Goal: Task Accomplishment & Management: Use online tool/utility

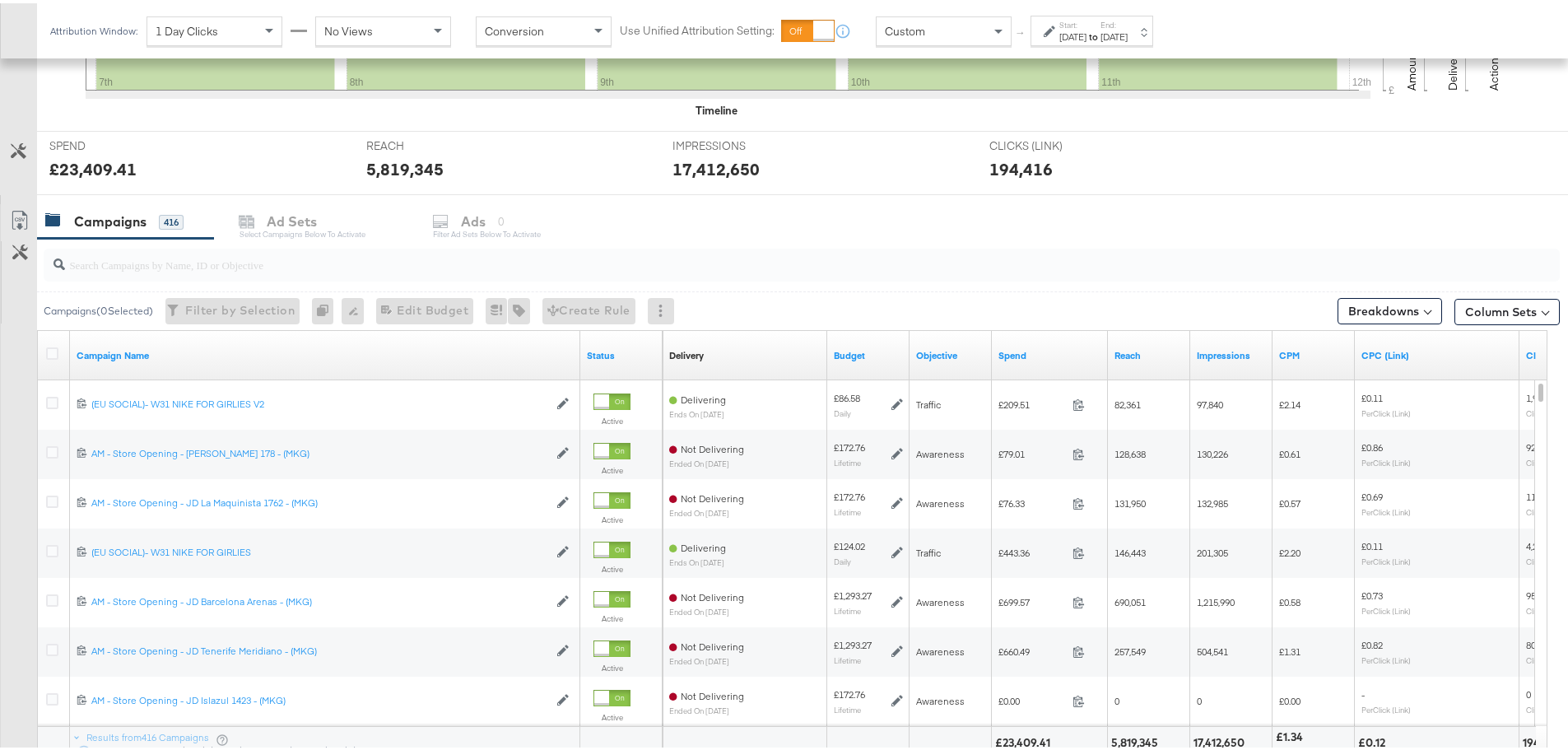
scroll to position [697, 0]
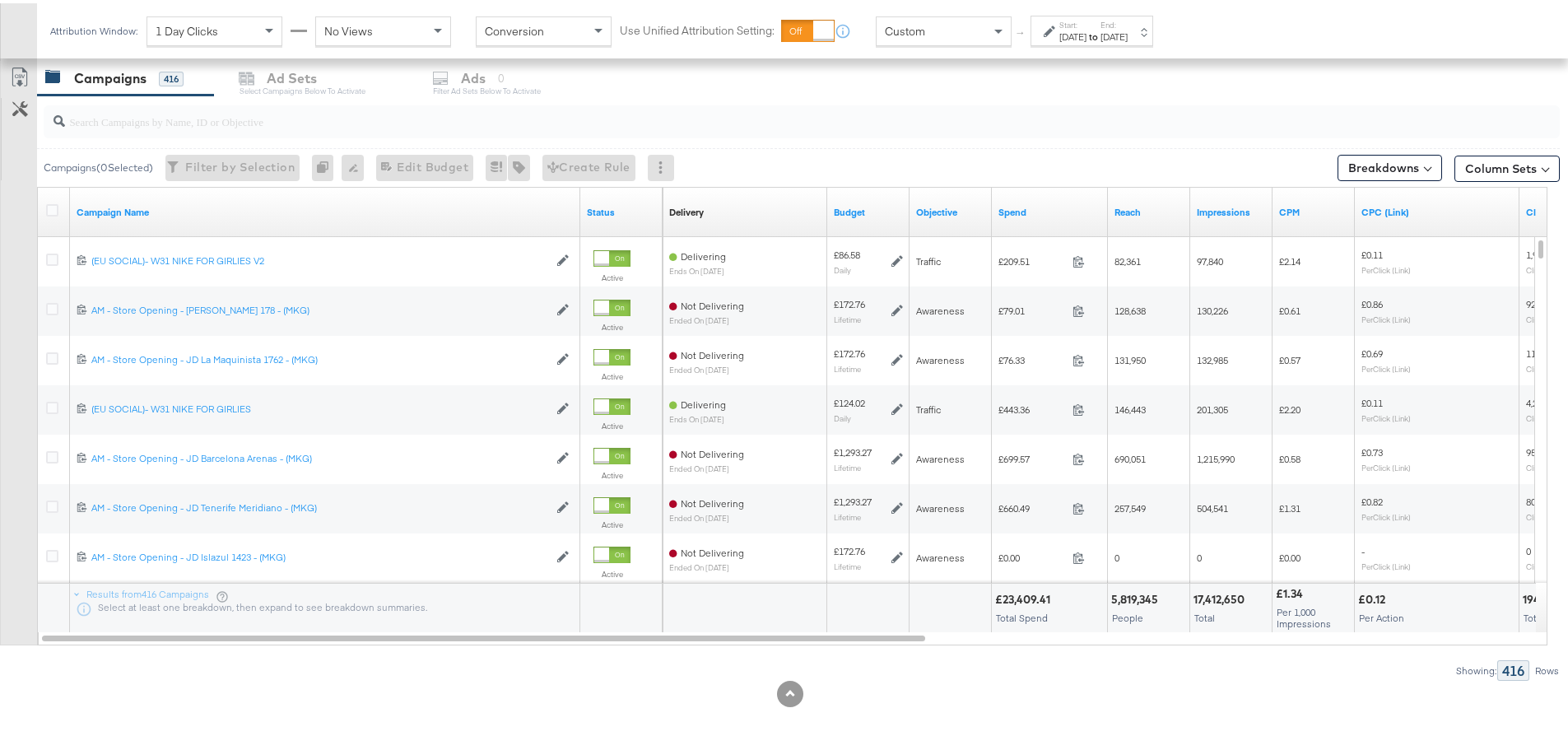
click at [164, 122] on input "search" at bounding box center [742, 111] width 1356 height 32
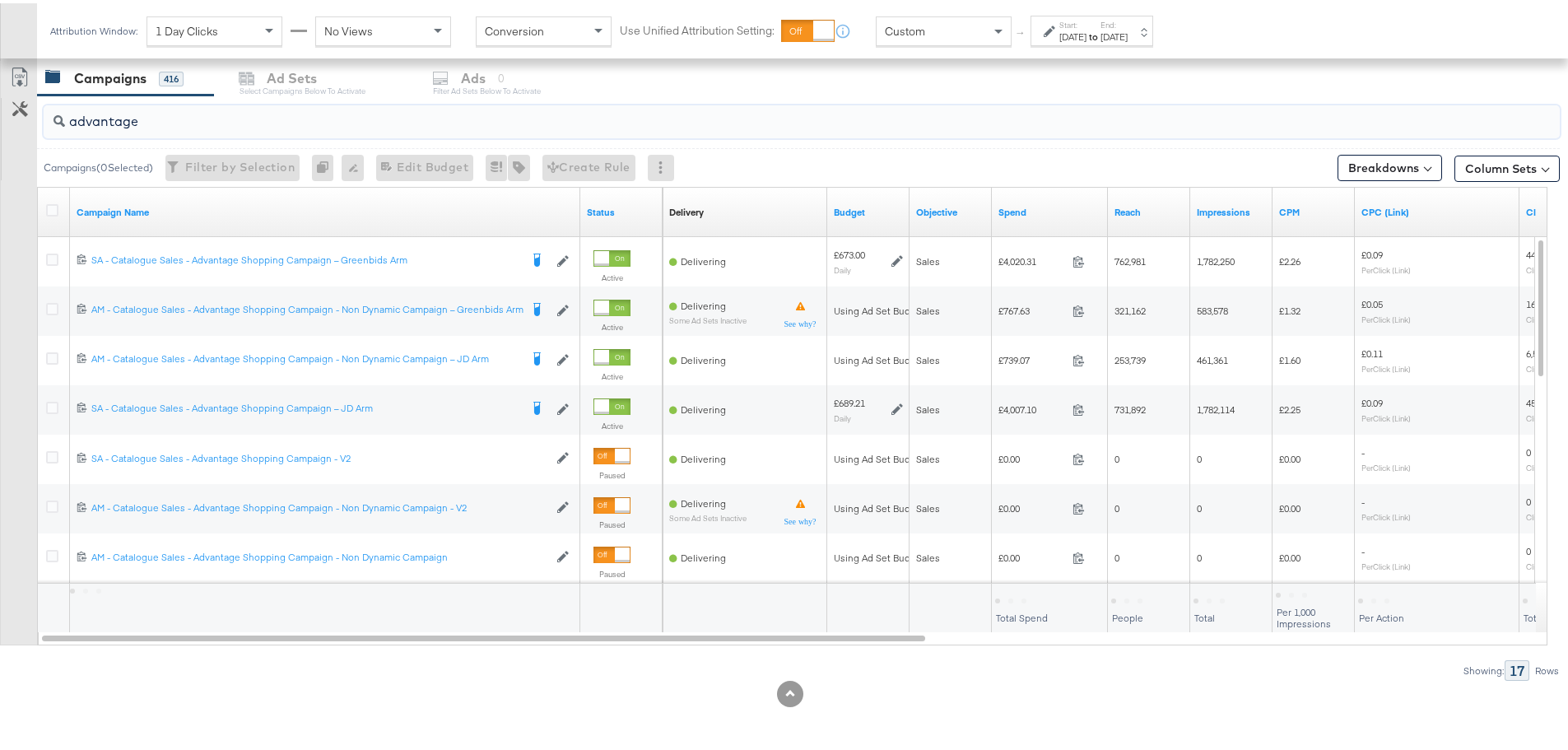
drag, startPoint x: 156, startPoint y: 121, endPoint x: -226, endPoint y: 130, distance: 382.1
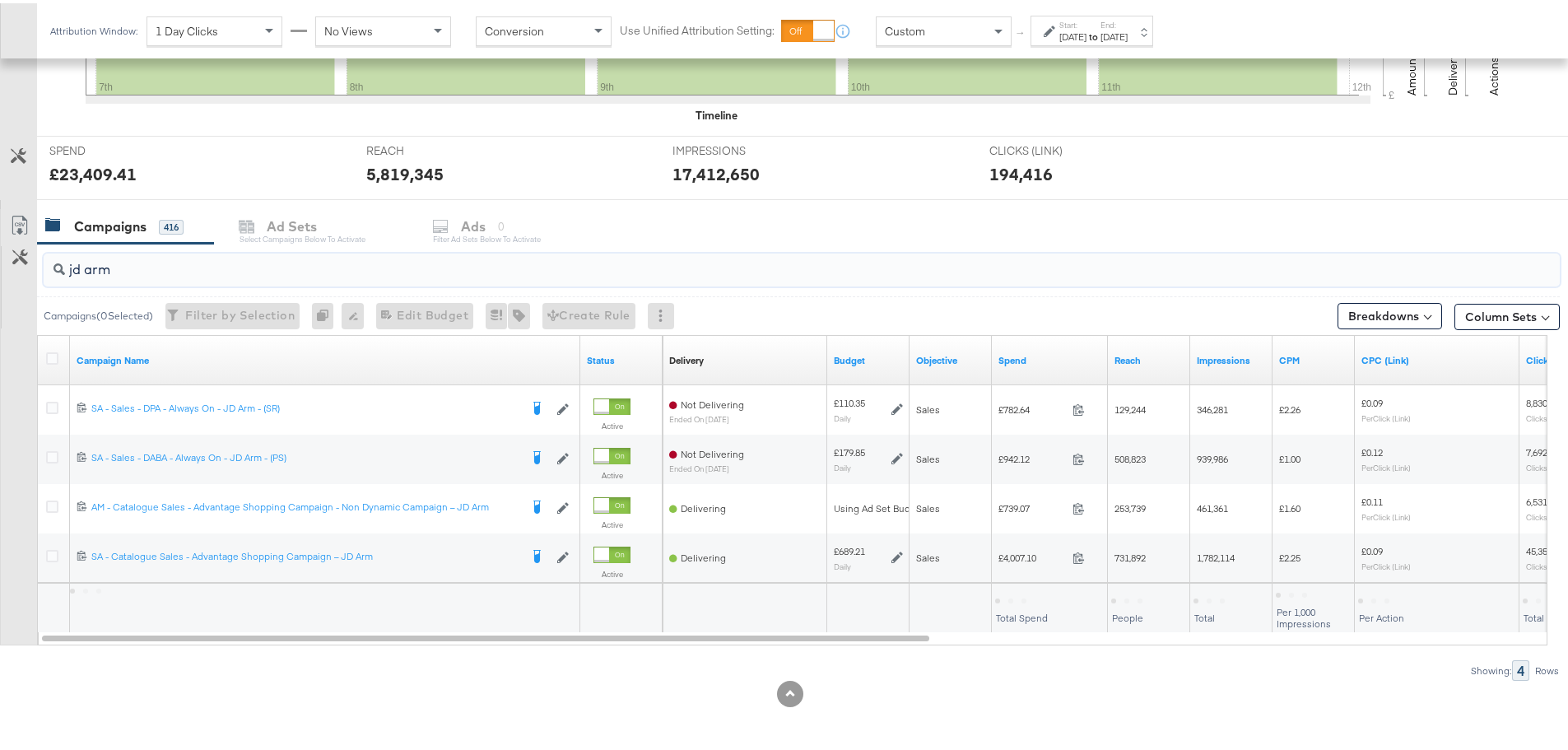
scroll to position [549, 0]
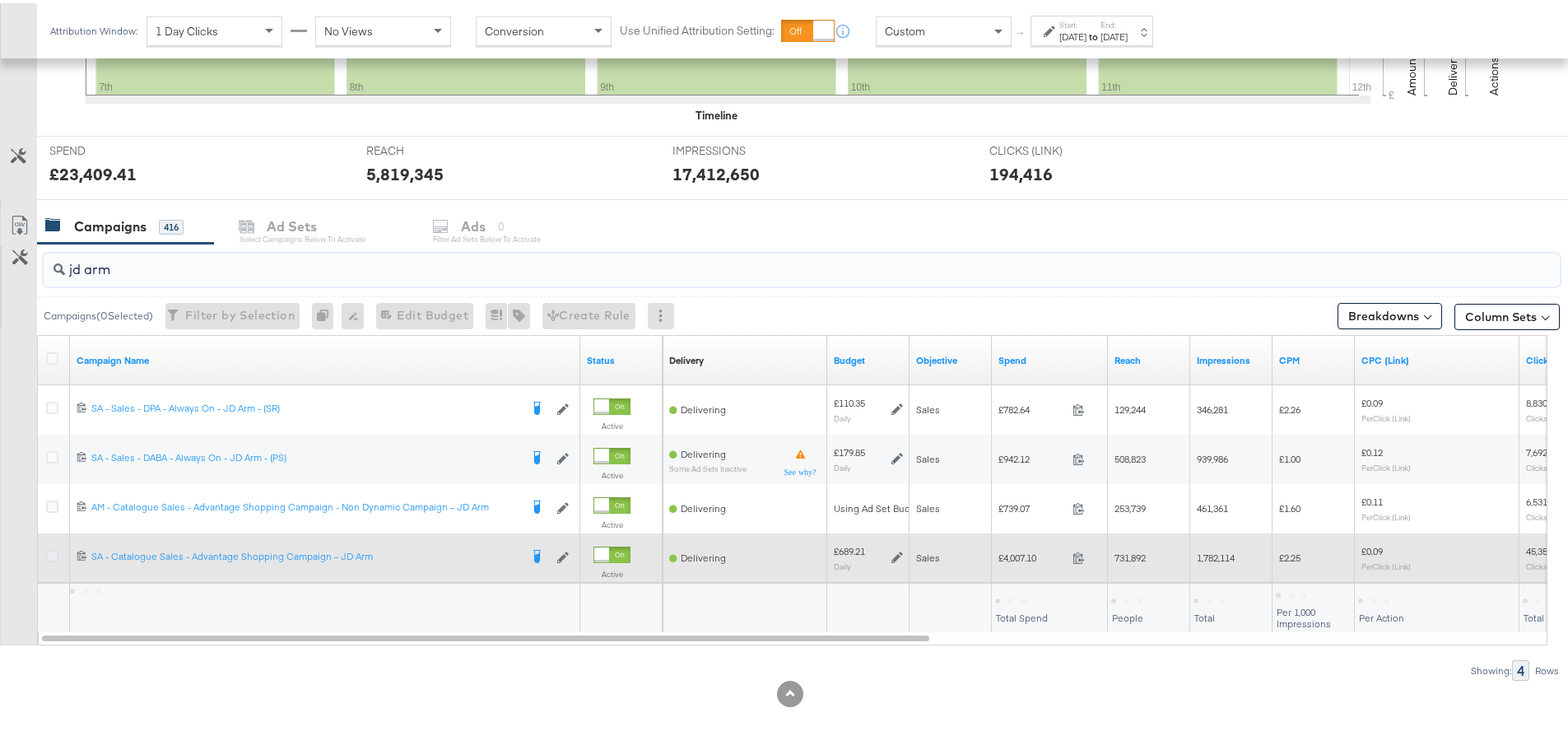
type input "jd arm"
click at [54, 552] on icon at bounding box center [52, 552] width 12 height 12
click at [0, 0] on input "checkbox" at bounding box center [0, 0] width 0 height 0
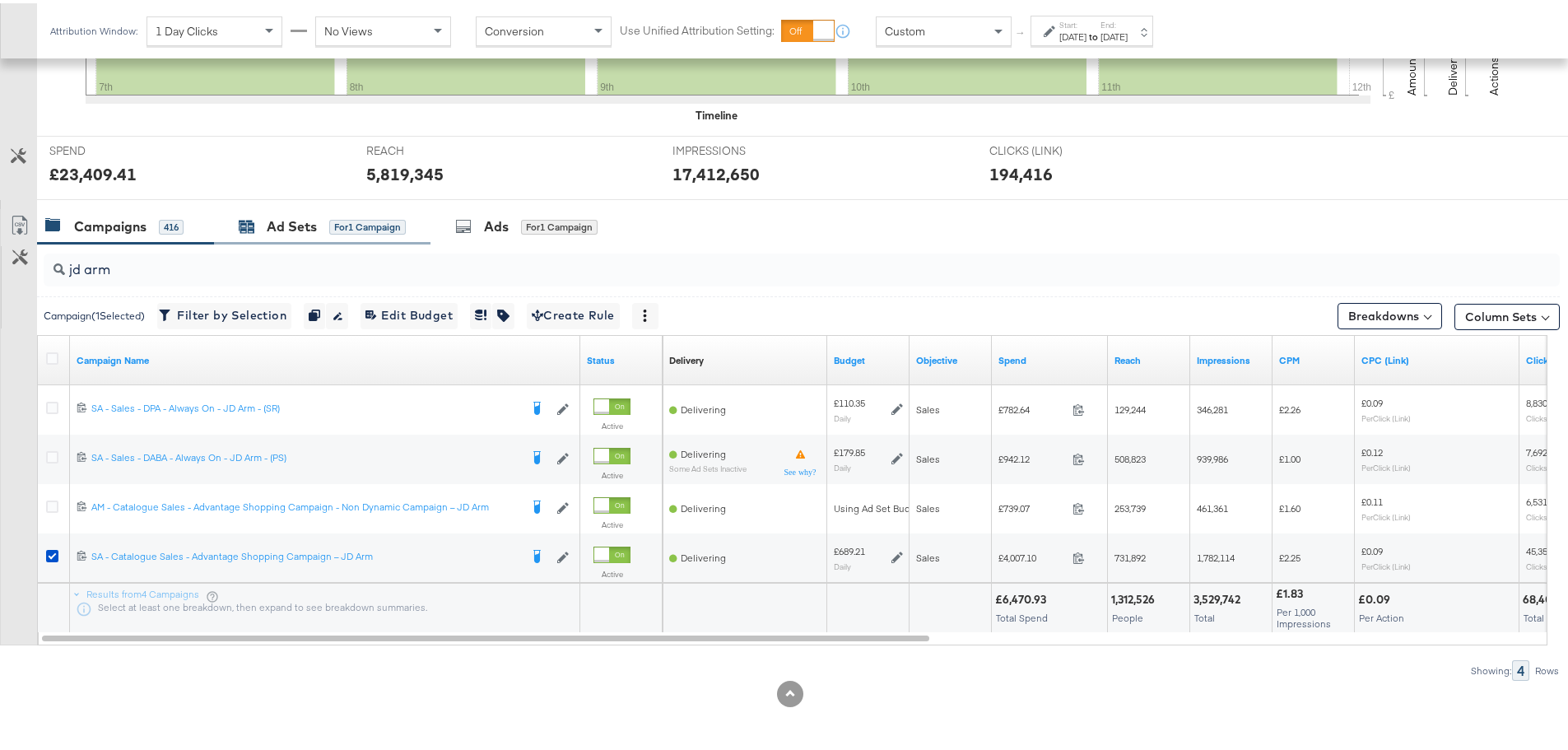
click at [291, 226] on div "Ad Sets" at bounding box center [291, 223] width 50 height 19
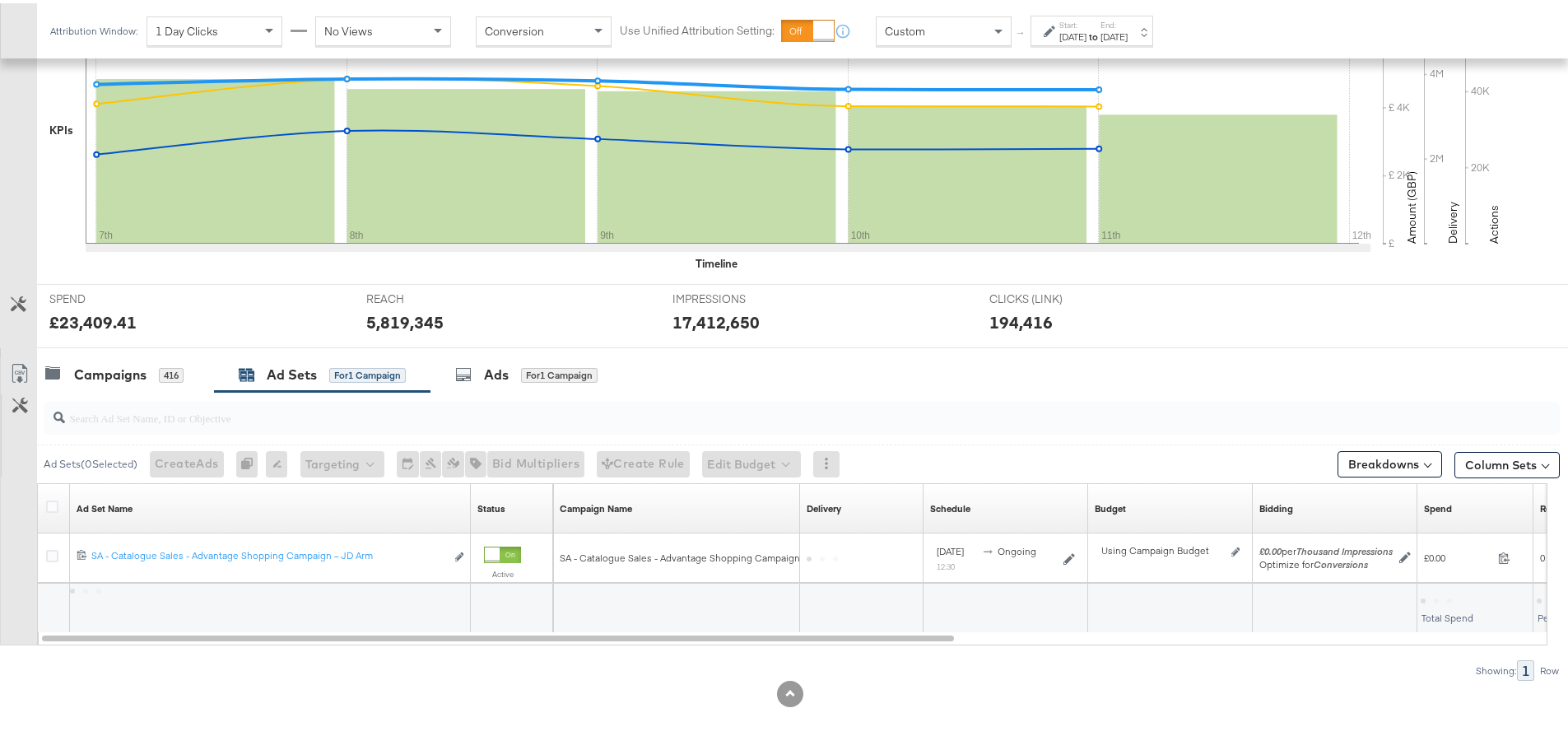
scroll to position [401, 0]
click at [469, 372] on icon at bounding box center [463, 371] width 16 height 16
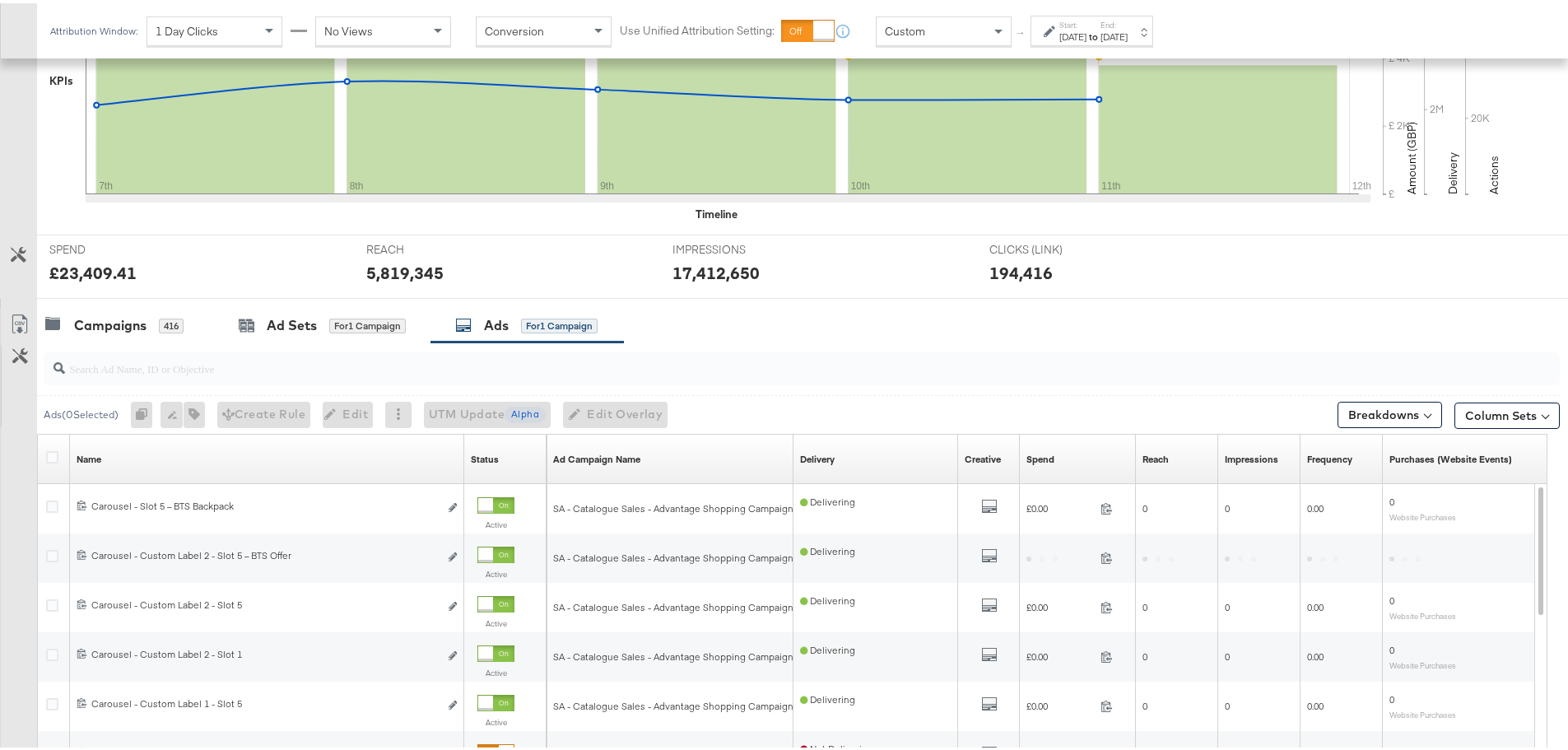
scroll to position [549, 0]
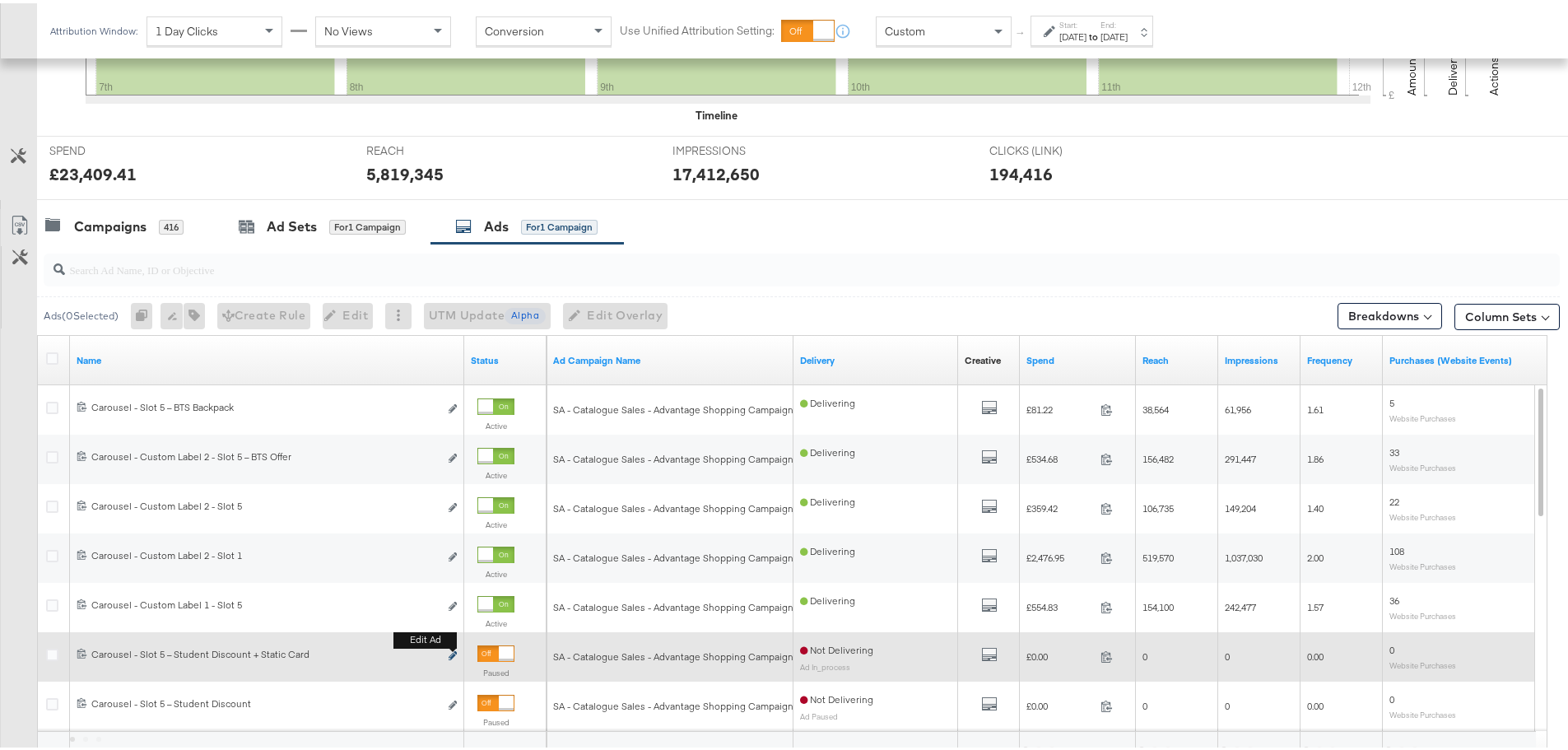
click at [449, 650] on icon "link" at bounding box center [453, 652] width 8 height 9
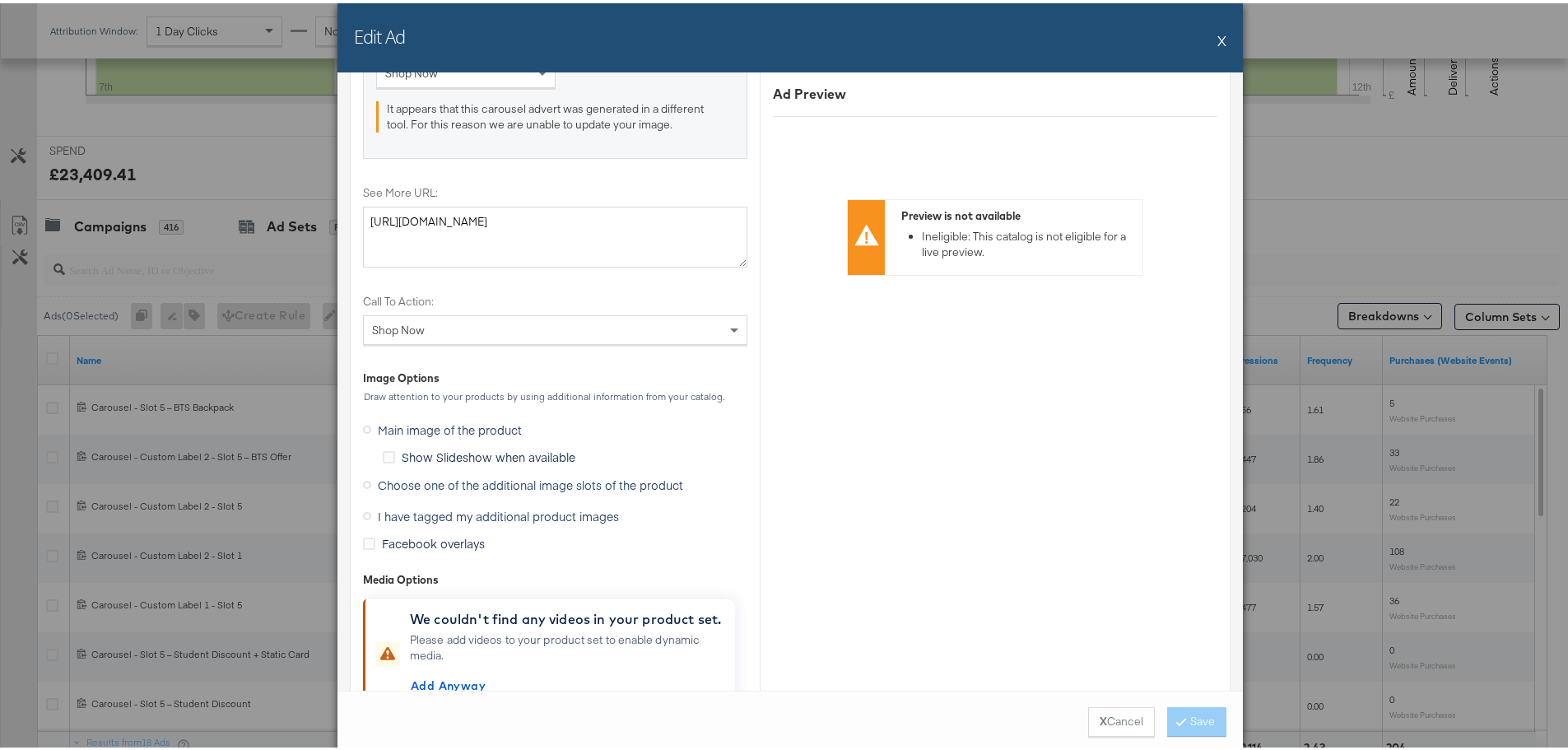
scroll to position [1926, 0]
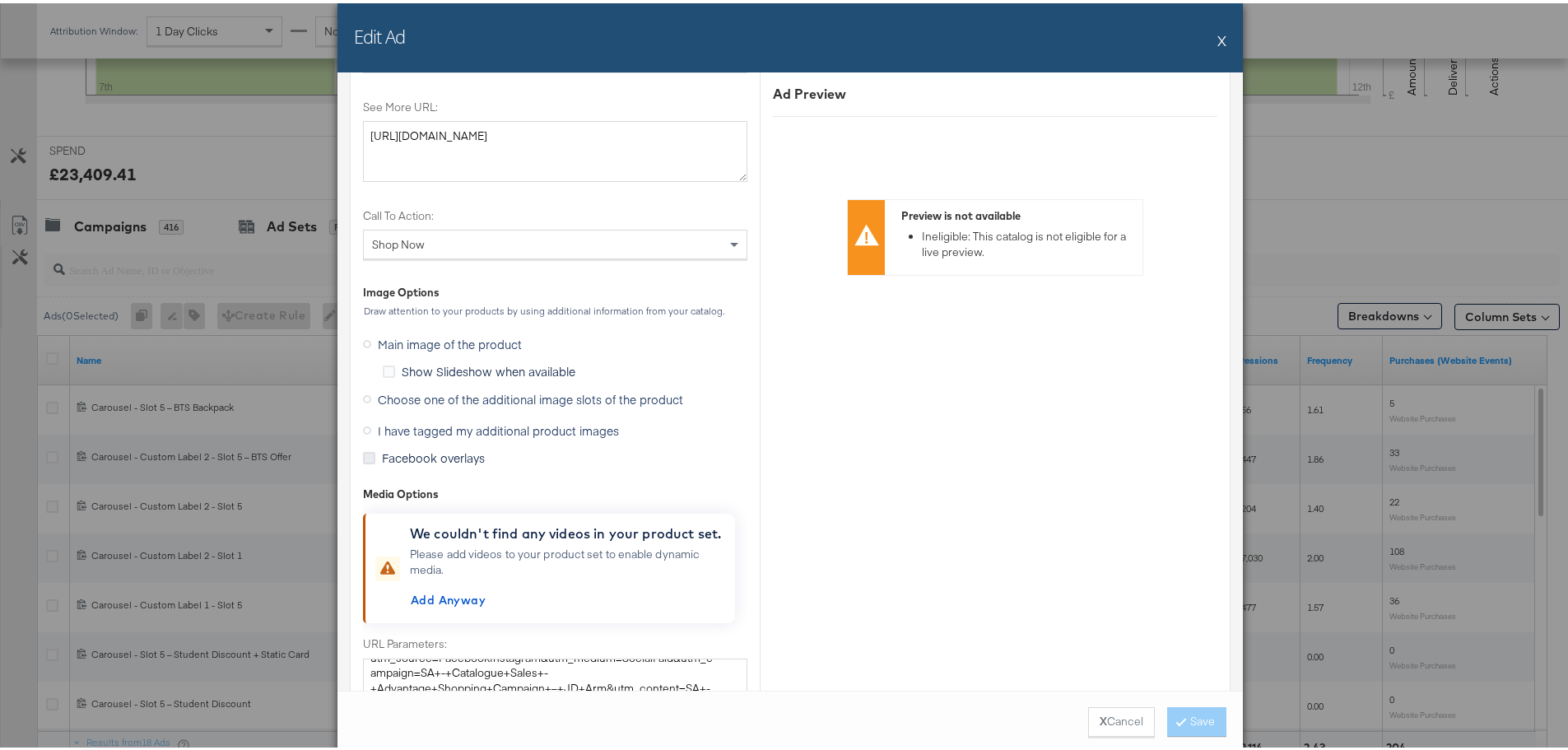
click at [365, 460] on icon at bounding box center [369, 454] width 12 height 12
click at [0, 0] on input "Facebook overlays" at bounding box center [0, 0] width 0 height 0
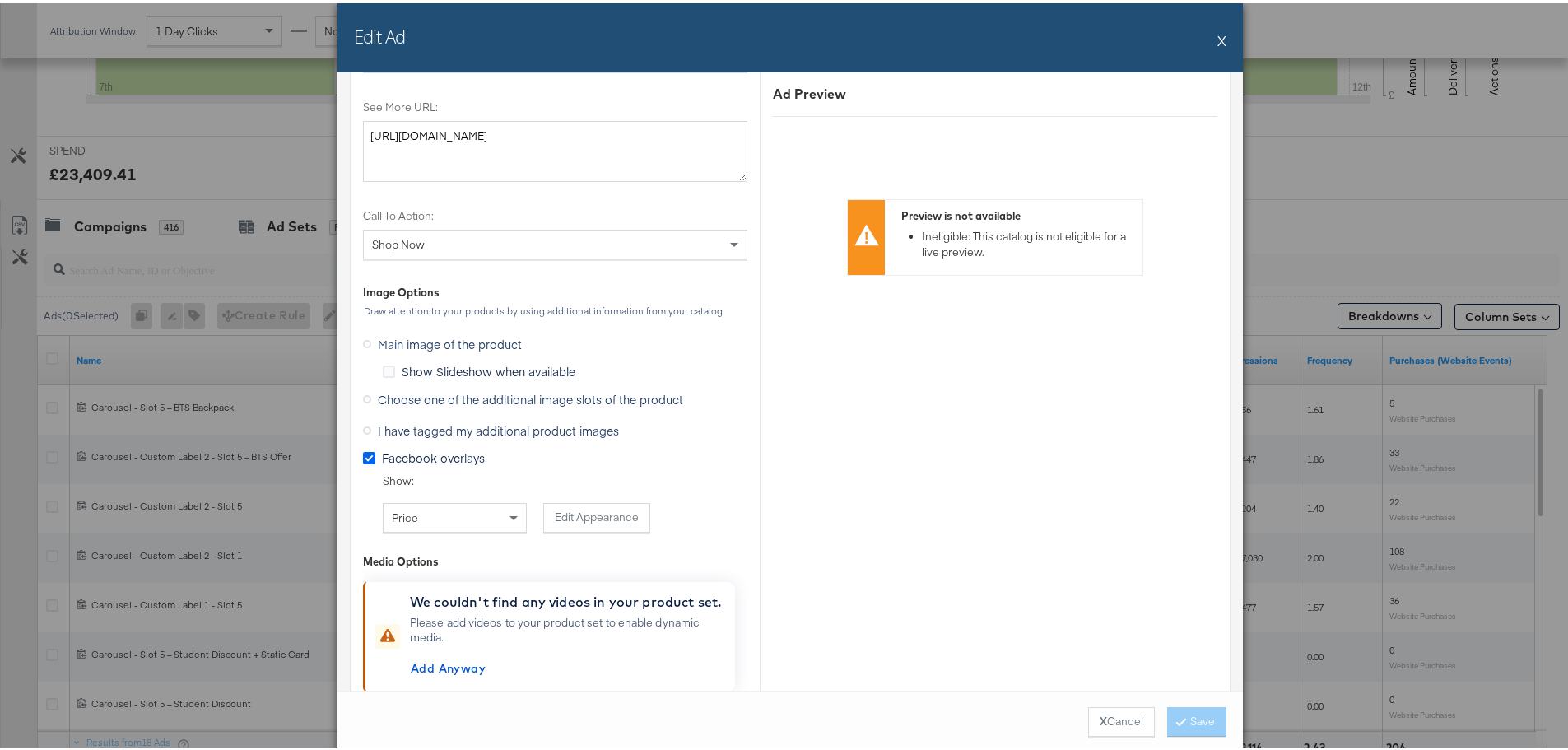
click at [365, 460] on icon at bounding box center [369, 454] width 12 height 12
click at [0, 0] on input "Facebook overlays" at bounding box center [0, 0] width 0 height 0
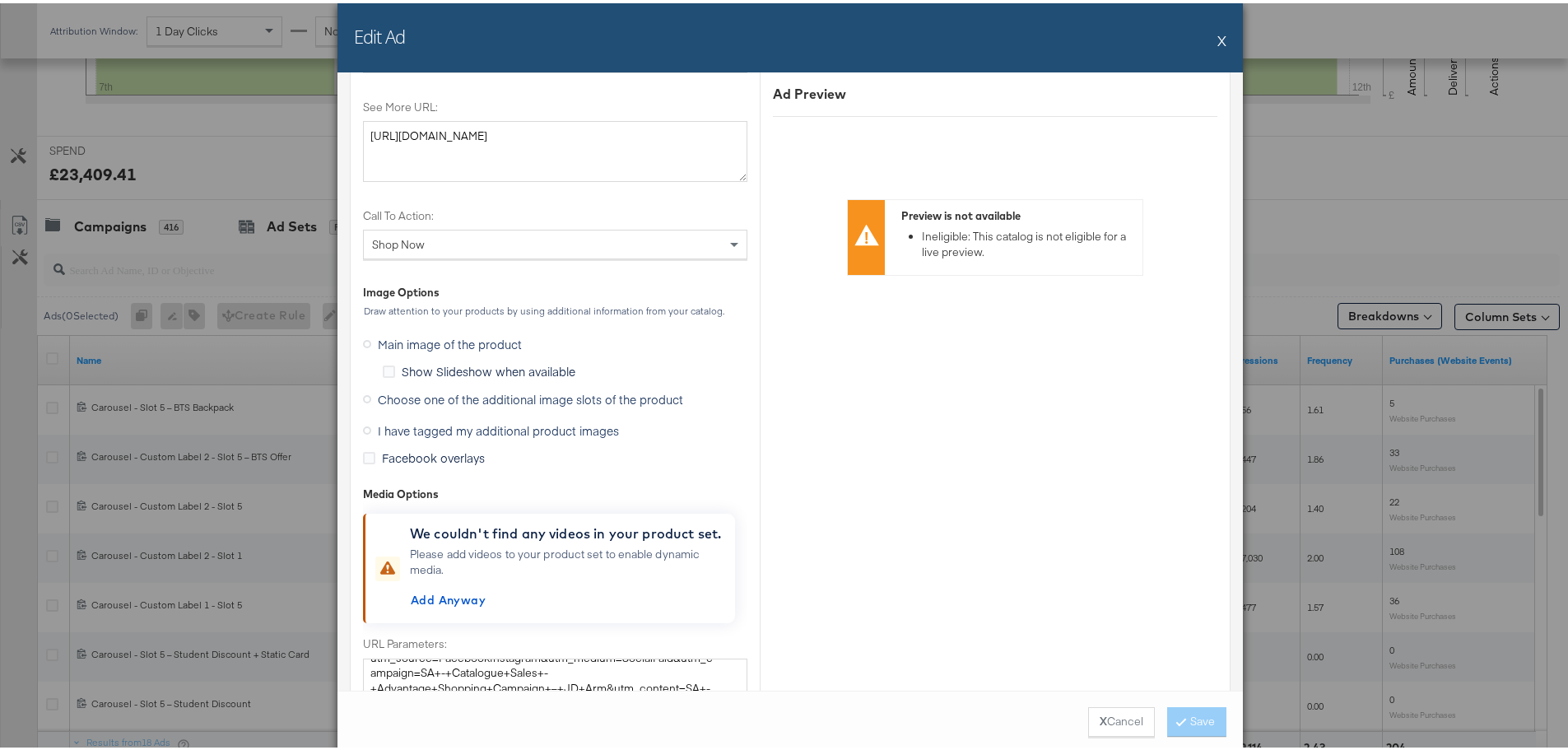
click at [365, 423] on label "I have tagged my additional product images" at bounding box center [494, 427] width 263 height 25
click at [0, 0] on input "I have tagged my additional product images" at bounding box center [0, 0] width 0 height 0
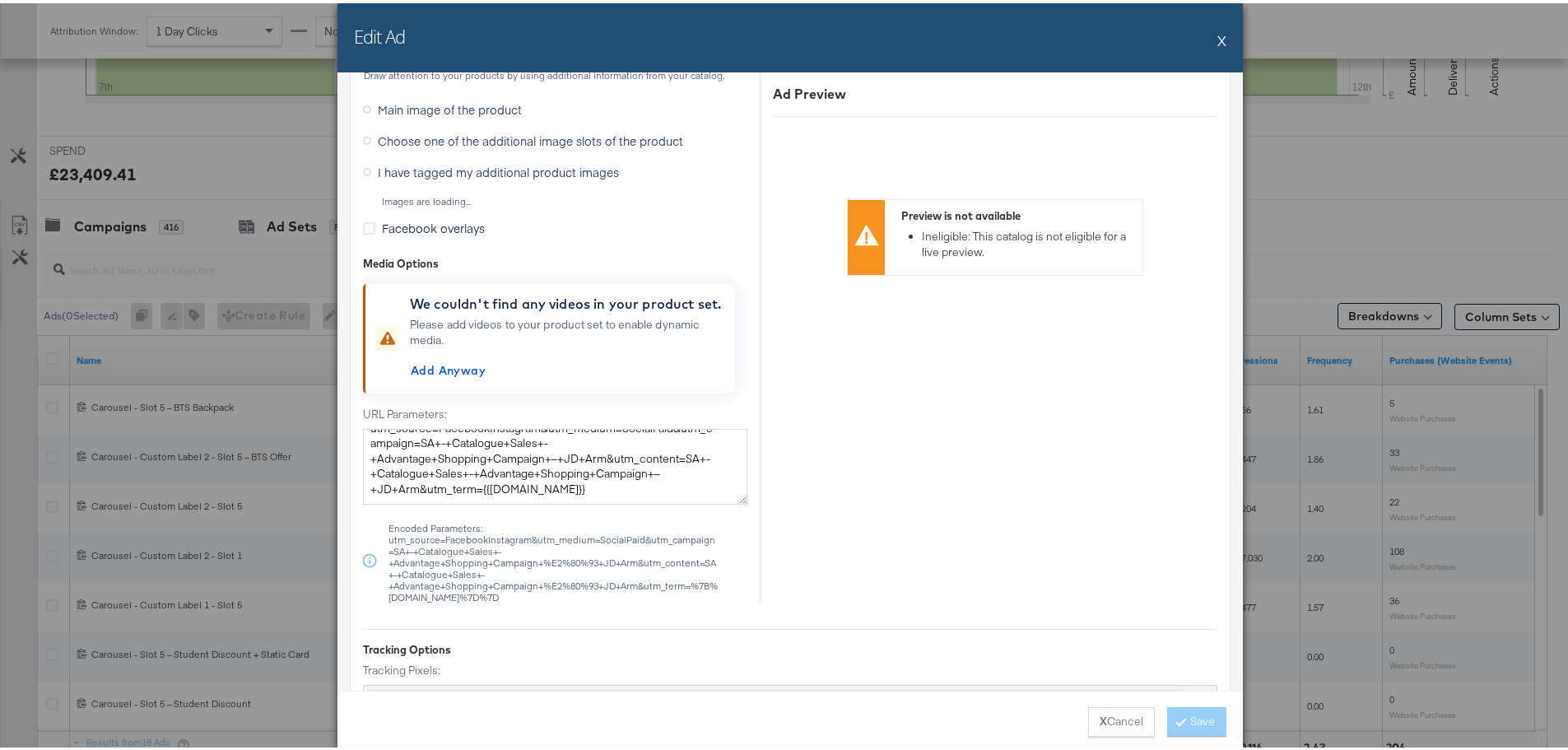
scroll to position [1691, 0]
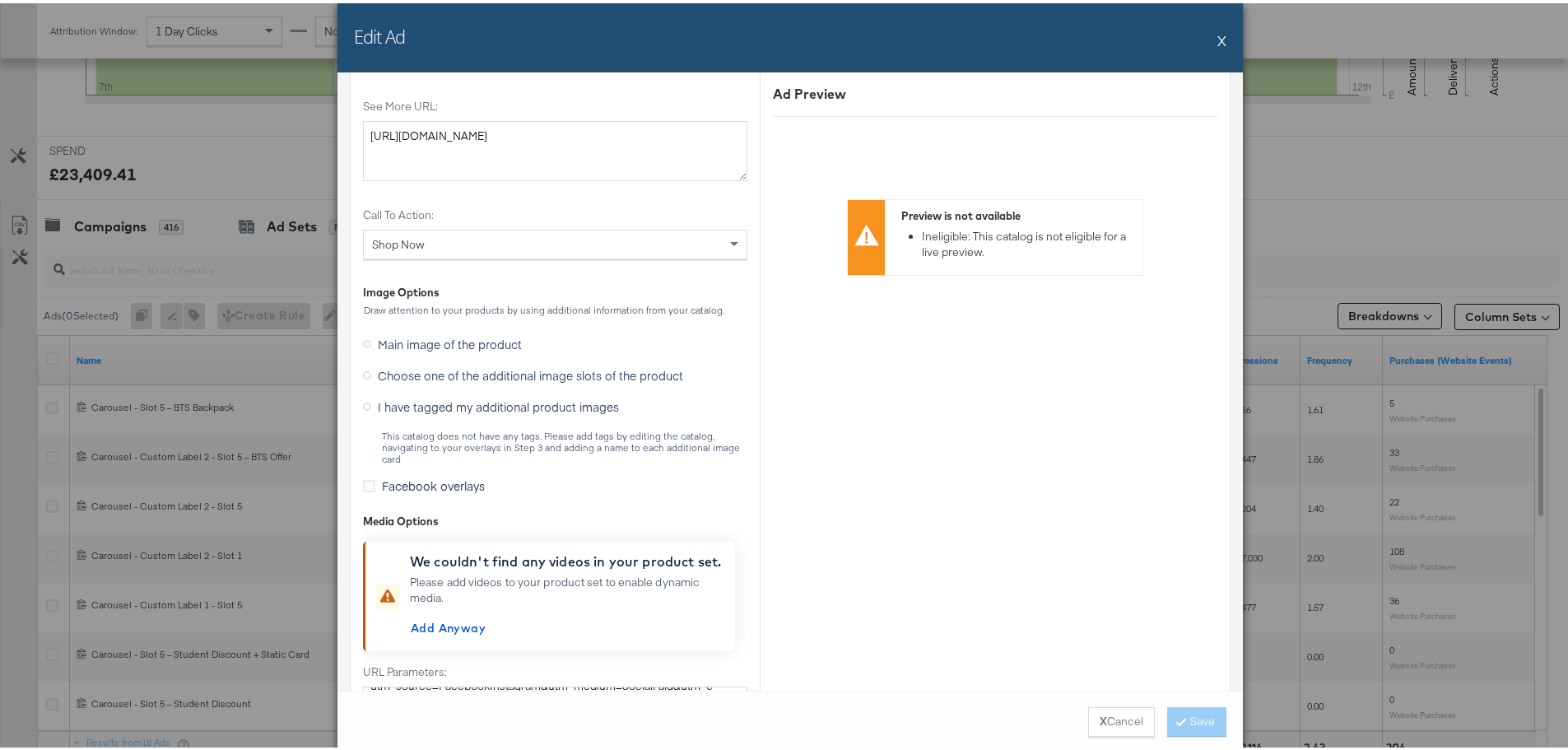
click at [365, 346] on label "Main image of the product" at bounding box center [445, 341] width 165 height 25
click at [0, 0] on input "Main image of the product" at bounding box center [0, 0] width 0 height 0
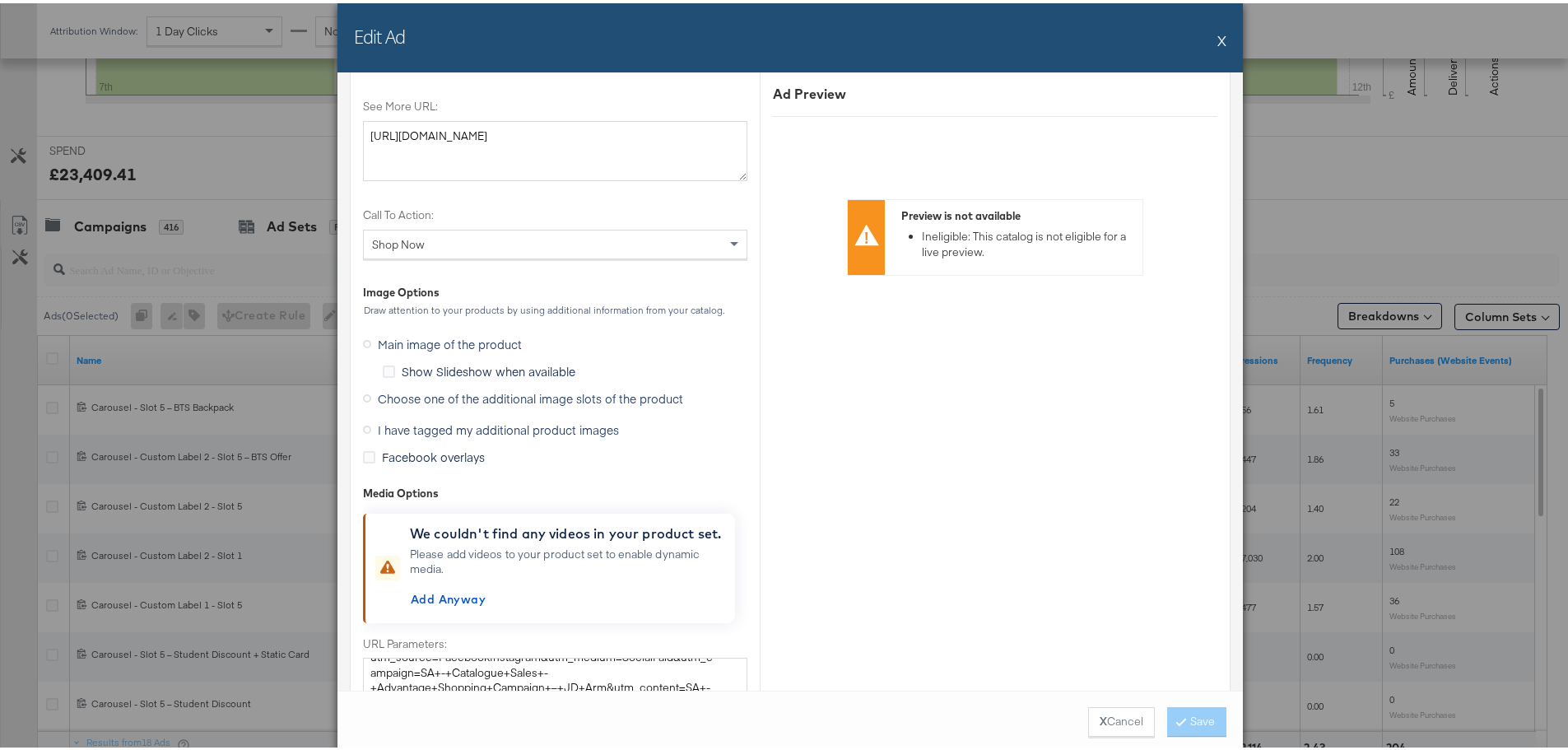
click at [389, 369] on label "Show Slideshow when available" at bounding box center [482, 368] width 199 height 17
click at [0, 0] on input "Show Slideshow when available" at bounding box center [0, 0] width 0 height 0
click at [389, 369] on label "Show Slideshow when available" at bounding box center [482, 368] width 199 height 17
click at [0, 0] on input "Show Slideshow when available" at bounding box center [0, 0] width 0 height 0
click at [396, 395] on span "Choose one of the additional image slots of the product" at bounding box center [530, 395] width 305 height 16
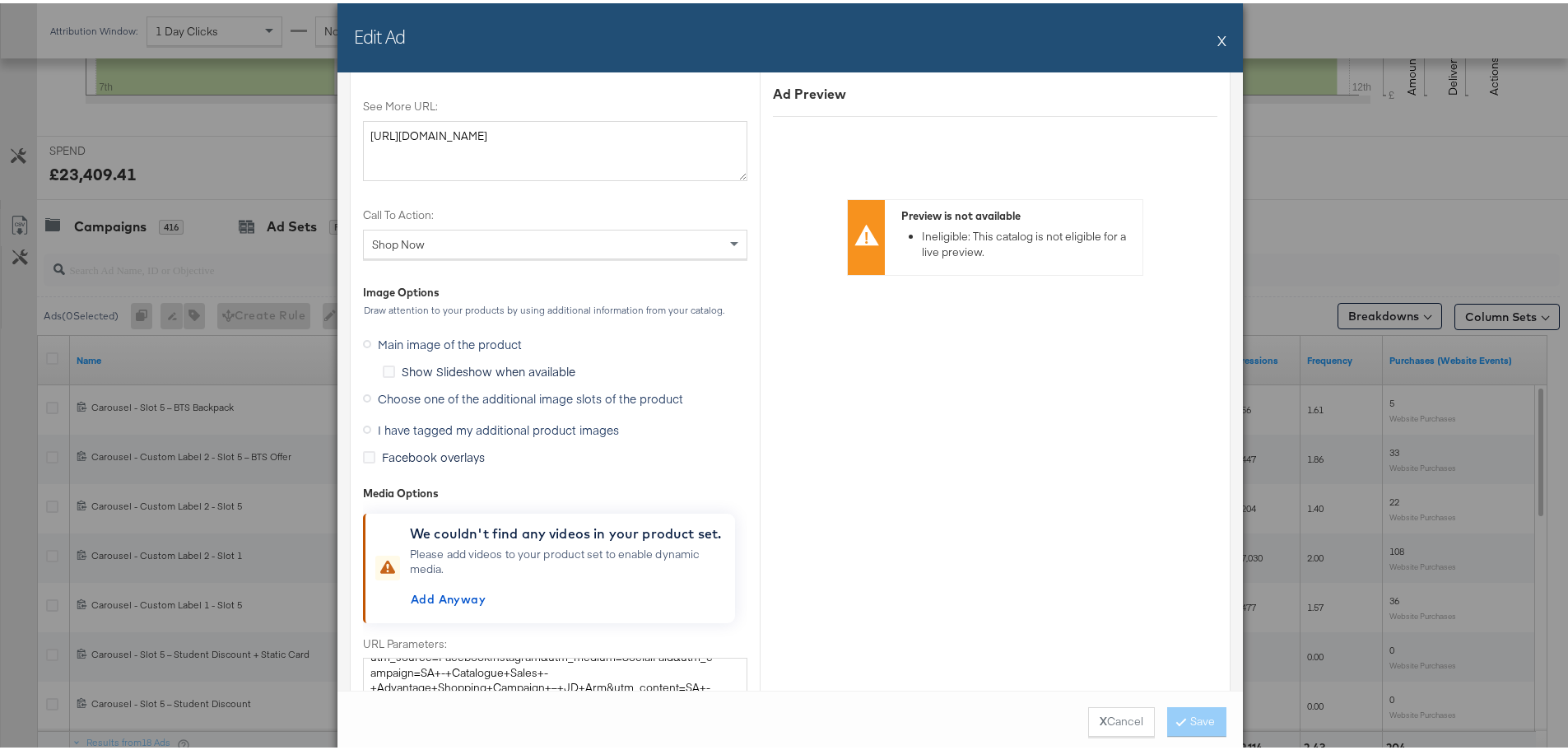
click at [0, 0] on input "Choose one of the additional image slots of the product" at bounding box center [0, 0] width 0 height 0
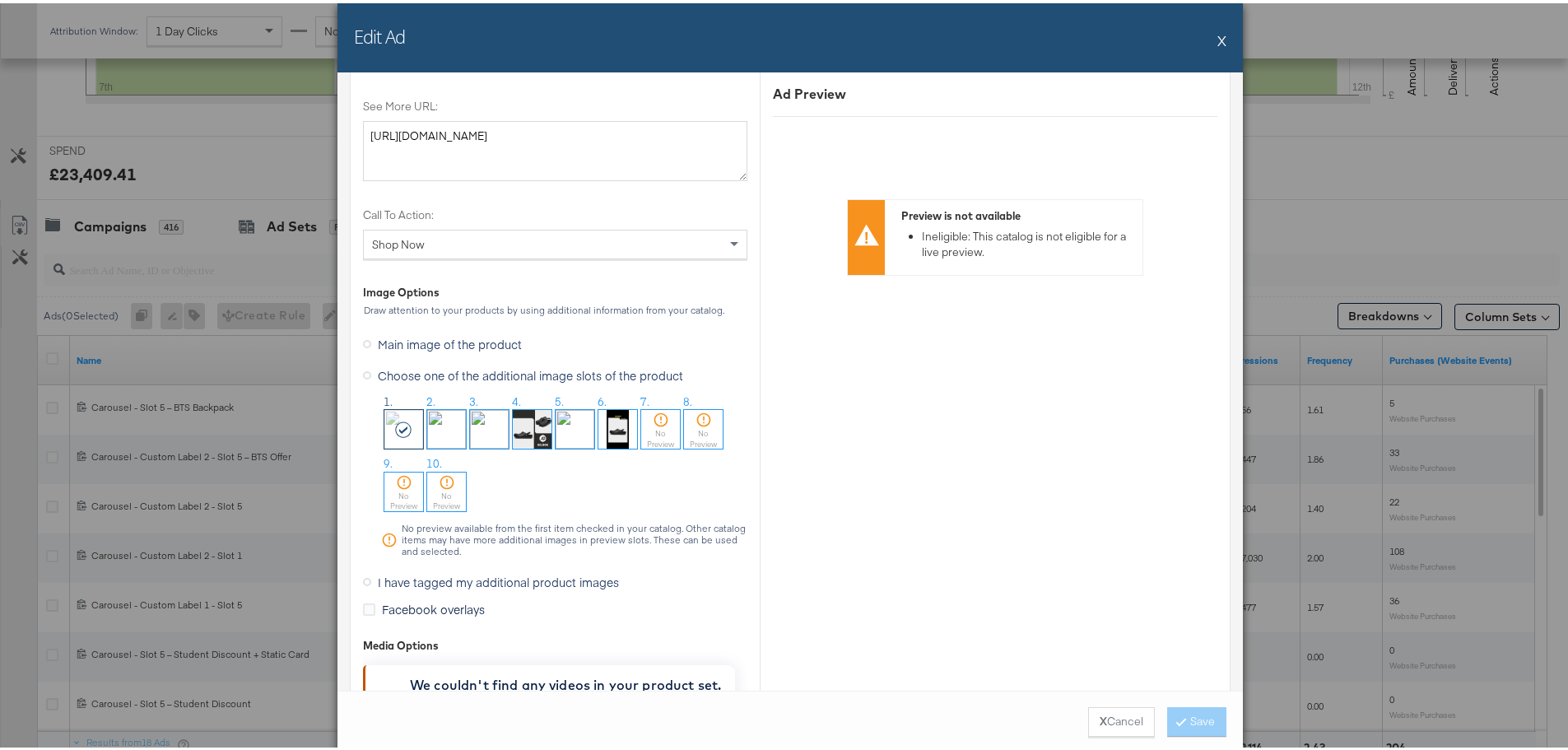
click at [568, 433] on img at bounding box center [575, 426] width 39 height 39
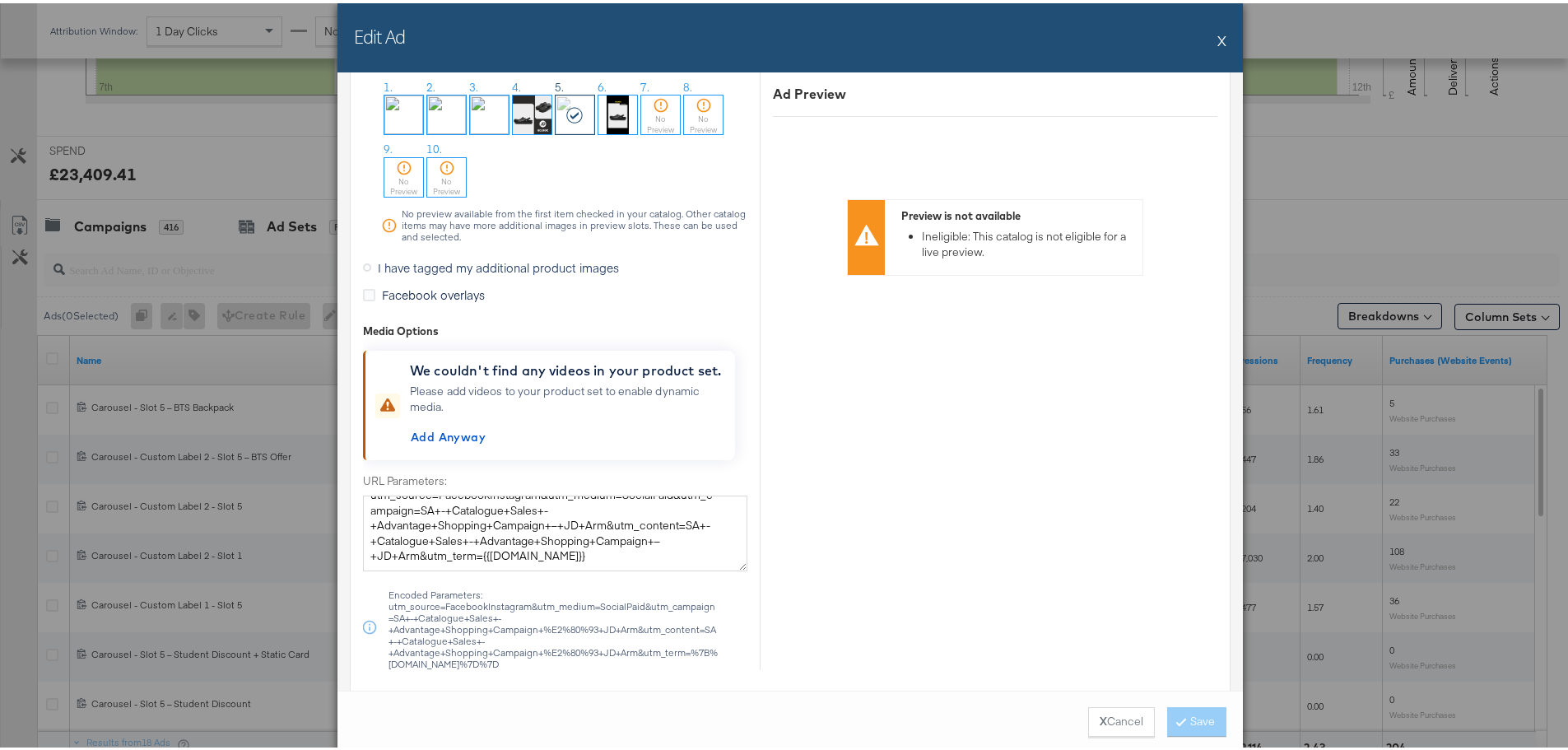
scroll to position [2020, 0]
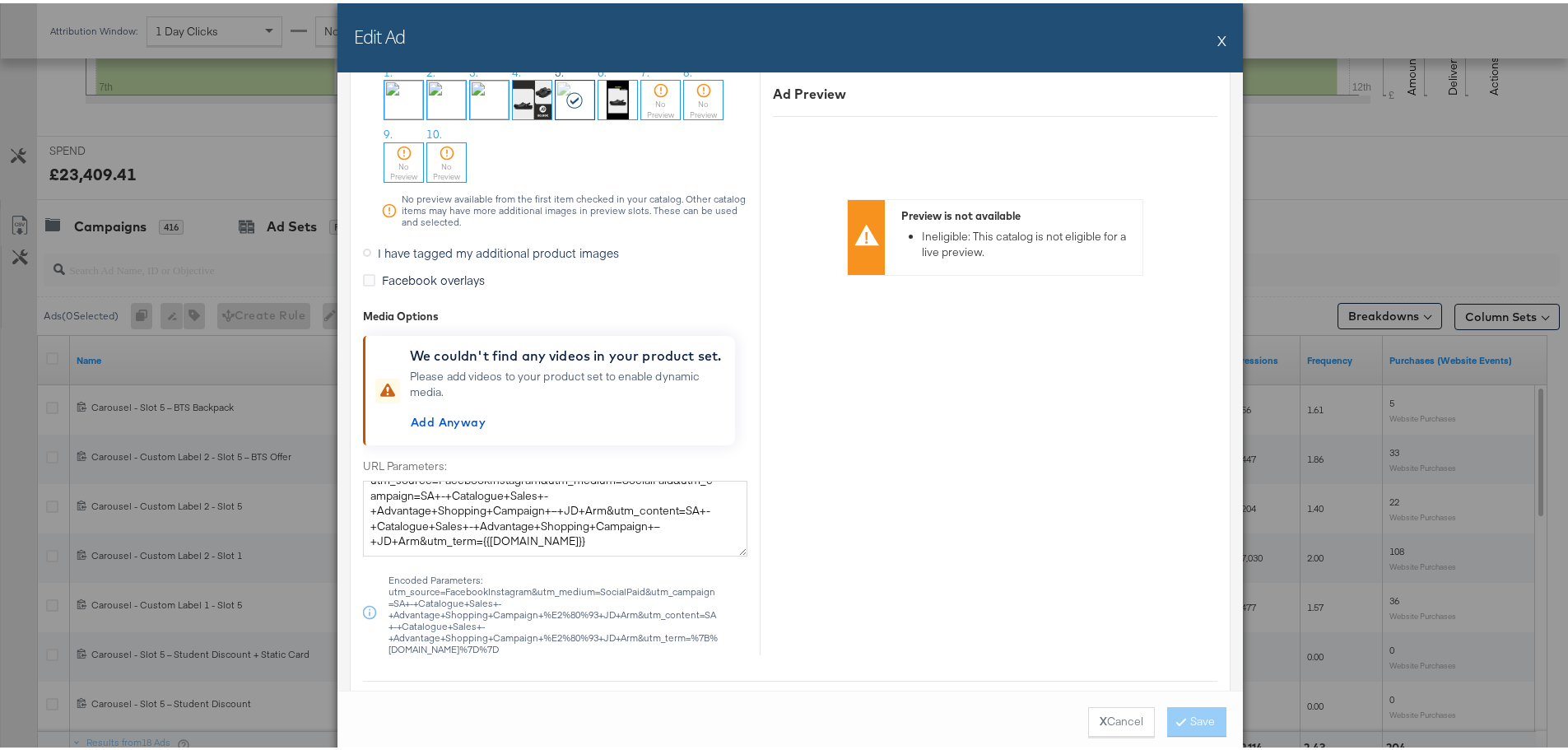
click at [1179, 718] on div "X Cancel Save" at bounding box center [790, 719] width 905 height 63
click at [460, 415] on span "Add Anyway" at bounding box center [448, 419] width 75 height 21
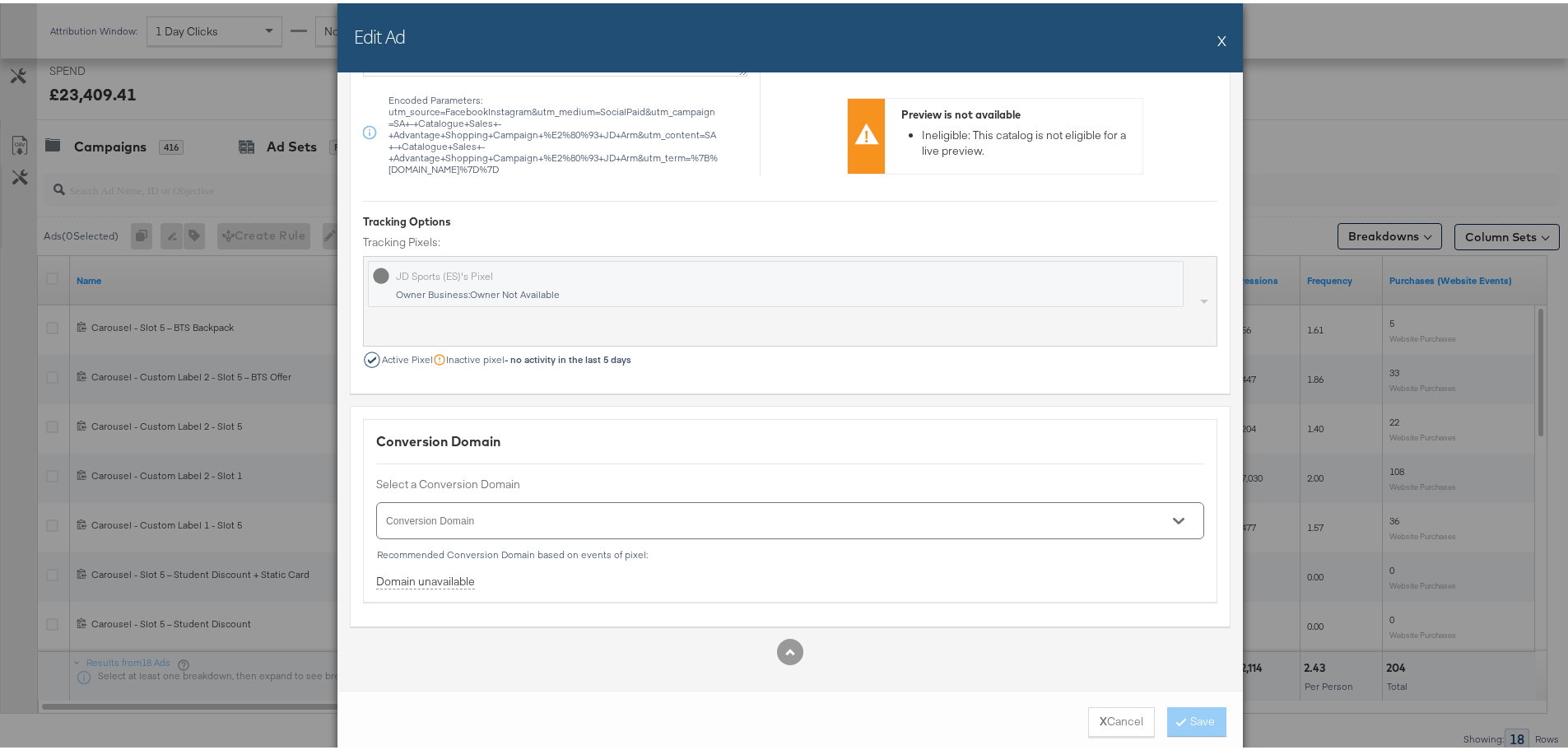
scroll to position [697, 0]
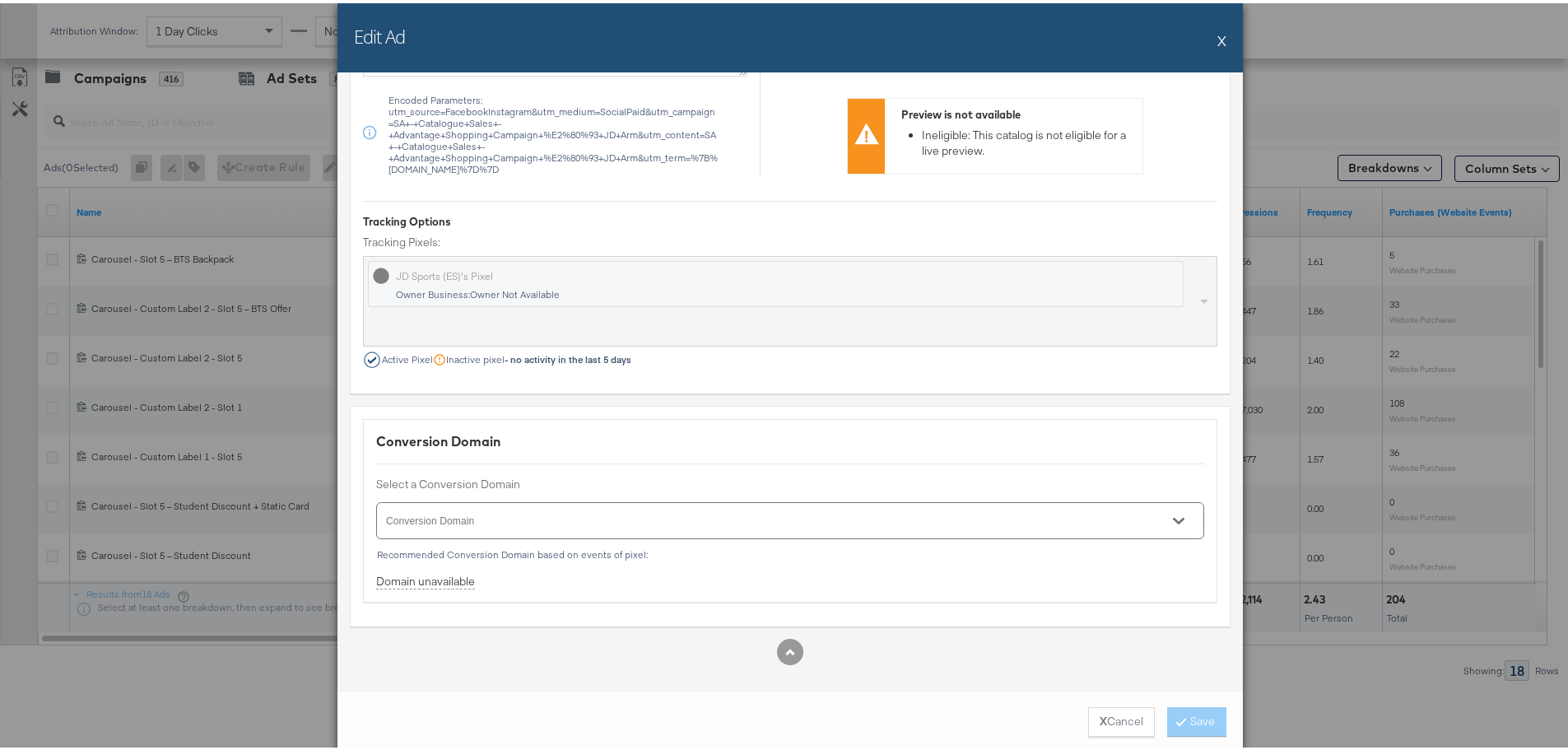
click at [1179, 719] on div "X Cancel Save" at bounding box center [790, 719] width 905 height 63
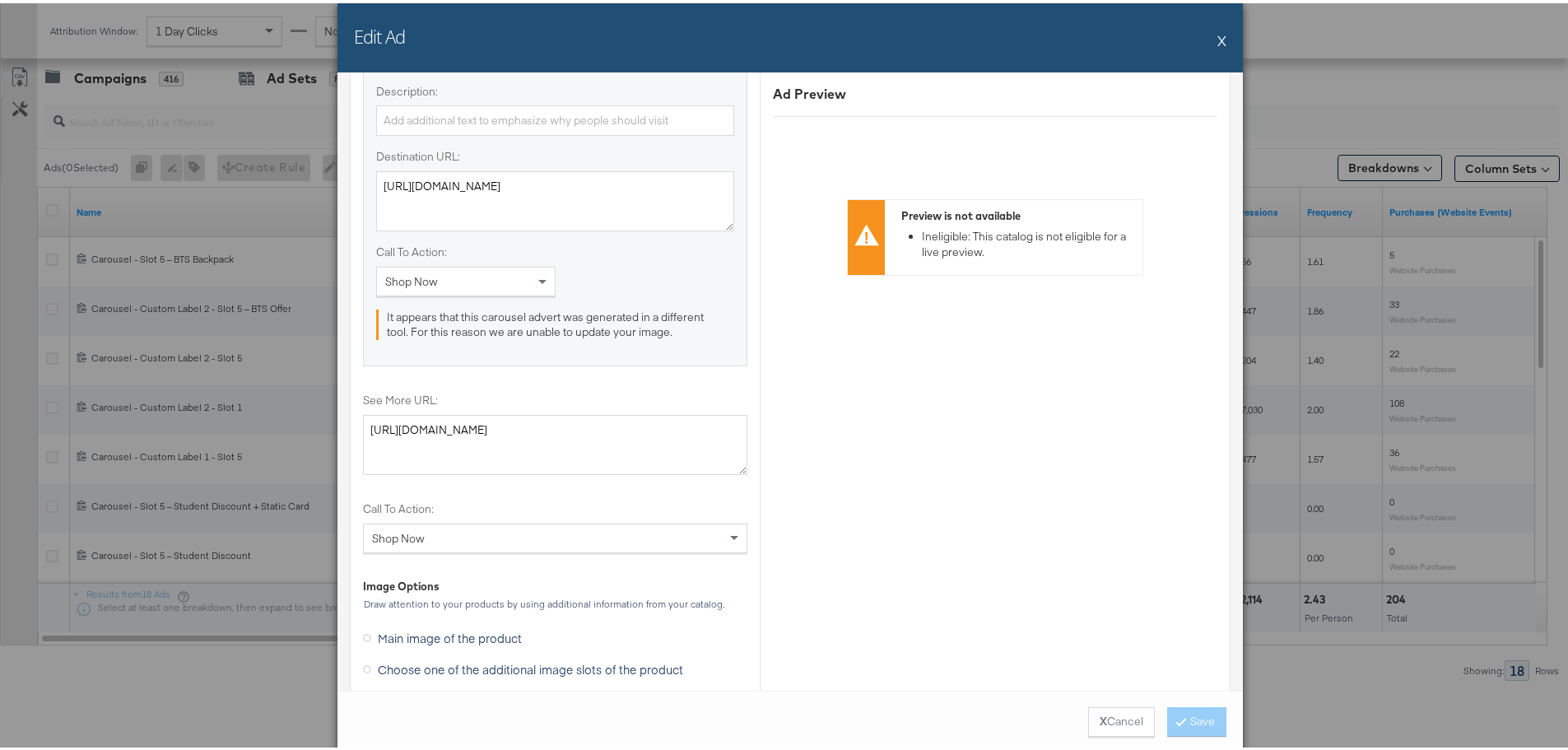
scroll to position [1260, 0]
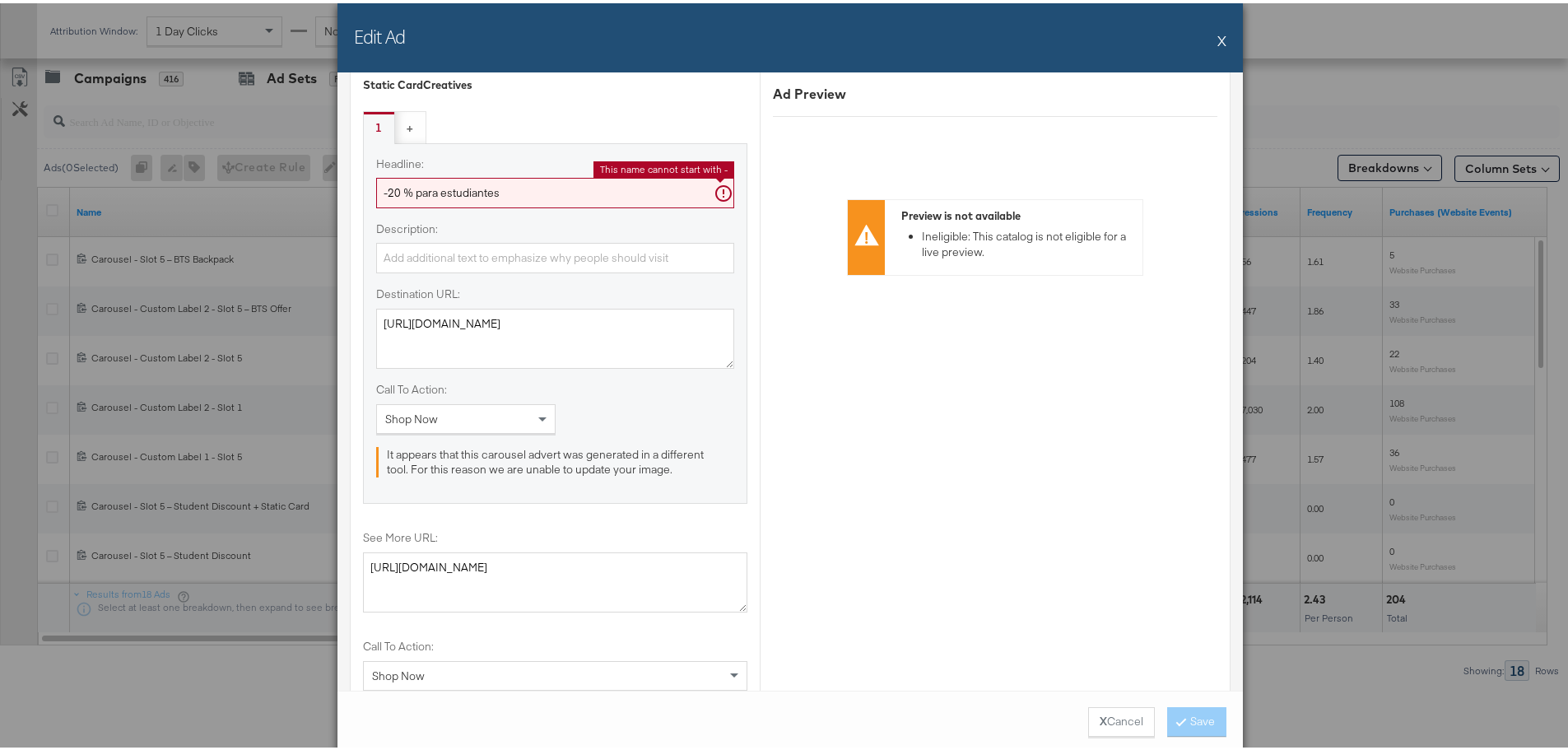
click at [503, 185] on input "-20 % para estudiantes" at bounding box center [555, 189] width 358 height 30
drag, startPoint x: 385, startPoint y: 187, endPoint x: 360, endPoint y: 187, distance: 25.0
click at [363, 187] on div "Headline: -20 % para estudiantes This name cannot start with - Description: Des…" at bounding box center [555, 320] width 384 height 361
click at [379, 184] on input "-20 % para estudiantes" at bounding box center [555, 189] width 358 height 30
drag, startPoint x: 516, startPoint y: 189, endPoint x: 340, endPoint y: 200, distance: 176.3
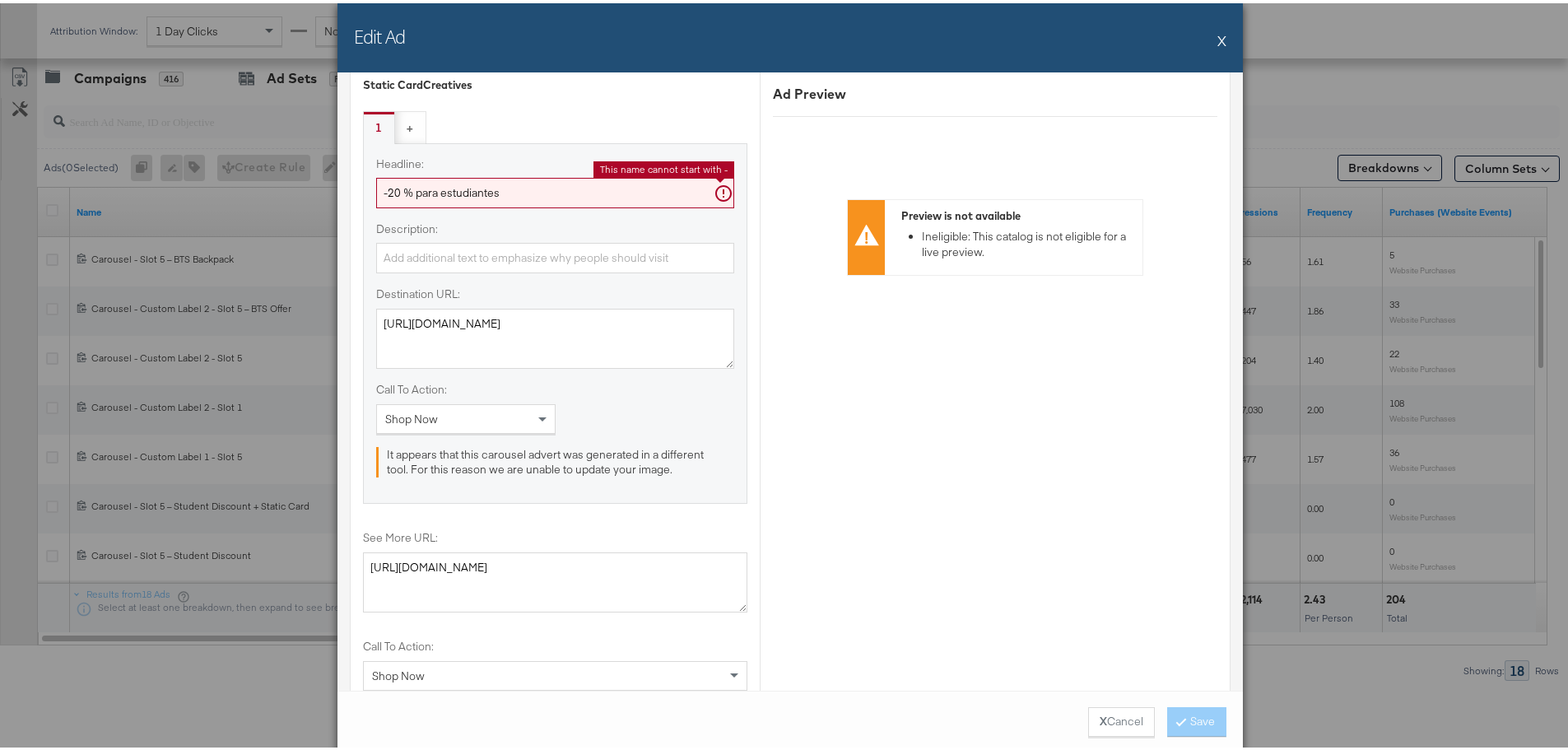
click at [340, 200] on div "Ad Name Carousel - Slot 5 – Student Discount + Static Card Give your ad a name …" at bounding box center [790, 378] width 905 height 618
paste input "Oferta de vuelta [PERSON_NAME]"
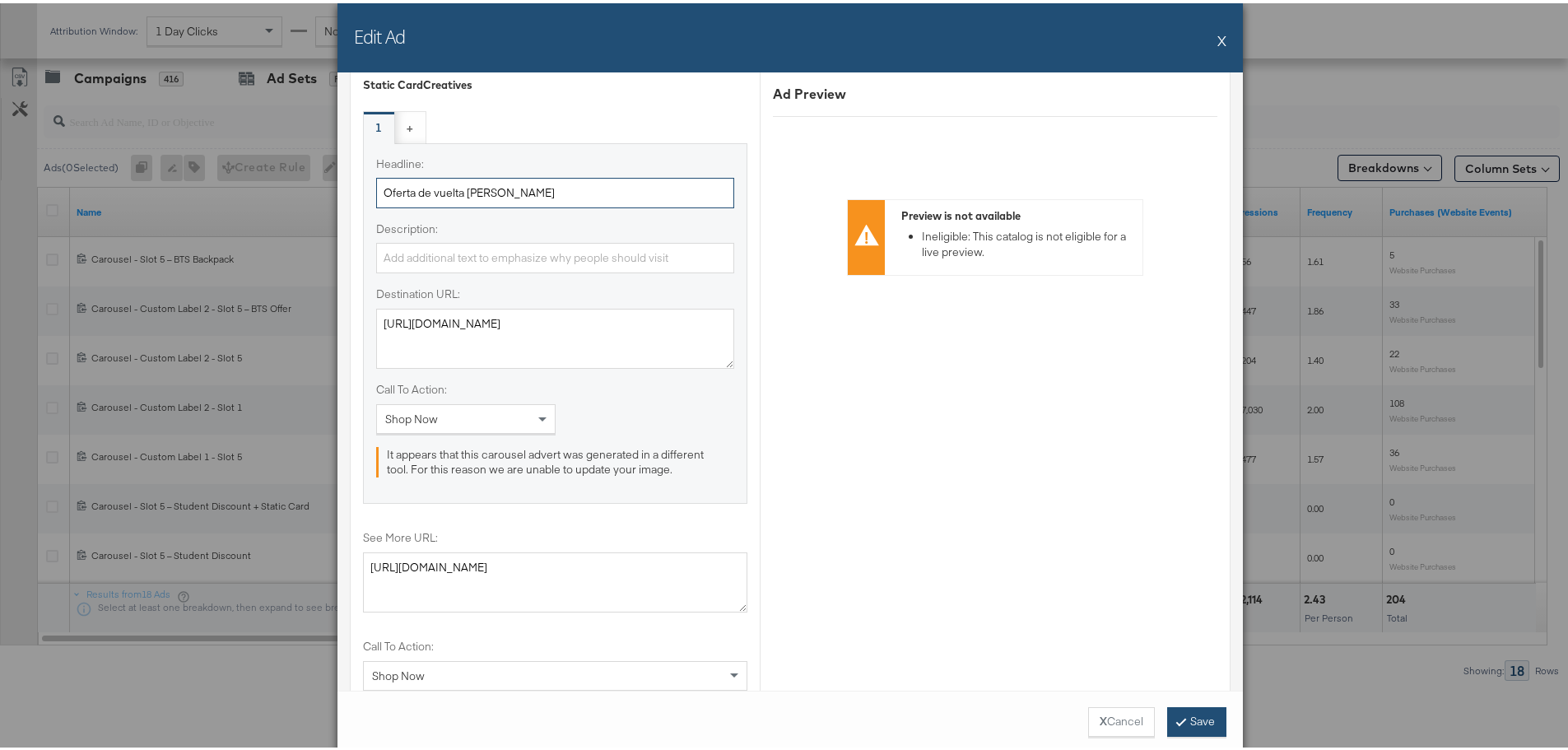
type input "Oferta de vuelta [PERSON_NAME]"
click at [1181, 713] on button "Save" at bounding box center [1197, 719] width 59 height 30
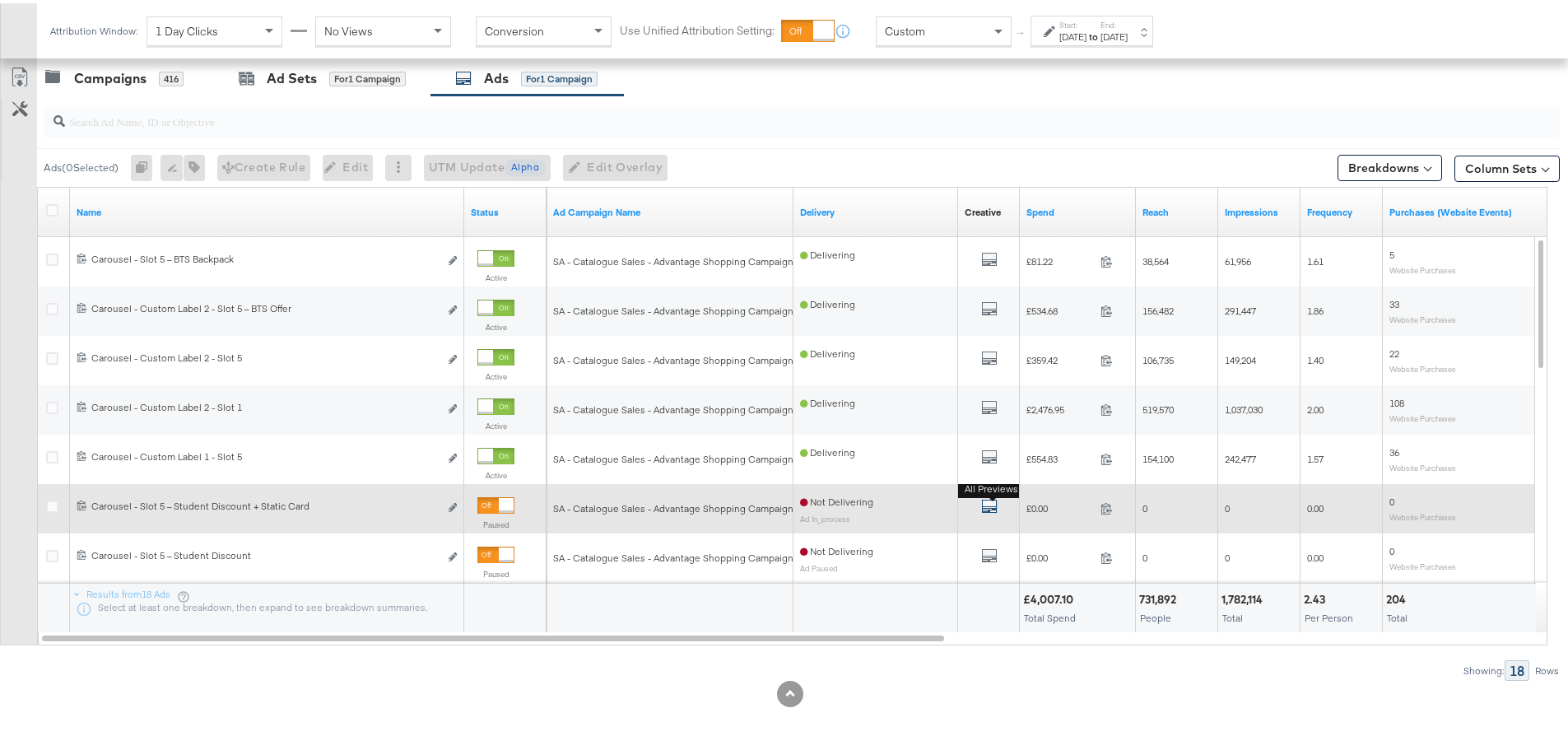
click at [984, 501] on icon "default" at bounding box center [989, 503] width 16 height 16
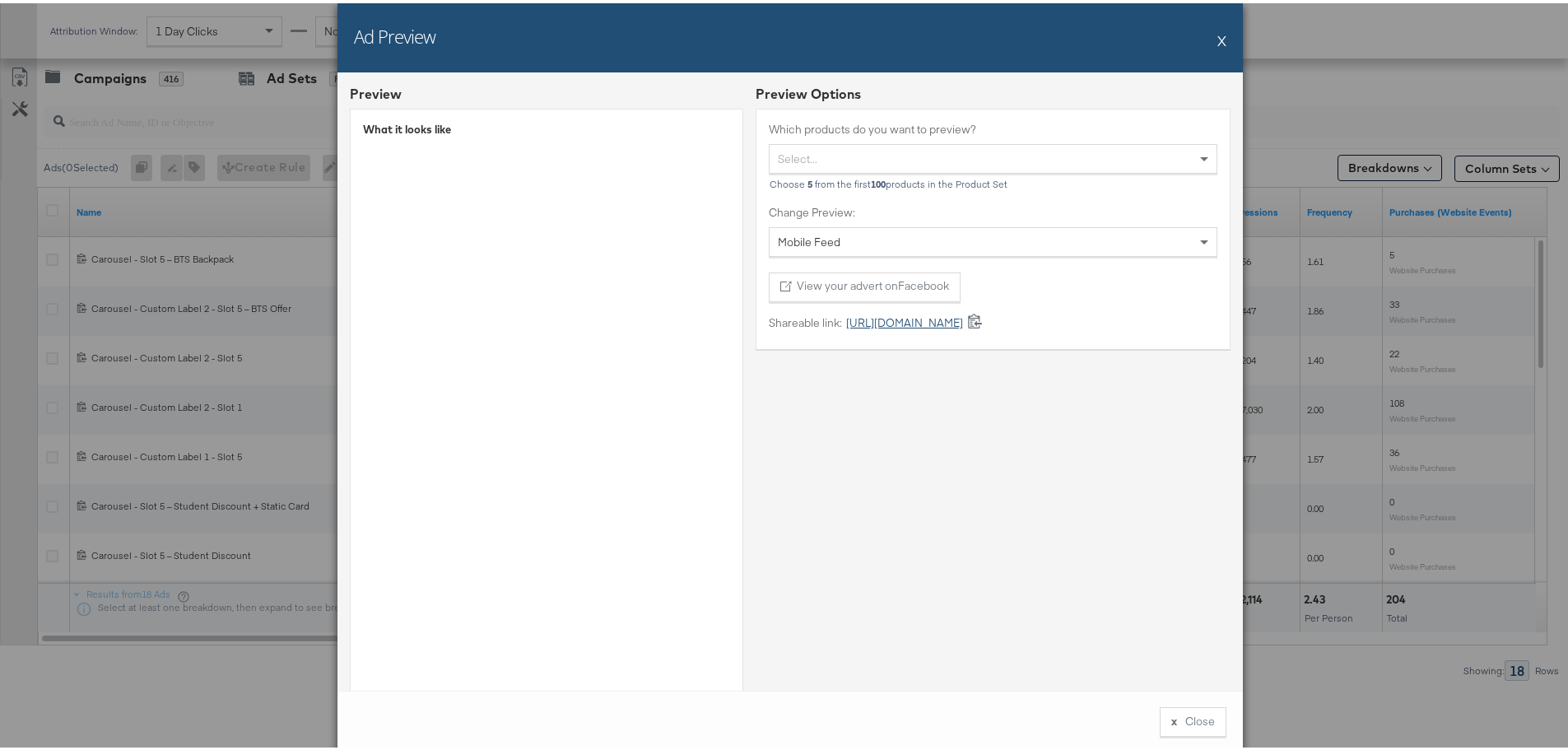
click at [886, 314] on link "[URL][DOMAIN_NAME]" at bounding box center [902, 319] width 121 height 16
click at [1217, 35] on button "X" at bounding box center [1221, 37] width 9 height 33
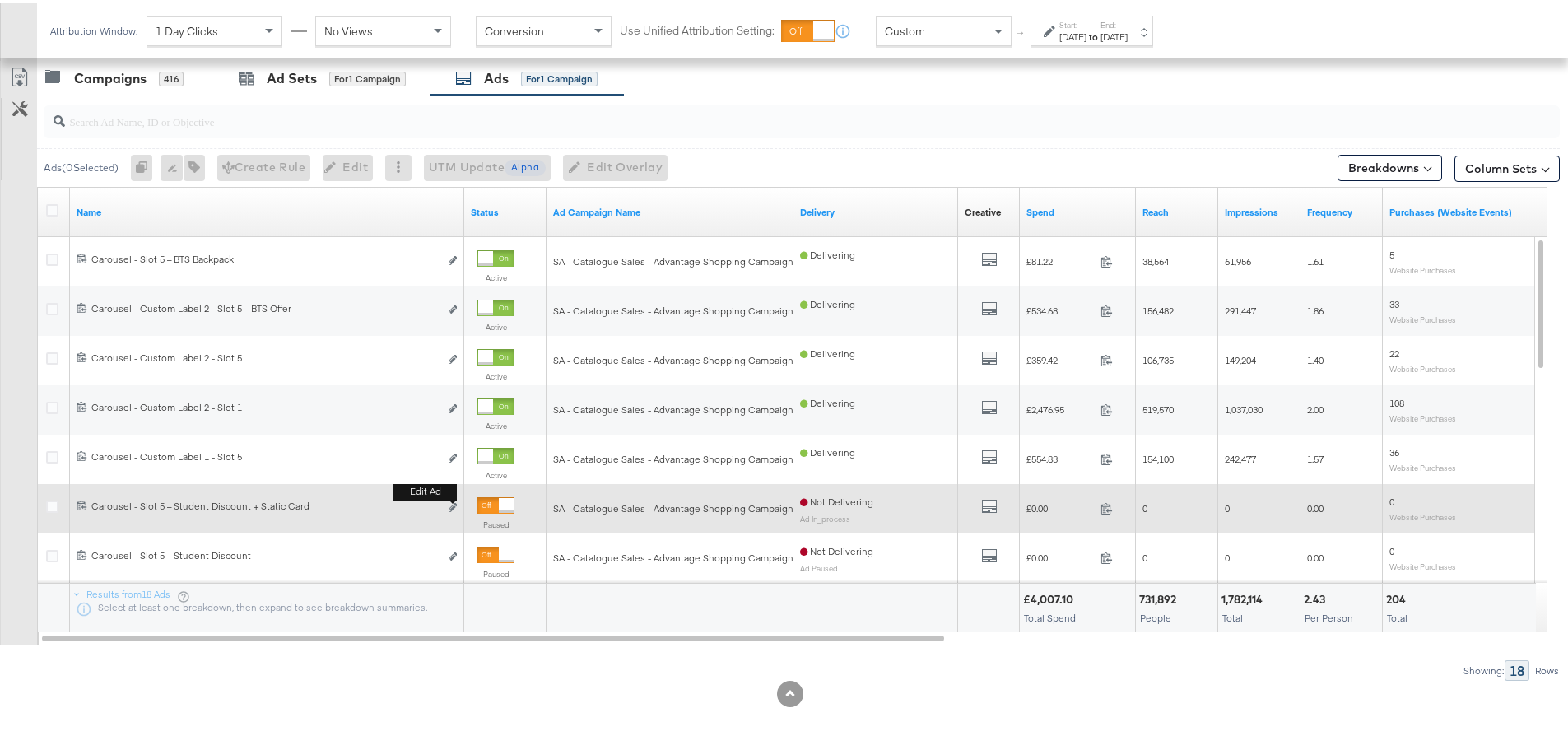
click at [448, 504] on div "Edit ad" at bounding box center [448, 505] width 19 height 17
click at [449, 501] on icon "link" at bounding box center [453, 504] width 8 height 9
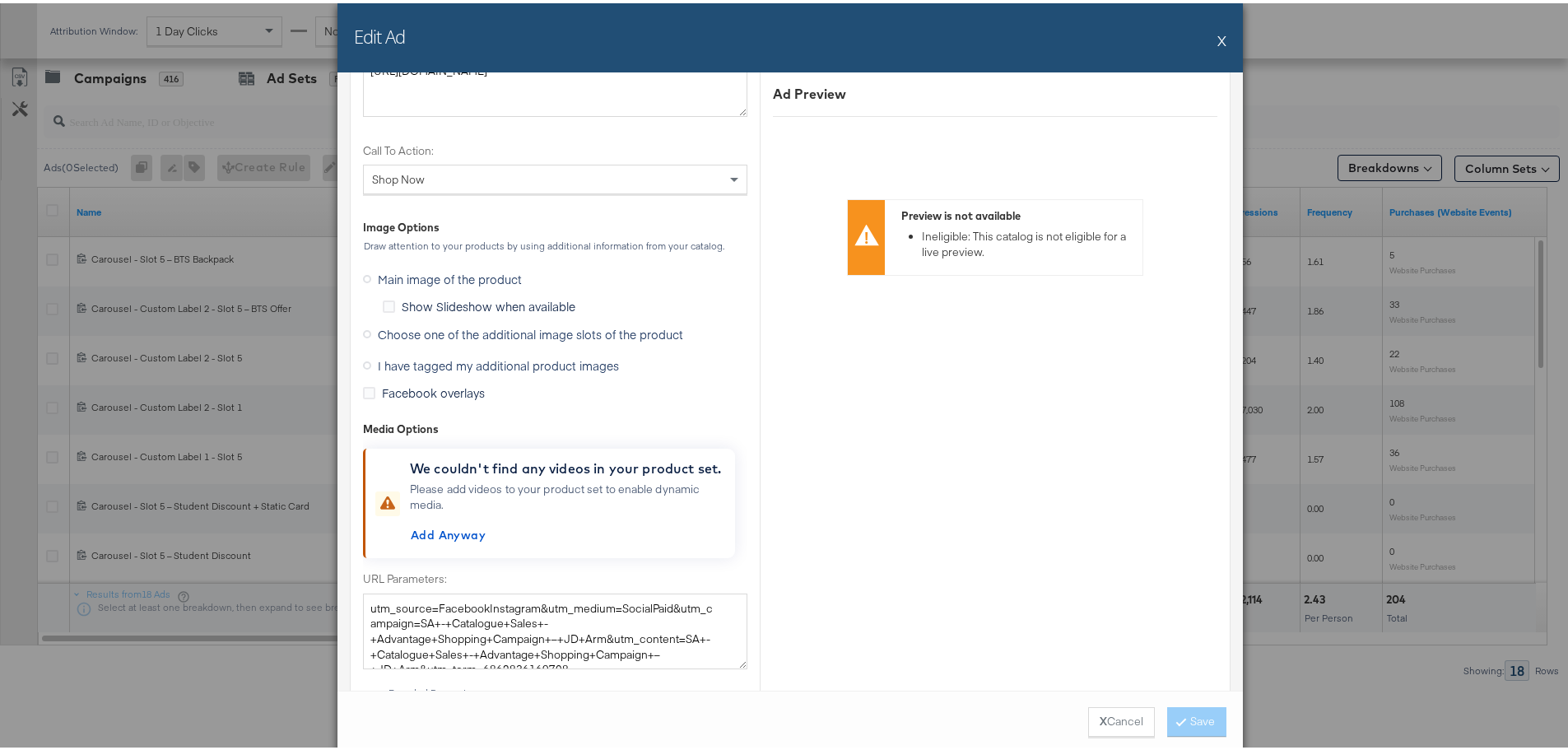
scroll to position [1975, 0]
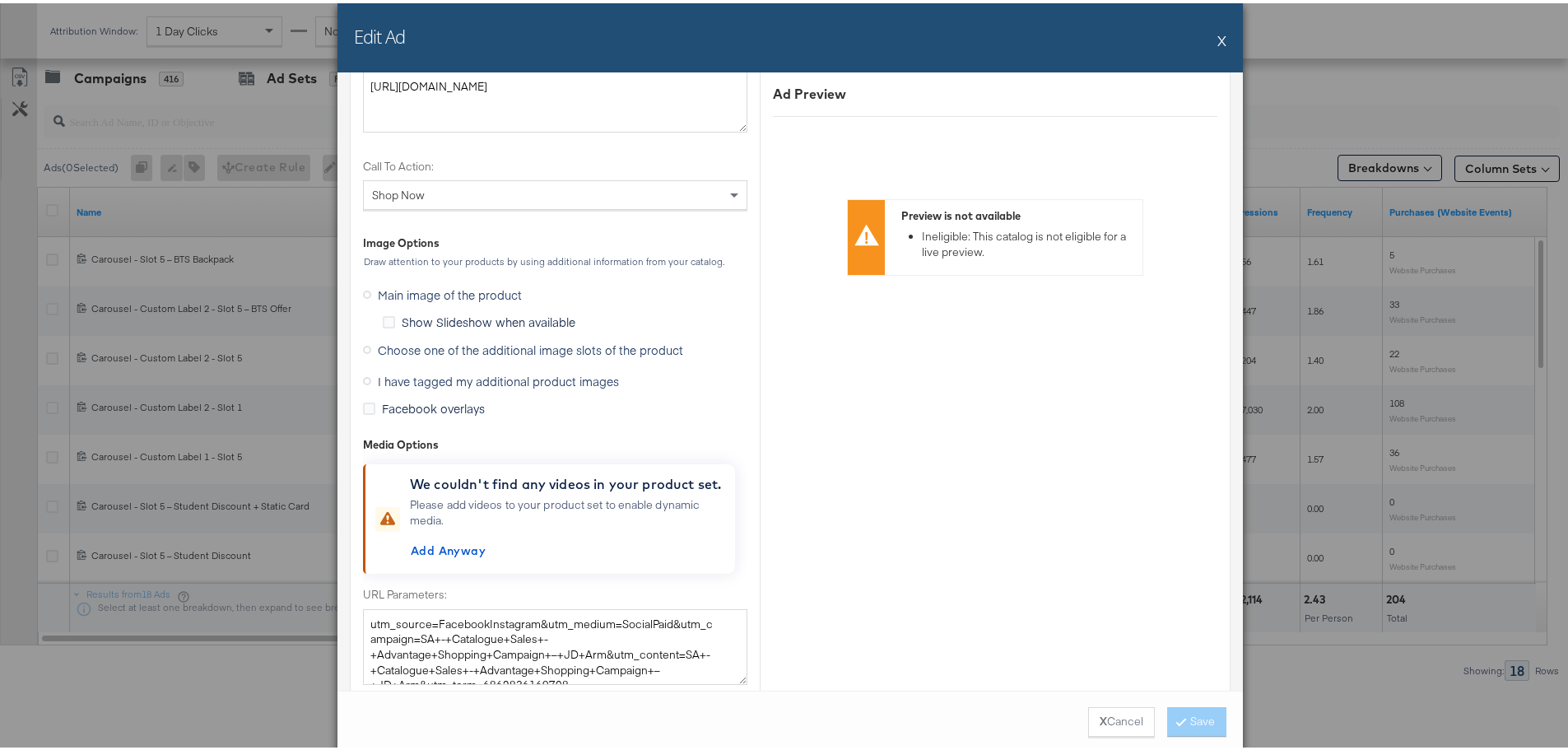
click at [396, 356] on label "Choose one of the additional image slots of the product" at bounding box center [526, 347] width 327 height 25
click at [0, 0] on input "Choose one of the additional image slots of the product" at bounding box center [0, 0] width 0 height 0
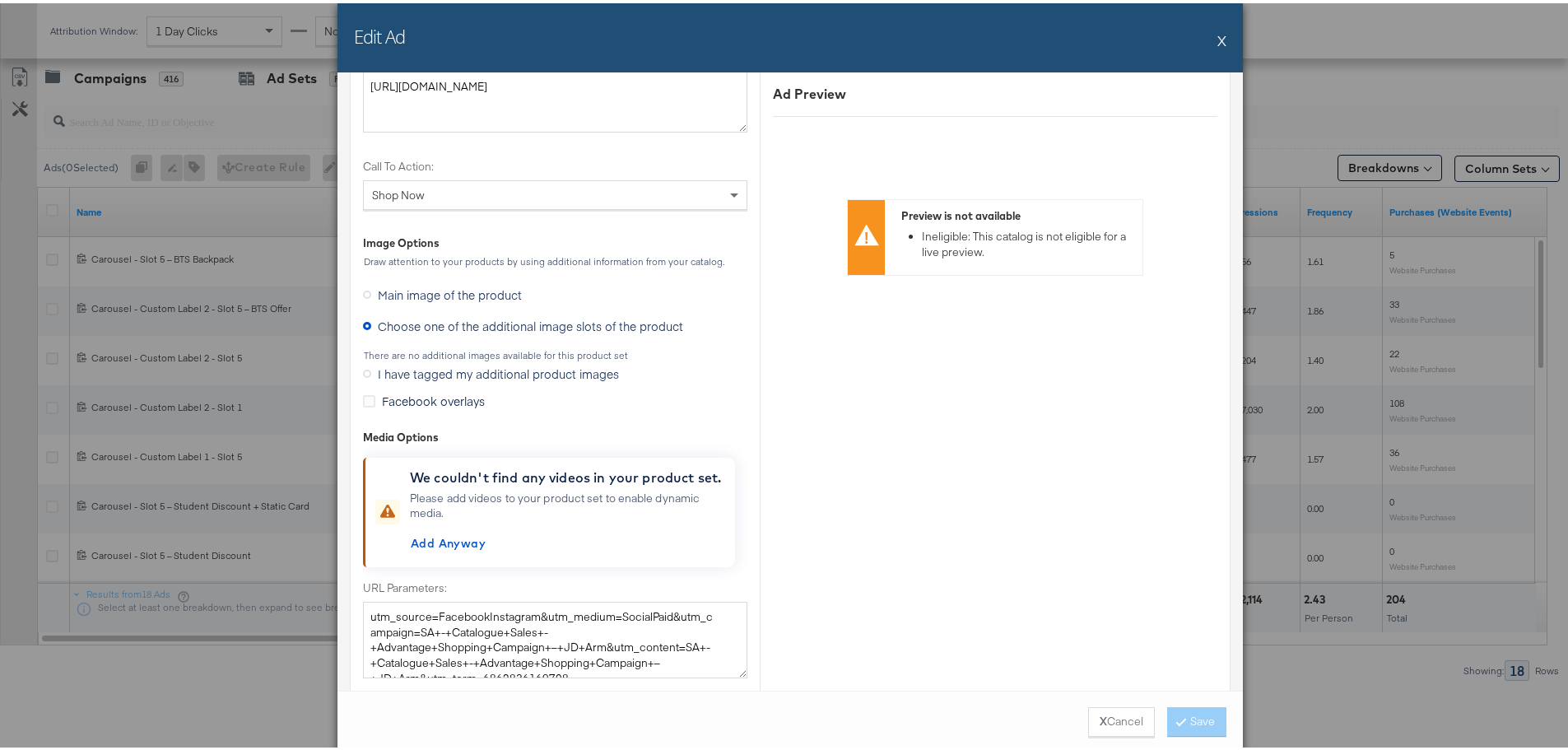
scroll to position [2057, 0]
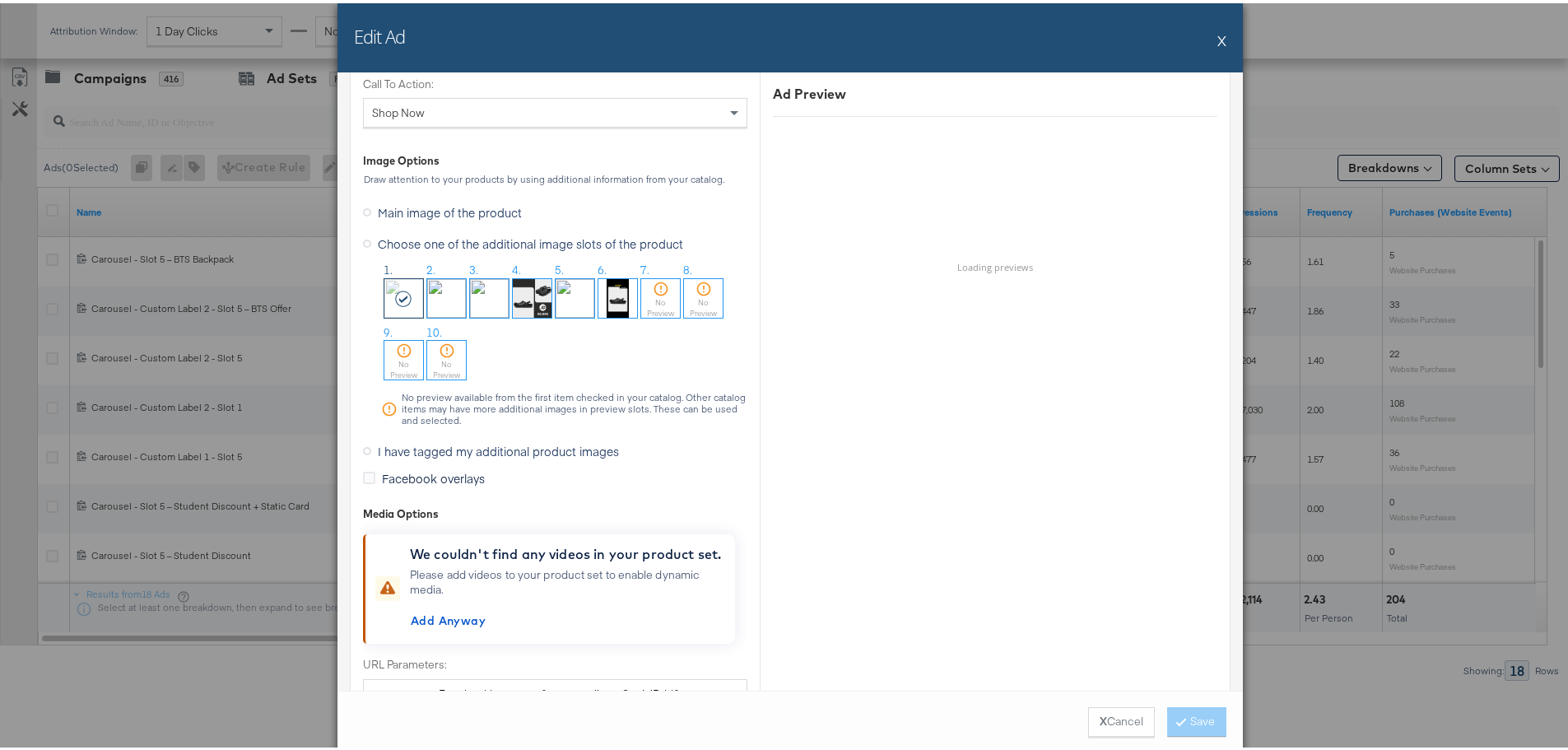
click at [583, 292] on img at bounding box center [575, 295] width 39 height 39
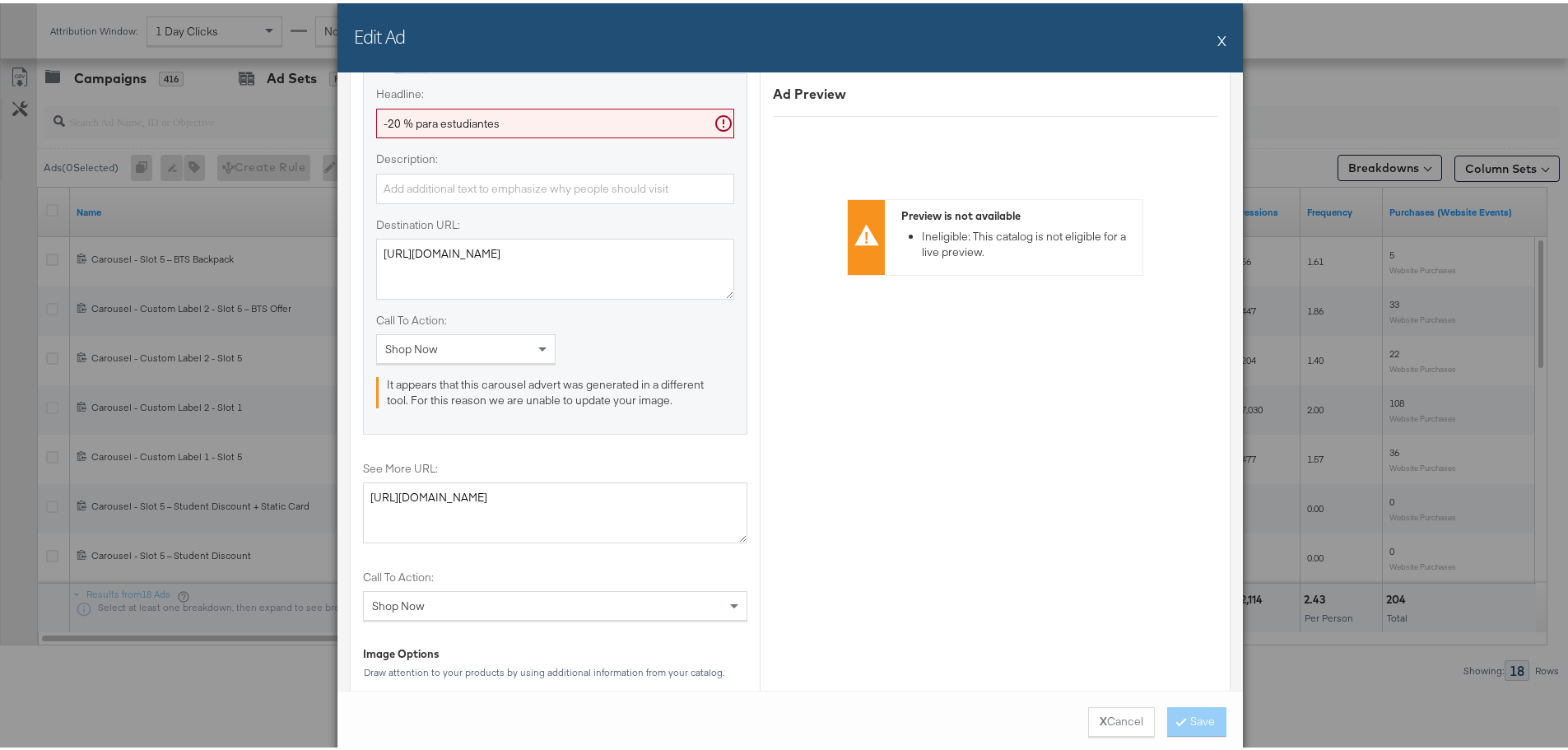
scroll to position [1564, 0]
drag, startPoint x: 463, startPoint y: 119, endPoint x: 224, endPoint y: 117, distance: 239.0
click at [224, 117] on div "Edit Ad X Ad Name Carousel - Slot 5 – Student Discount + Static Card Give your …" at bounding box center [790, 375] width 1580 height 750
paste input "Oferta de vuelta [PERSON_NAME]"
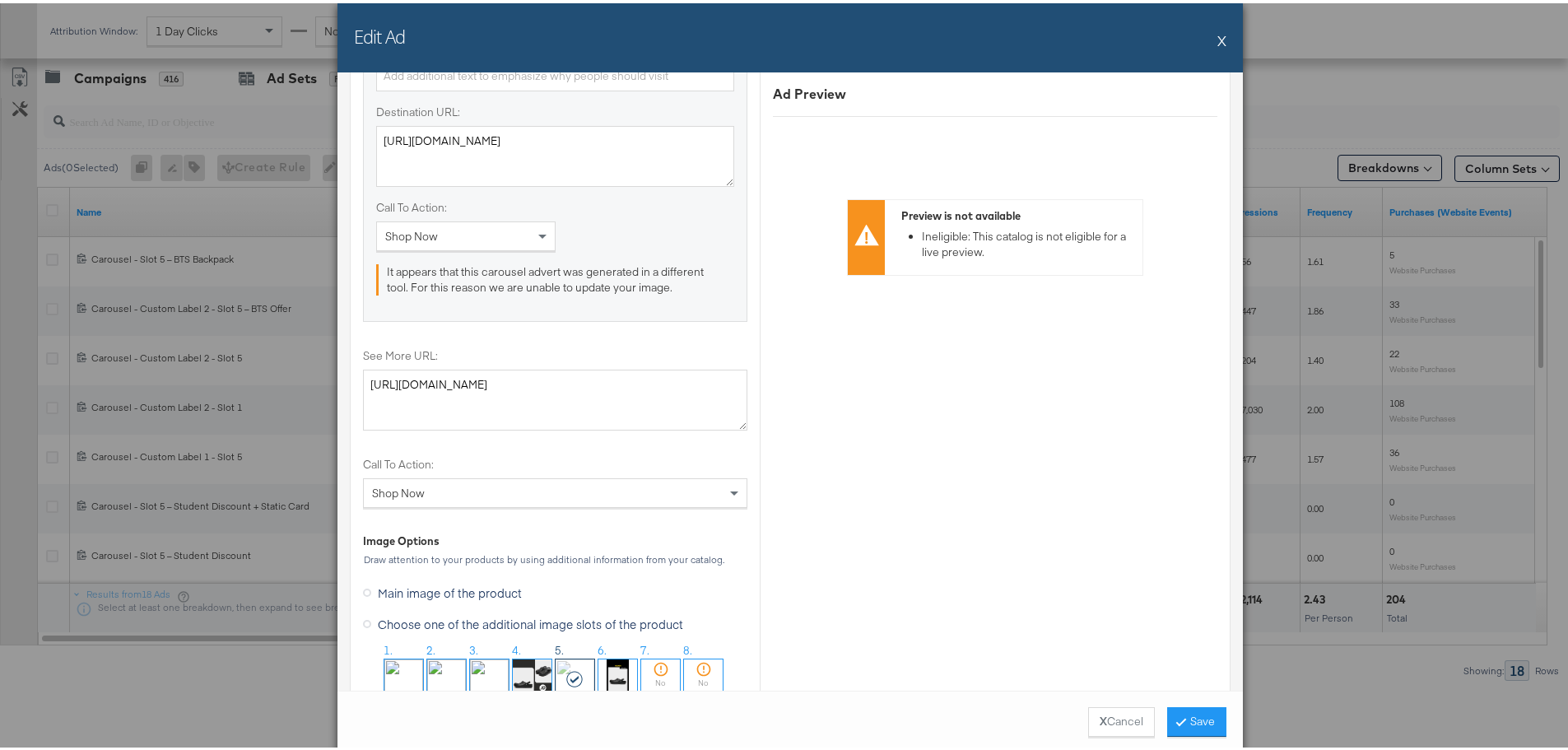
scroll to position [1893, 0]
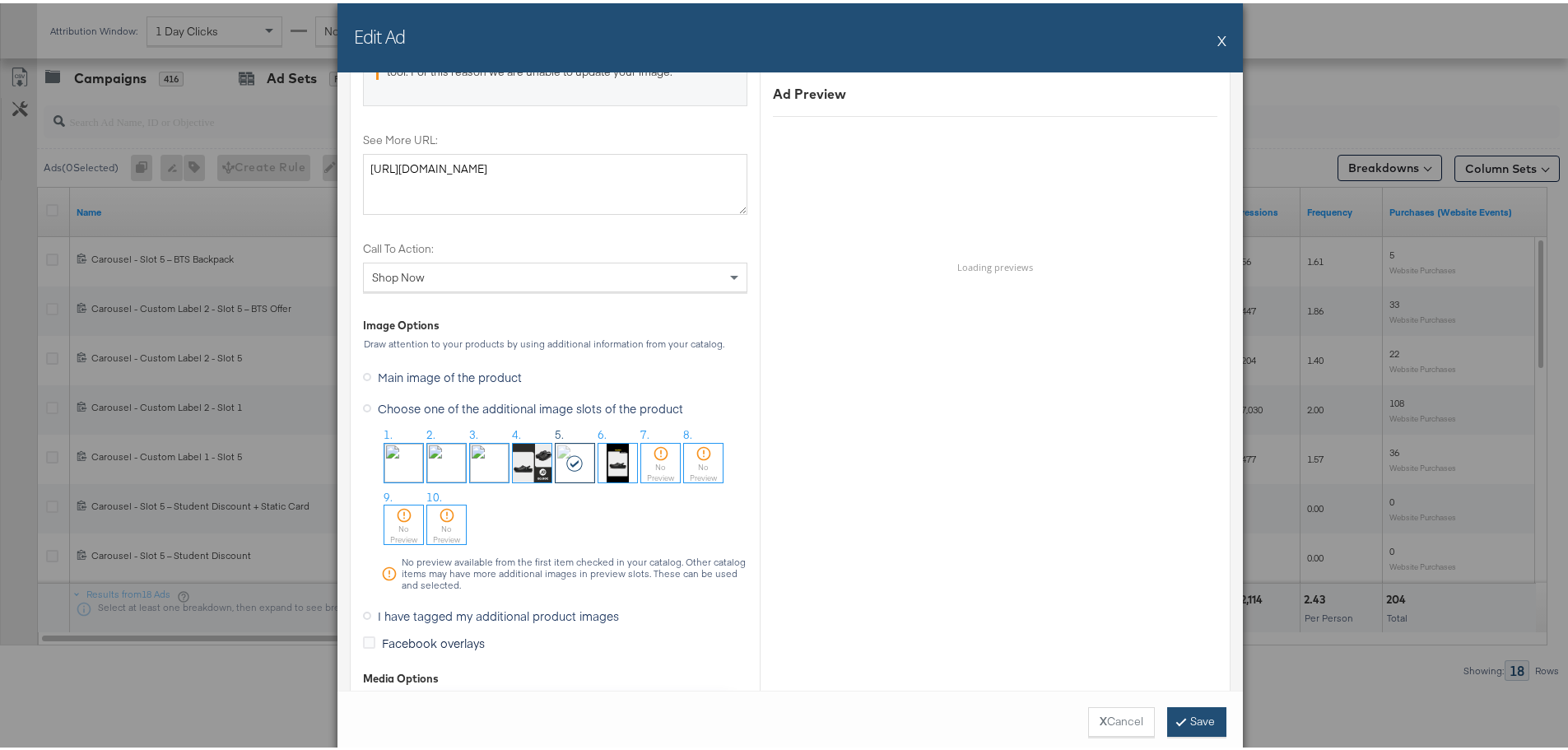
type input "Oferta de vuelta [PERSON_NAME]"
click at [1204, 724] on button "Save" at bounding box center [1197, 719] width 59 height 30
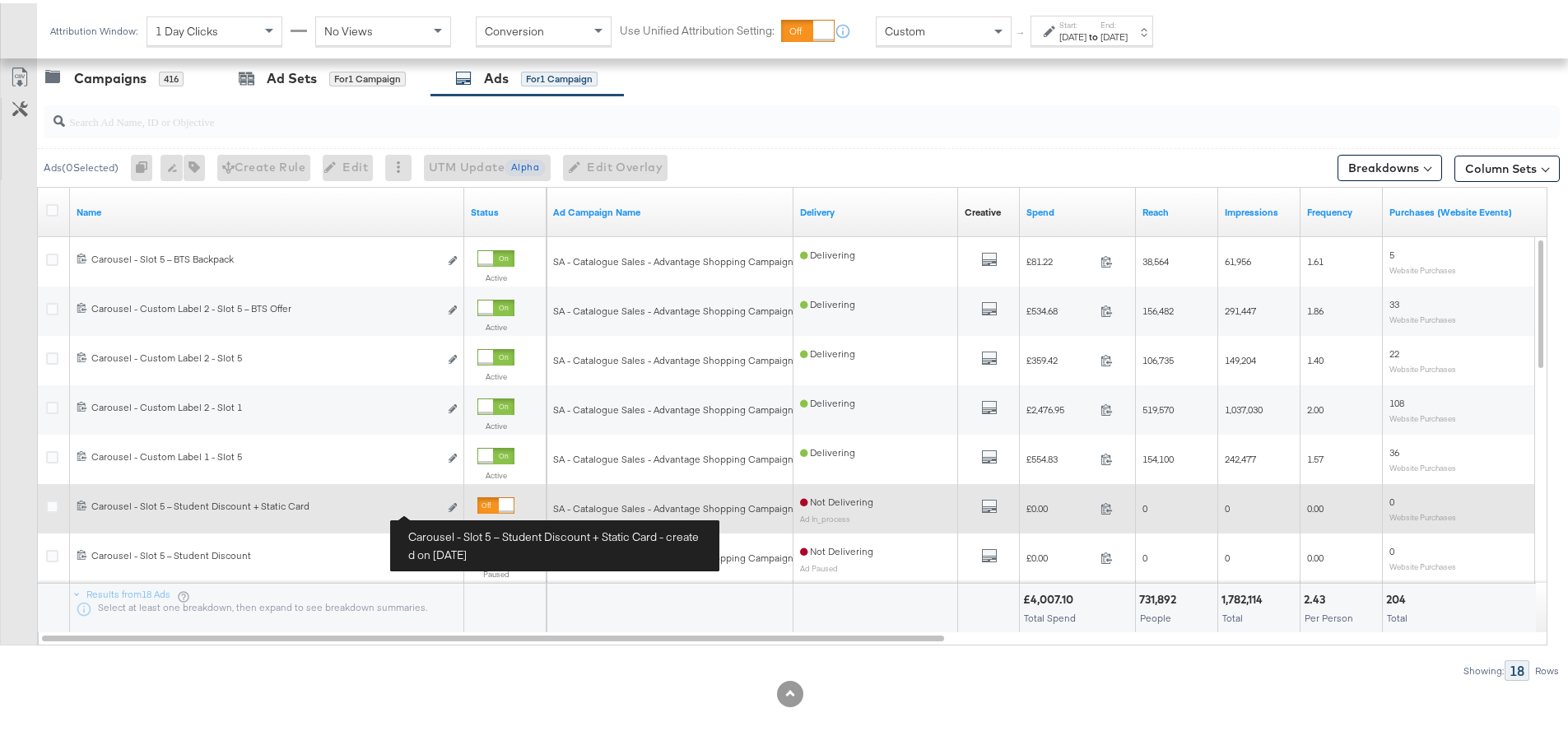
drag, startPoint x: 452, startPoint y: 506, endPoint x: 419, endPoint y: 510, distance: 33.2
click at [419, 510] on div "6862836169708 Carousel - Slot 5 – Student Discount + Static Card Carousel - Slo…" at bounding box center [267, 505] width 381 height 17
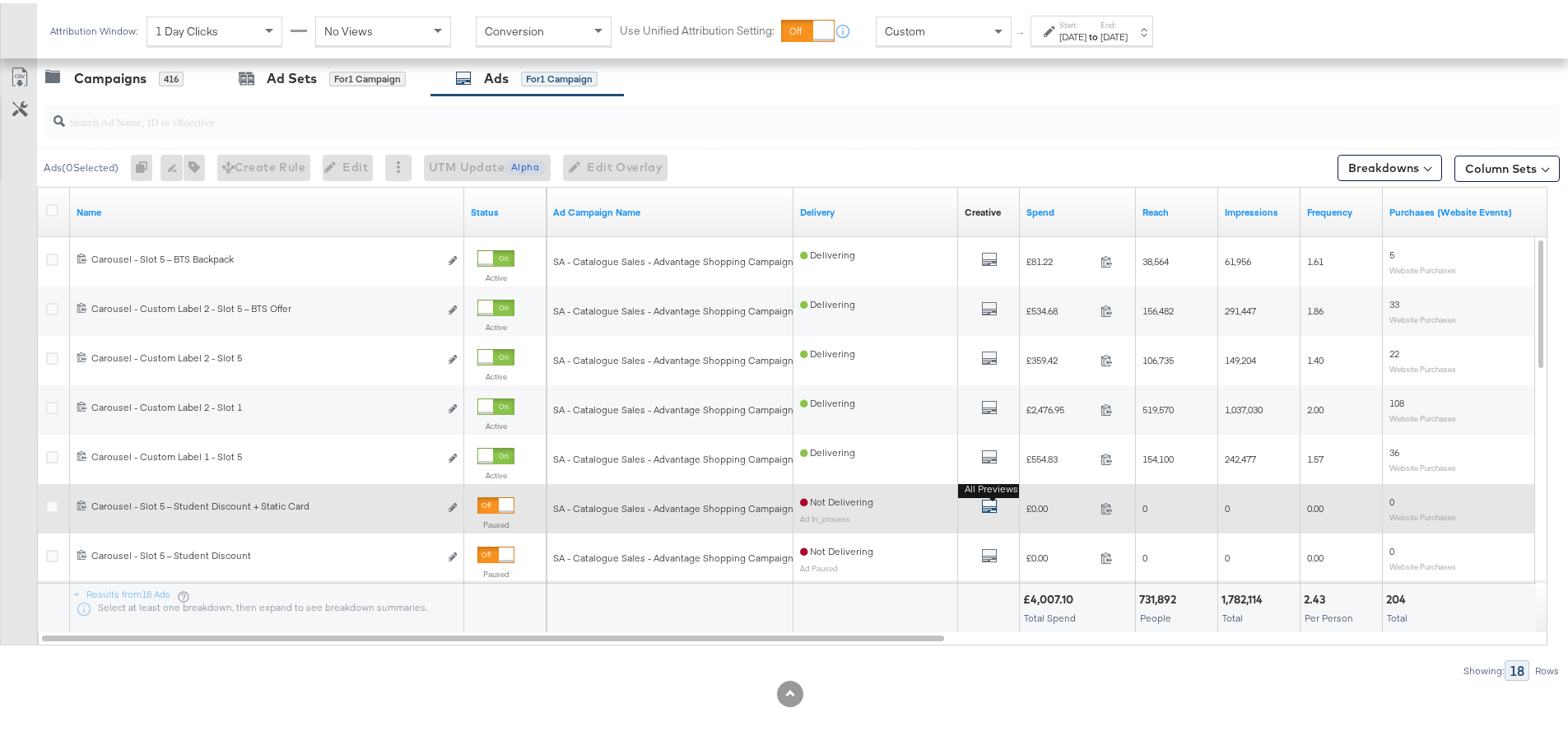
click at [989, 502] on icon "default" at bounding box center [989, 503] width 16 height 16
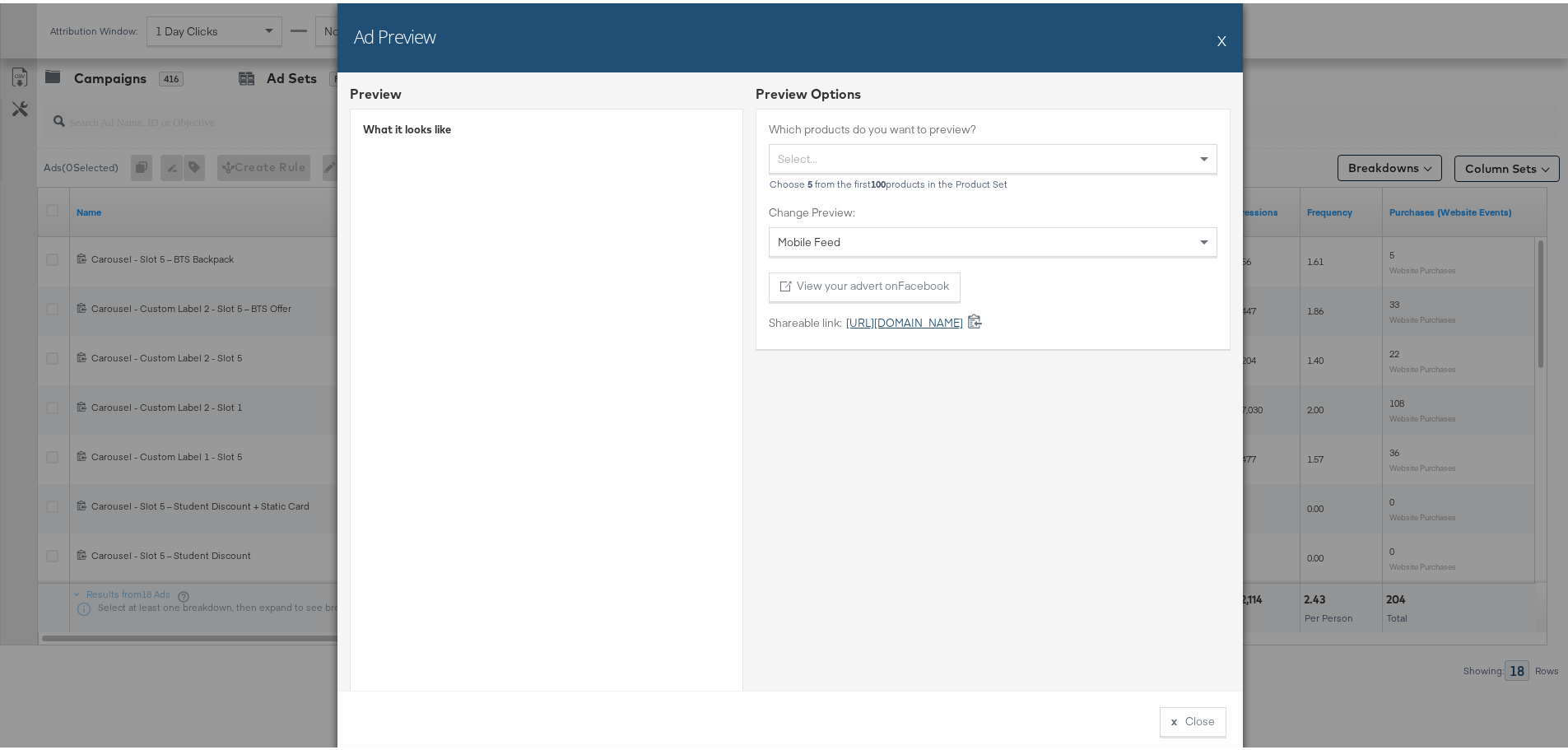
click at [873, 312] on link "[URL][DOMAIN_NAME]" at bounding box center [902, 319] width 121 height 16
click at [1210, 29] on div "Ad Preview X" at bounding box center [790, 35] width 905 height 69
click at [1223, 36] on div "Ad Preview X" at bounding box center [790, 35] width 905 height 69
click at [1217, 35] on button "X" at bounding box center [1221, 37] width 9 height 33
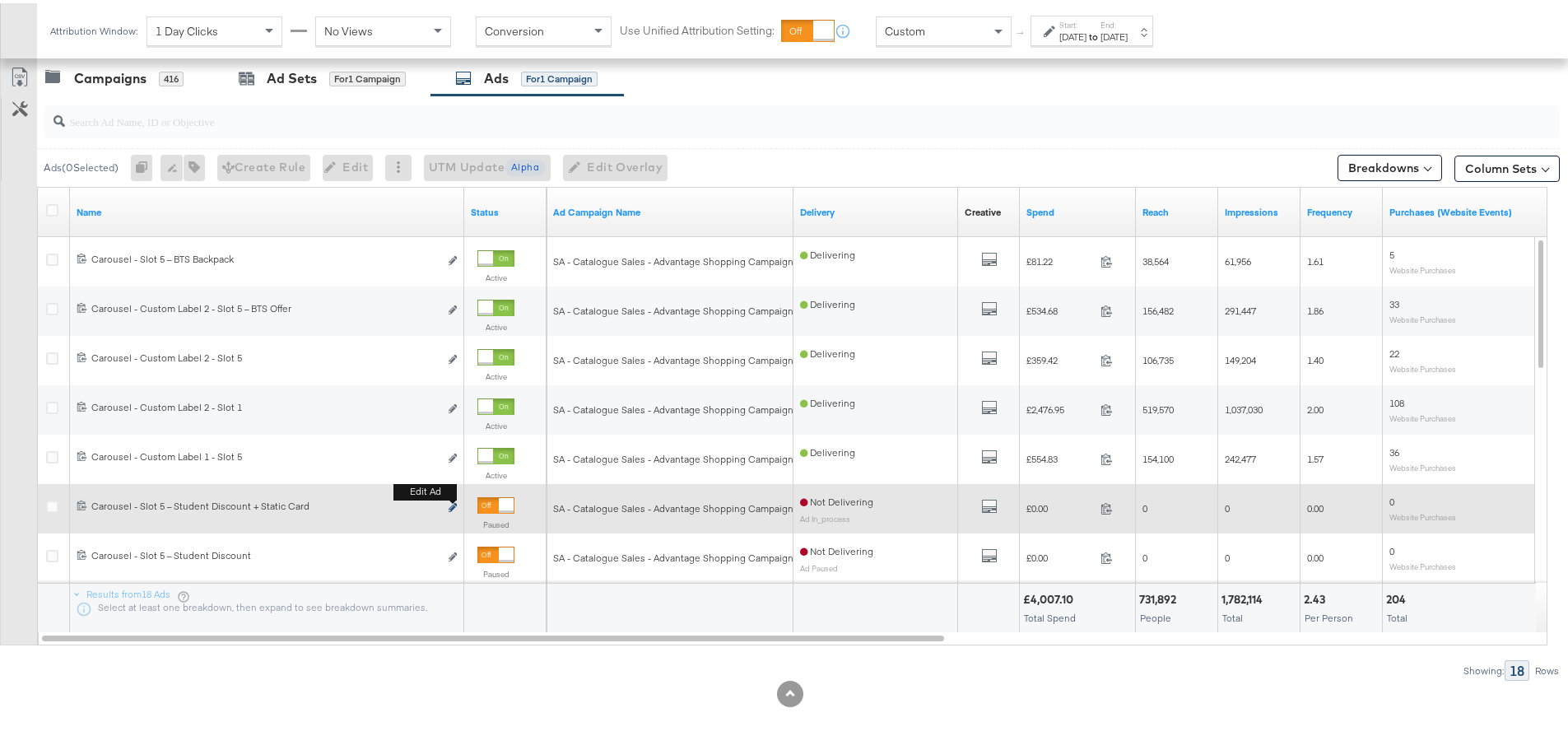
click at [449, 504] on button "Edit ad" at bounding box center [453, 505] width 10 height 17
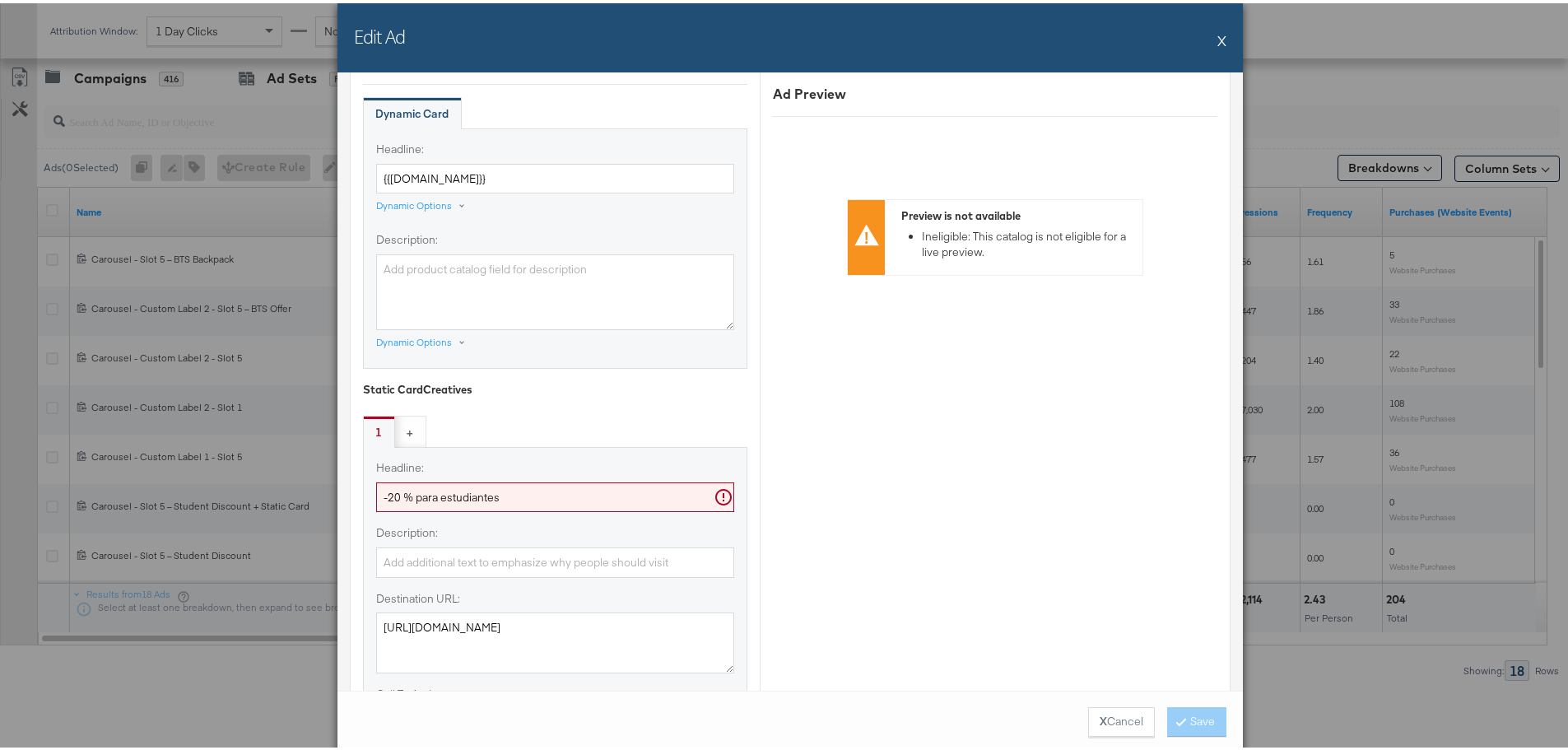
scroll to position [1400, 0]
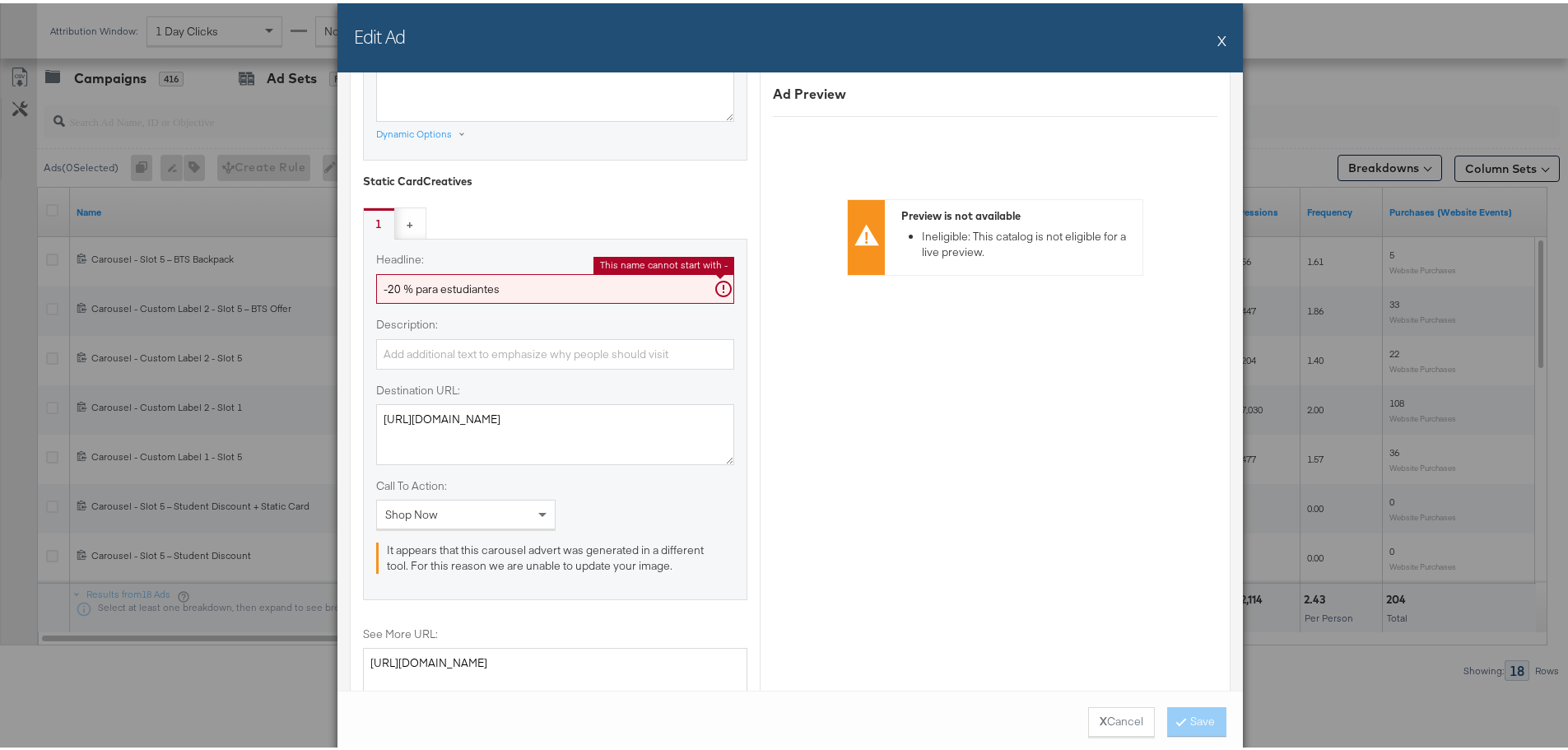
drag, startPoint x: 482, startPoint y: 291, endPoint x: 353, endPoint y: 291, distance: 129.0
click at [353, 291] on div "Creative Options Identity Choose the pages, images and links that appear in you…" at bounding box center [790, 194] width 881 height 2761
paste input "¿Tienes carnet de estudiante?"
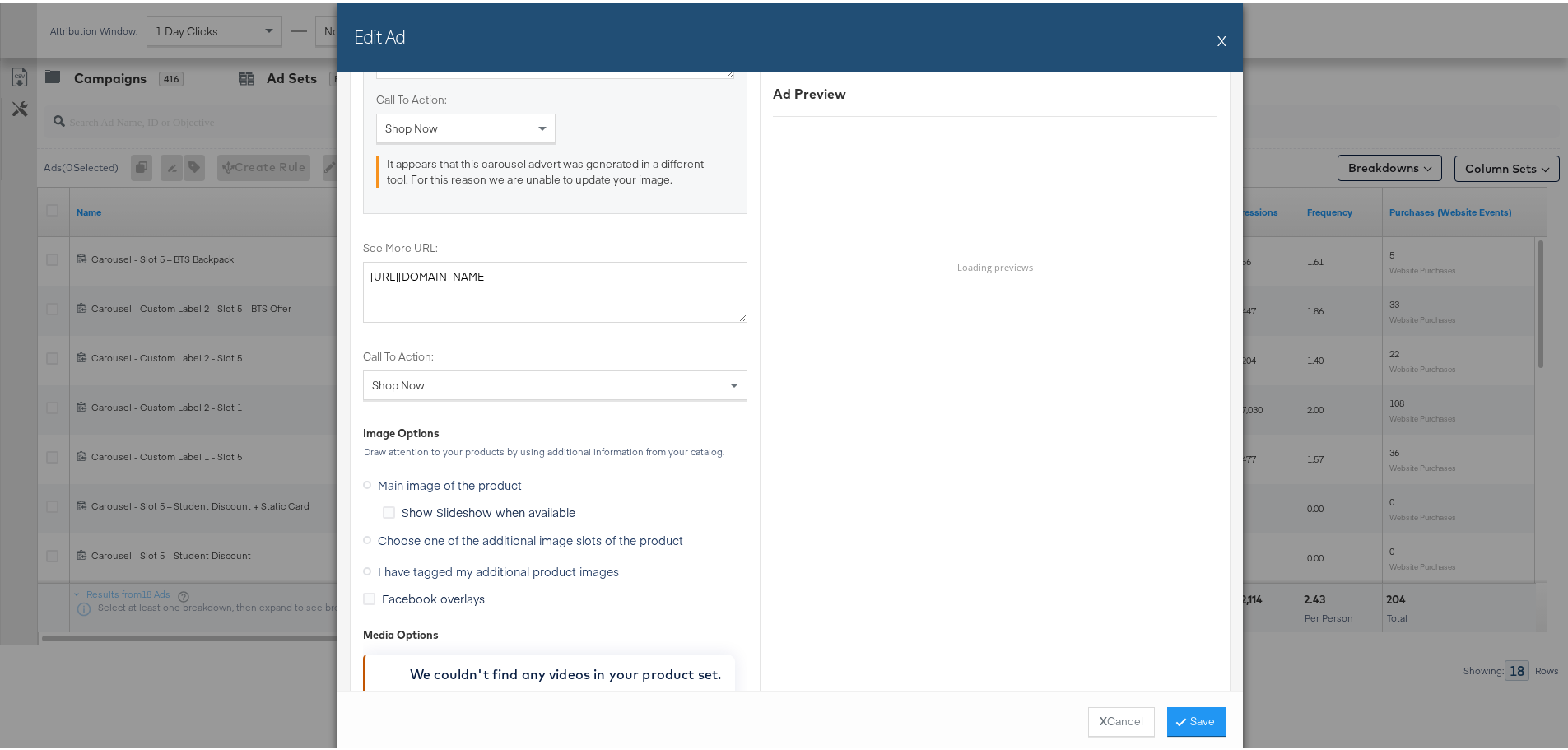
scroll to position [1810, 0]
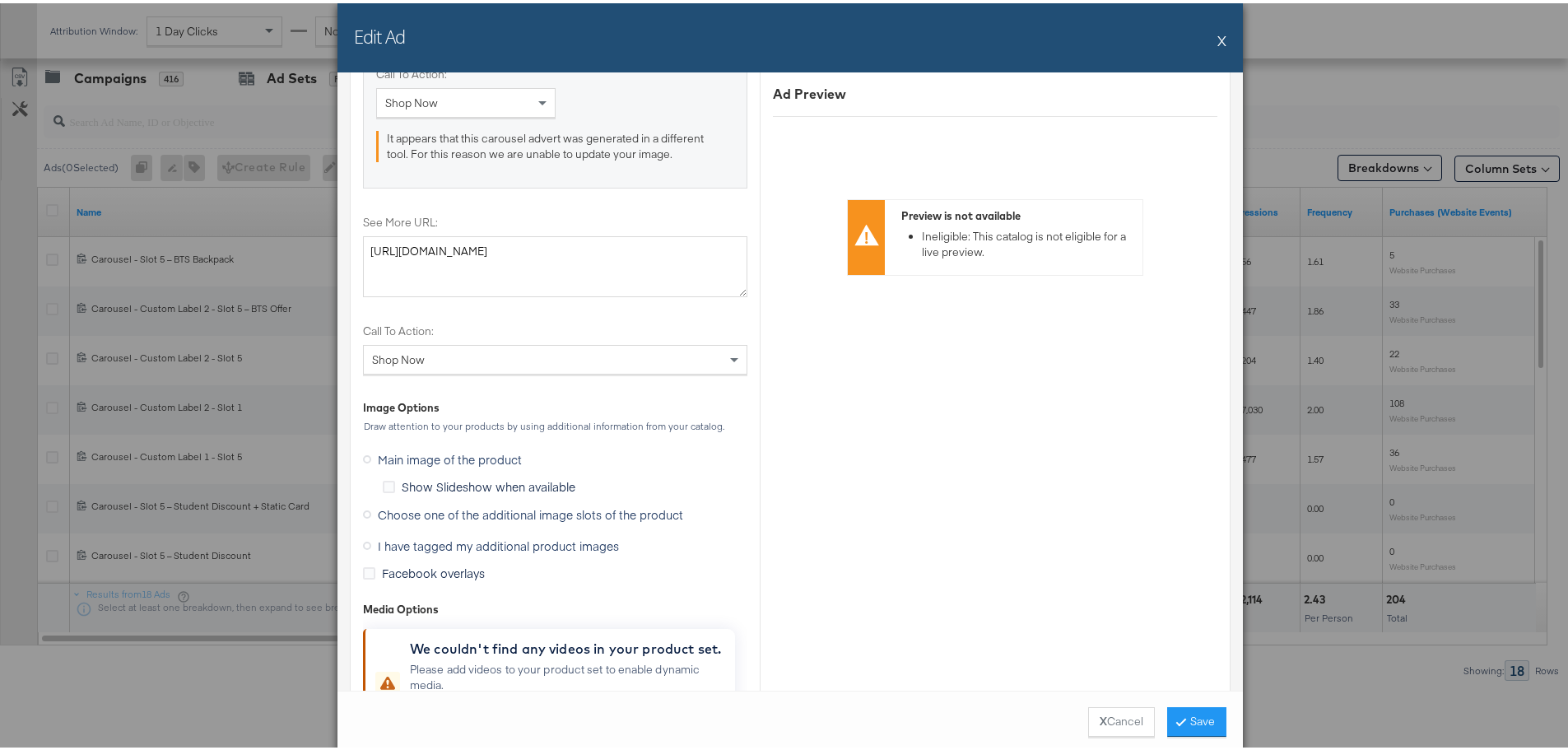
type input "¿Tienes carnet de estudiante?"
click at [363, 515] on icon at bounding box center [367, 511] width 8 height 8
click at [0, 0] on input "Choose one of the additional image slots of the product" at bounding box center [0, 0] width 0 height 0
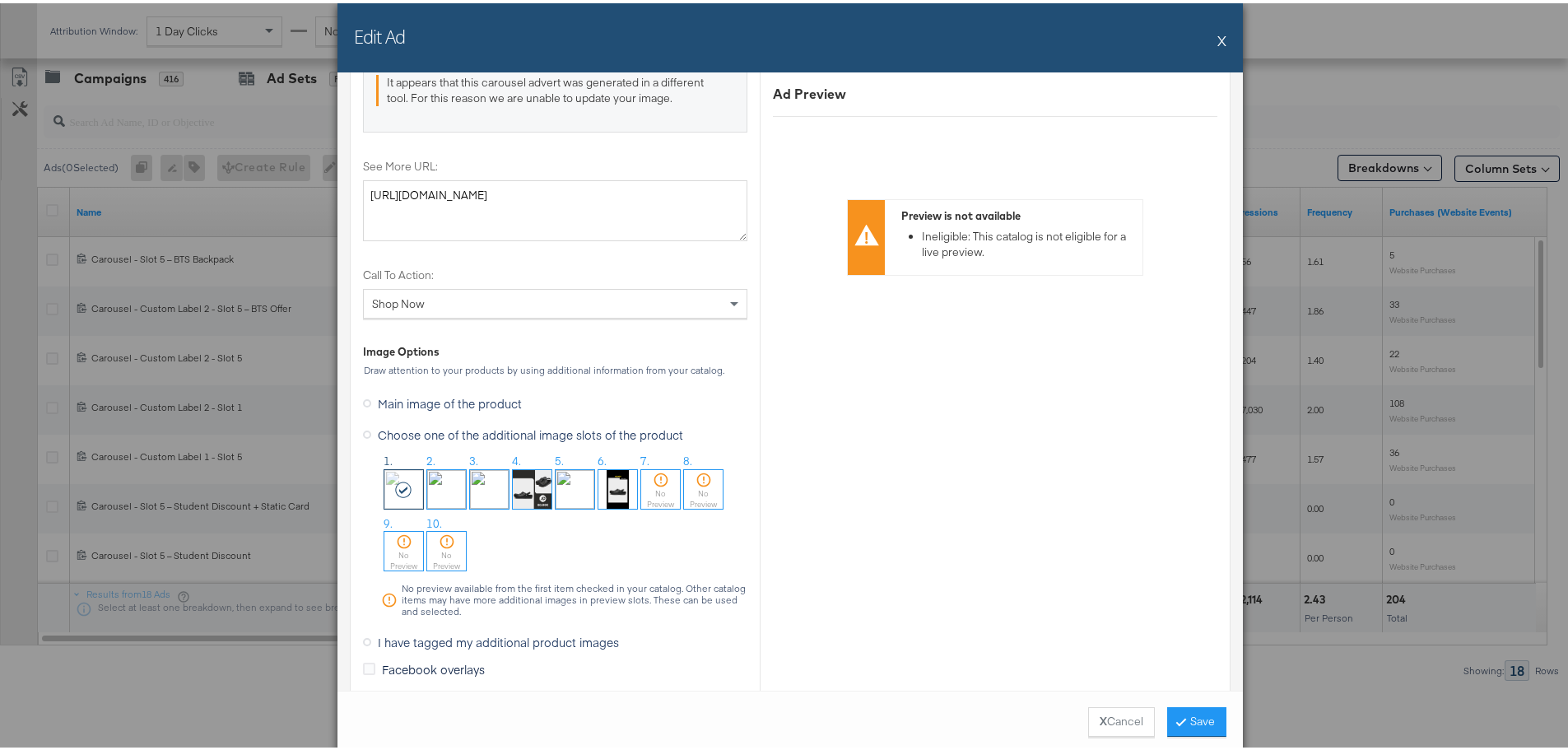
scroll to position [1893, 0]
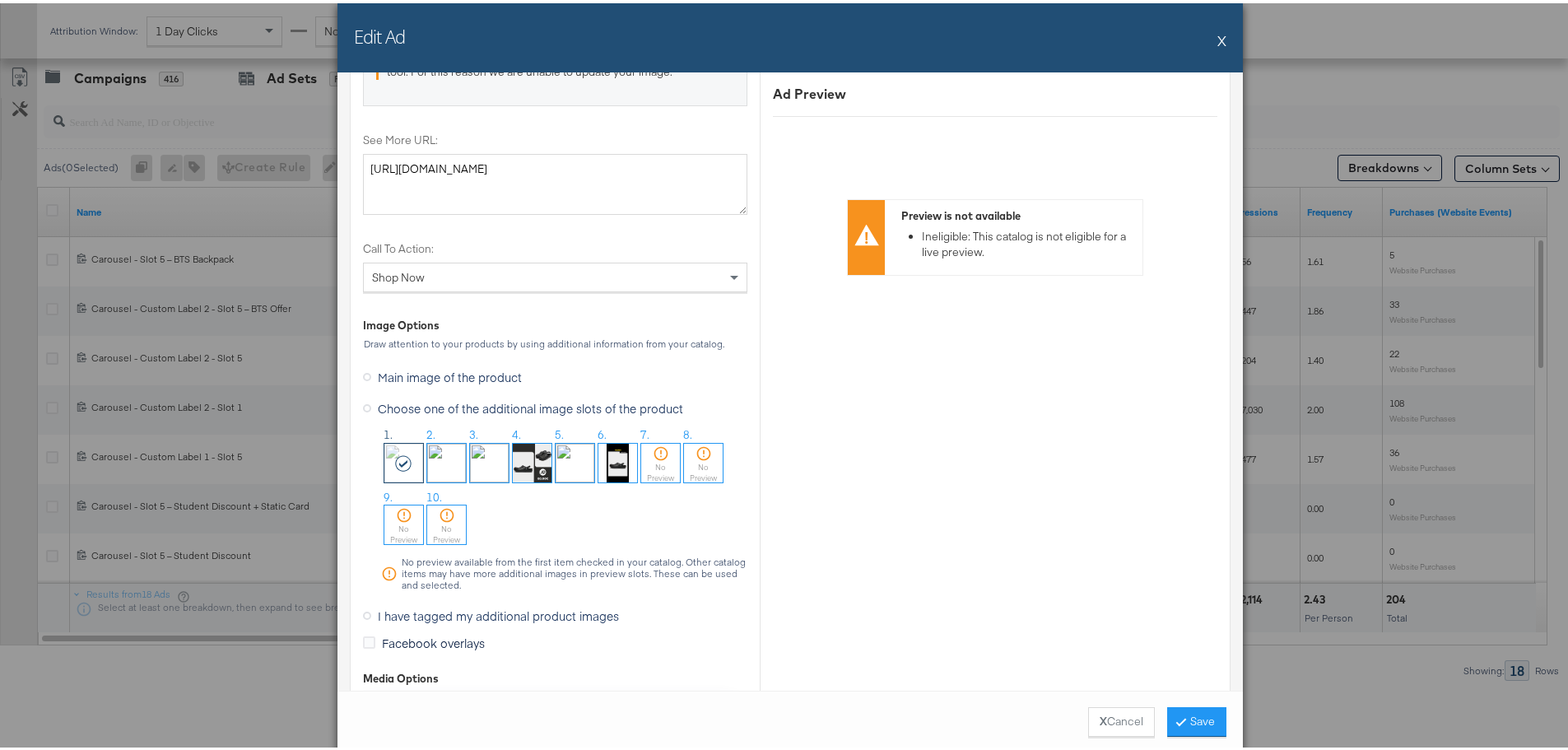
click at [575, 459] on img at bounding box center [575, 459] width 39 height 39
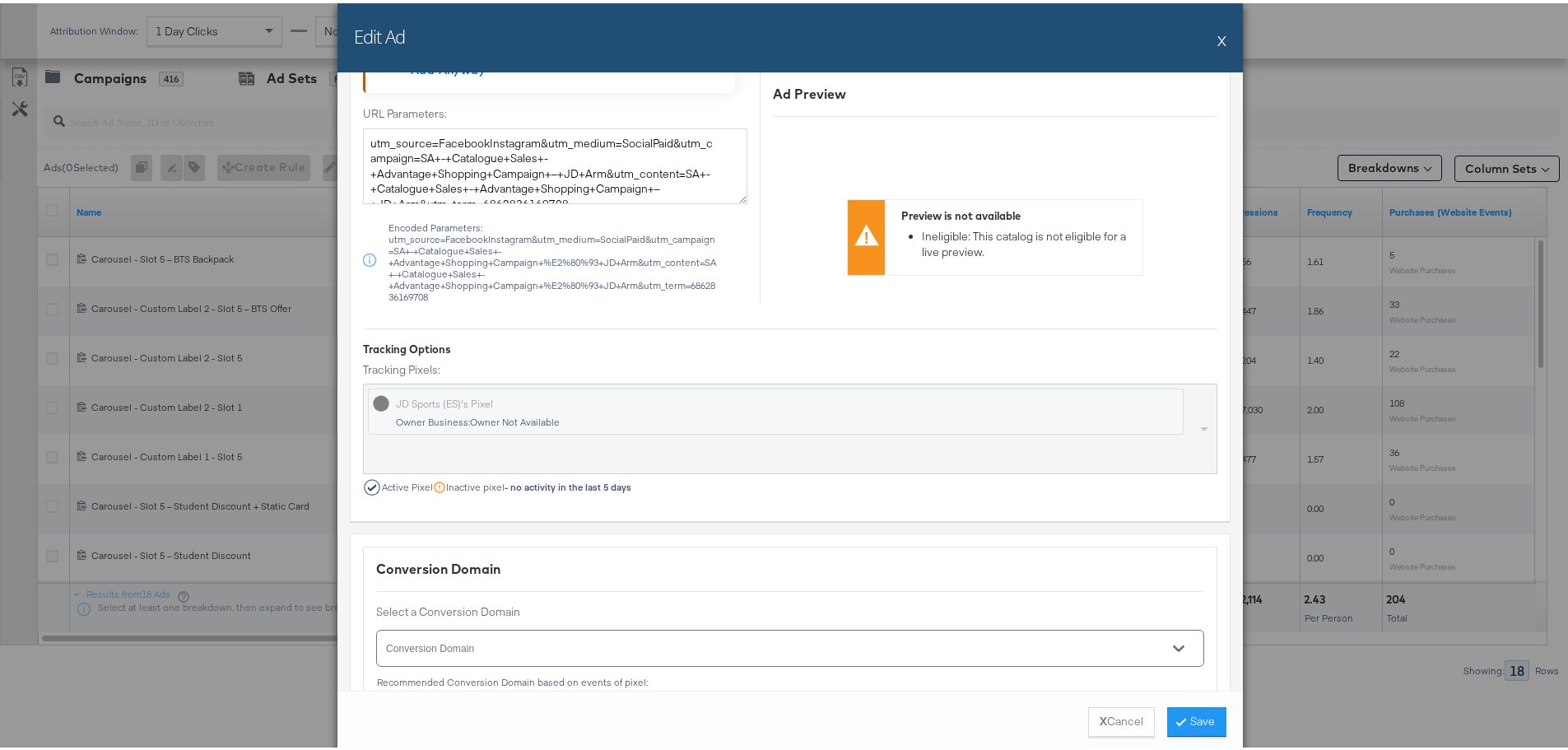
scroll to position [2737, 0]
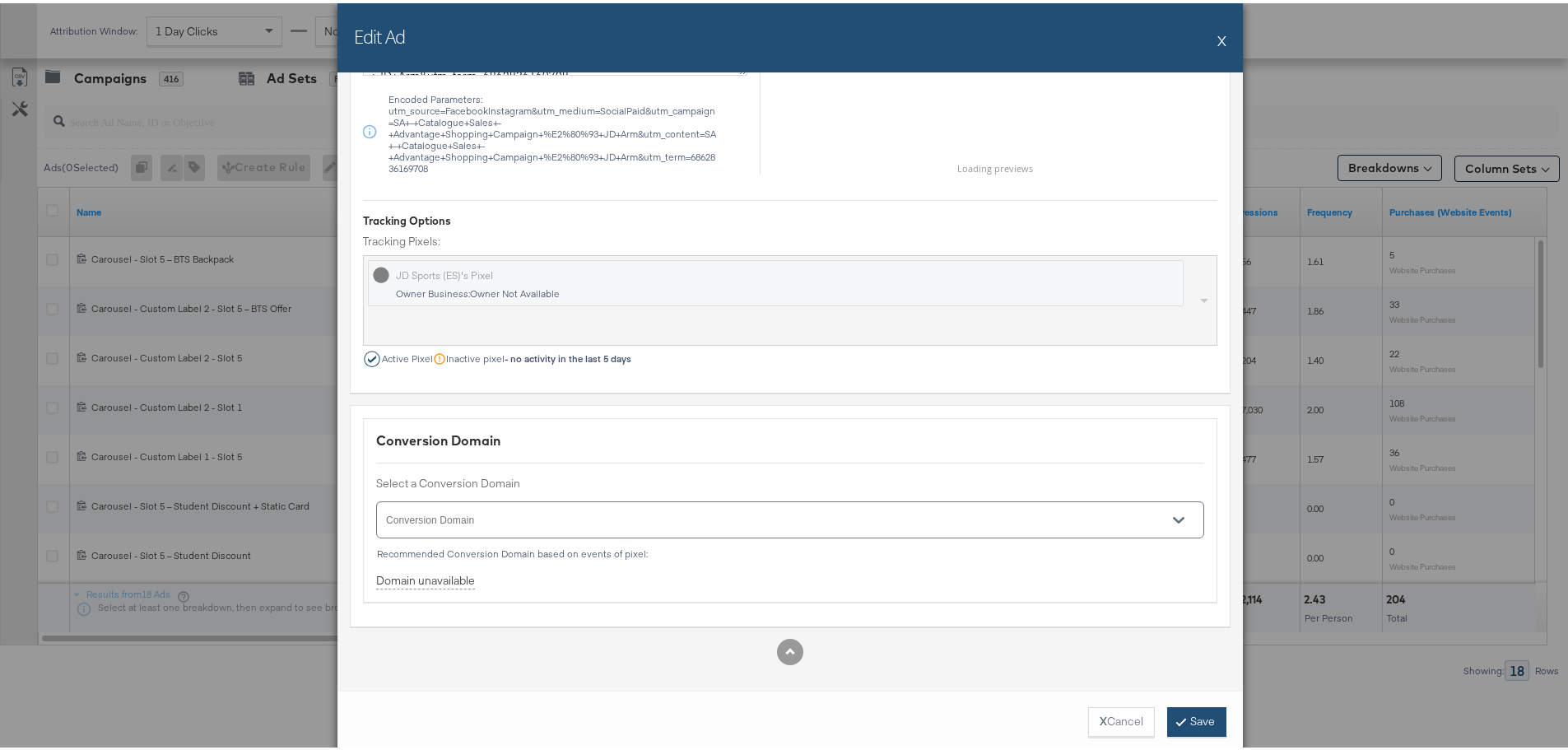
click at [1193, 710] on button "Save" at bounding box center [1197, 719] width 59 height 30
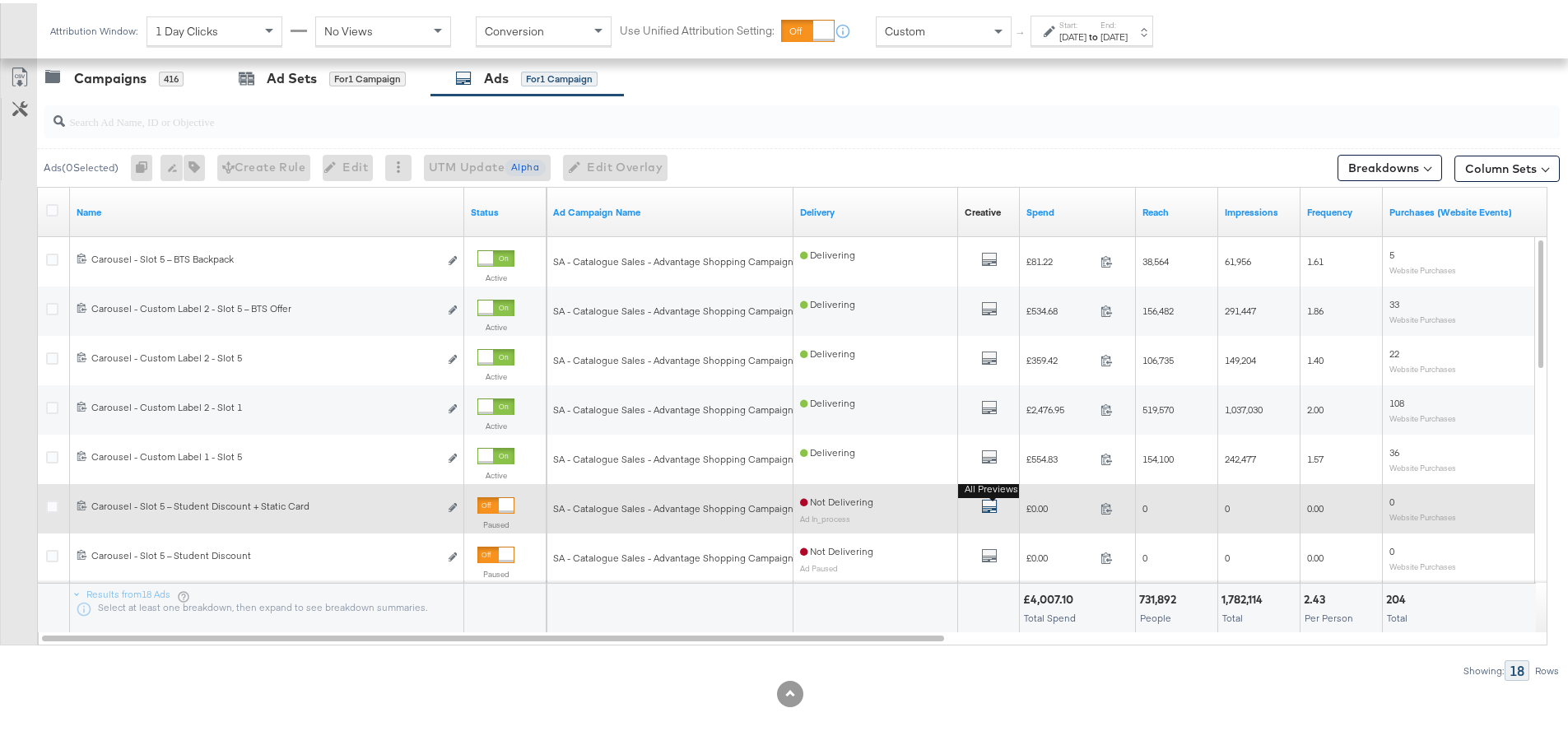
click at [989, 504] on icon "default" at bounding box center [989, 503] width 16 height 16
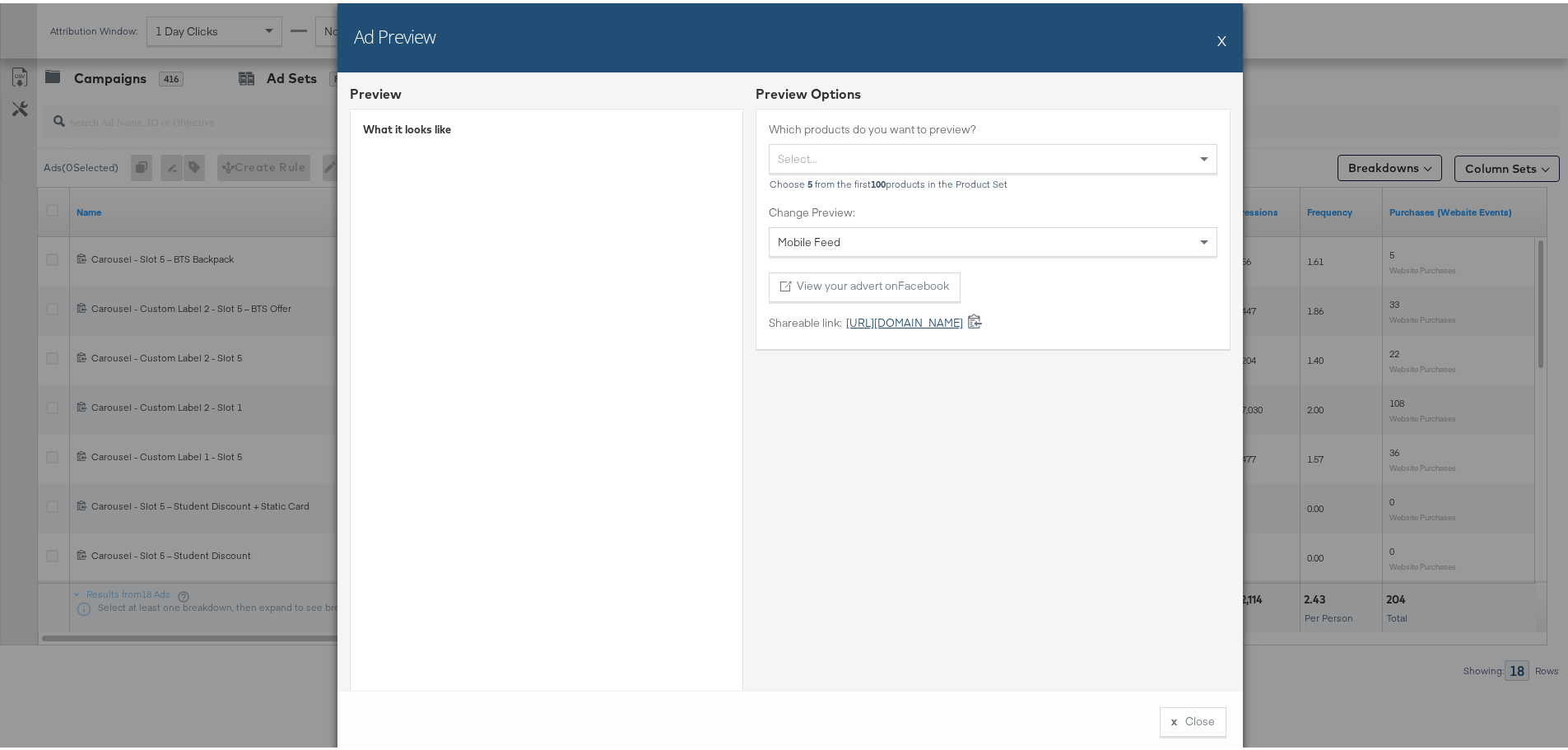
click at [944, 320] on link "[URL][DOMAIN_NAME]" at bounding box center [902, 319] width 121 height 16
click at [1217, 35] on button "X" at bounding box center [1221, 37] width 9 height 33
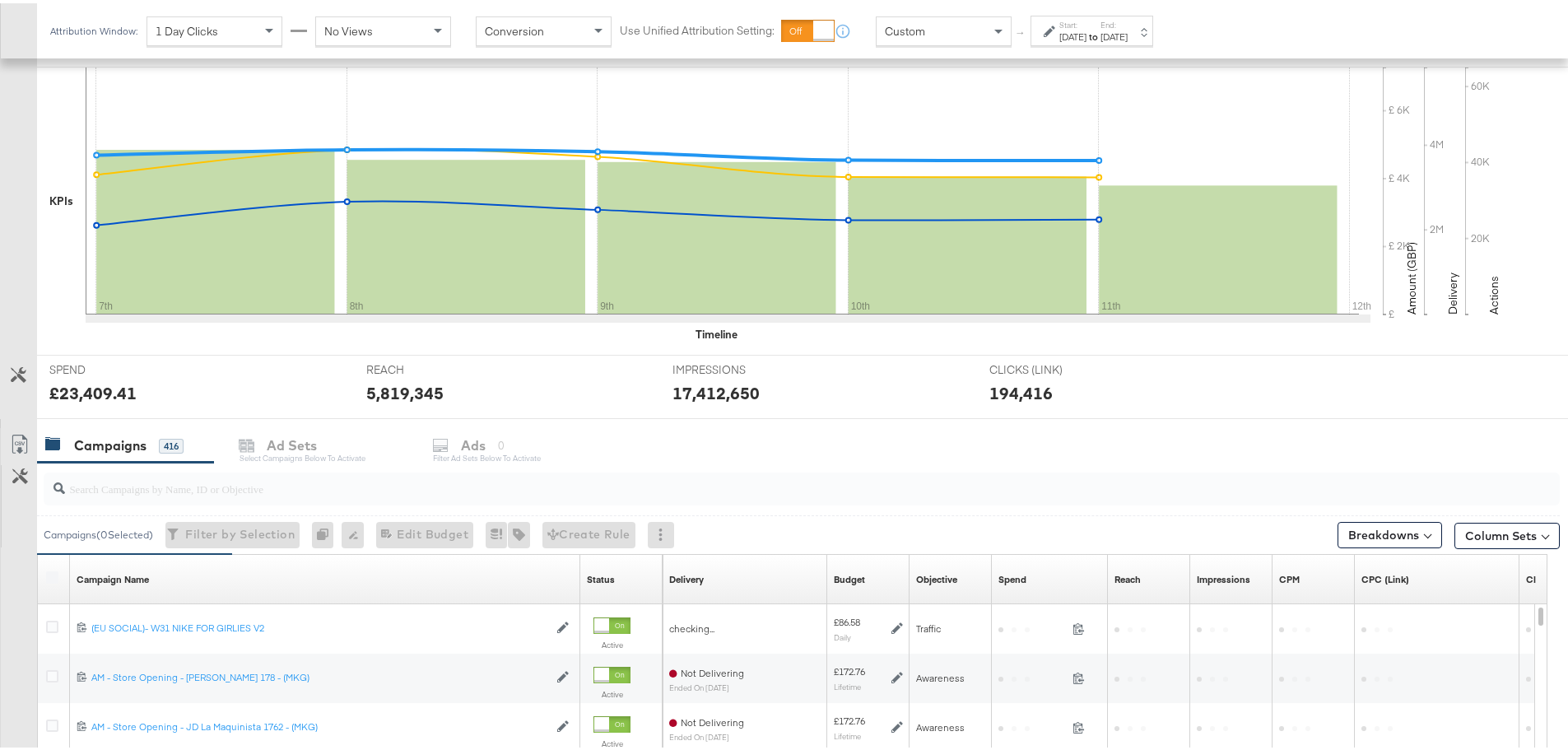
scroll to position [450, 0]
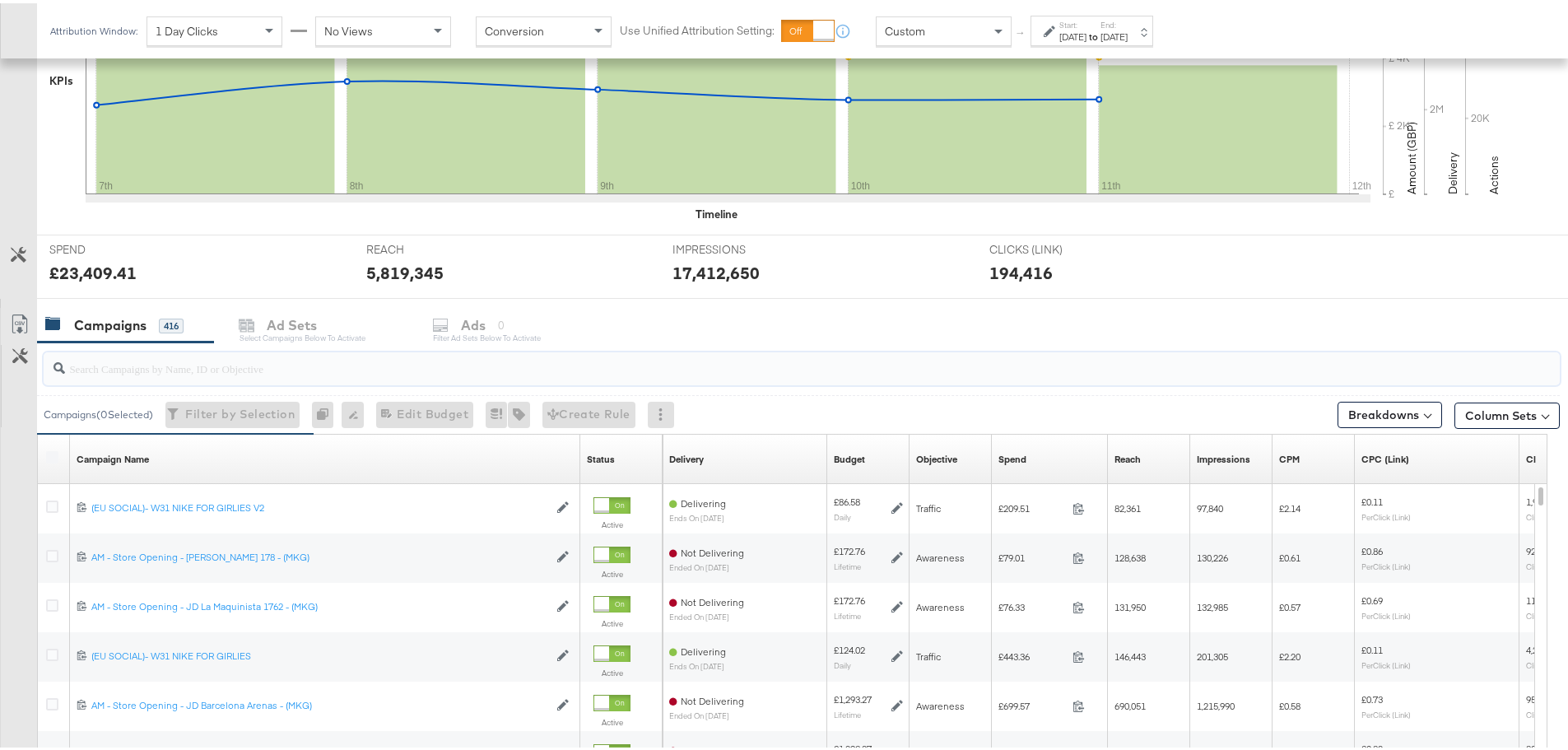
click at [136, 373] on input "search" at bounding box center [742, 358] width 1356 height 32
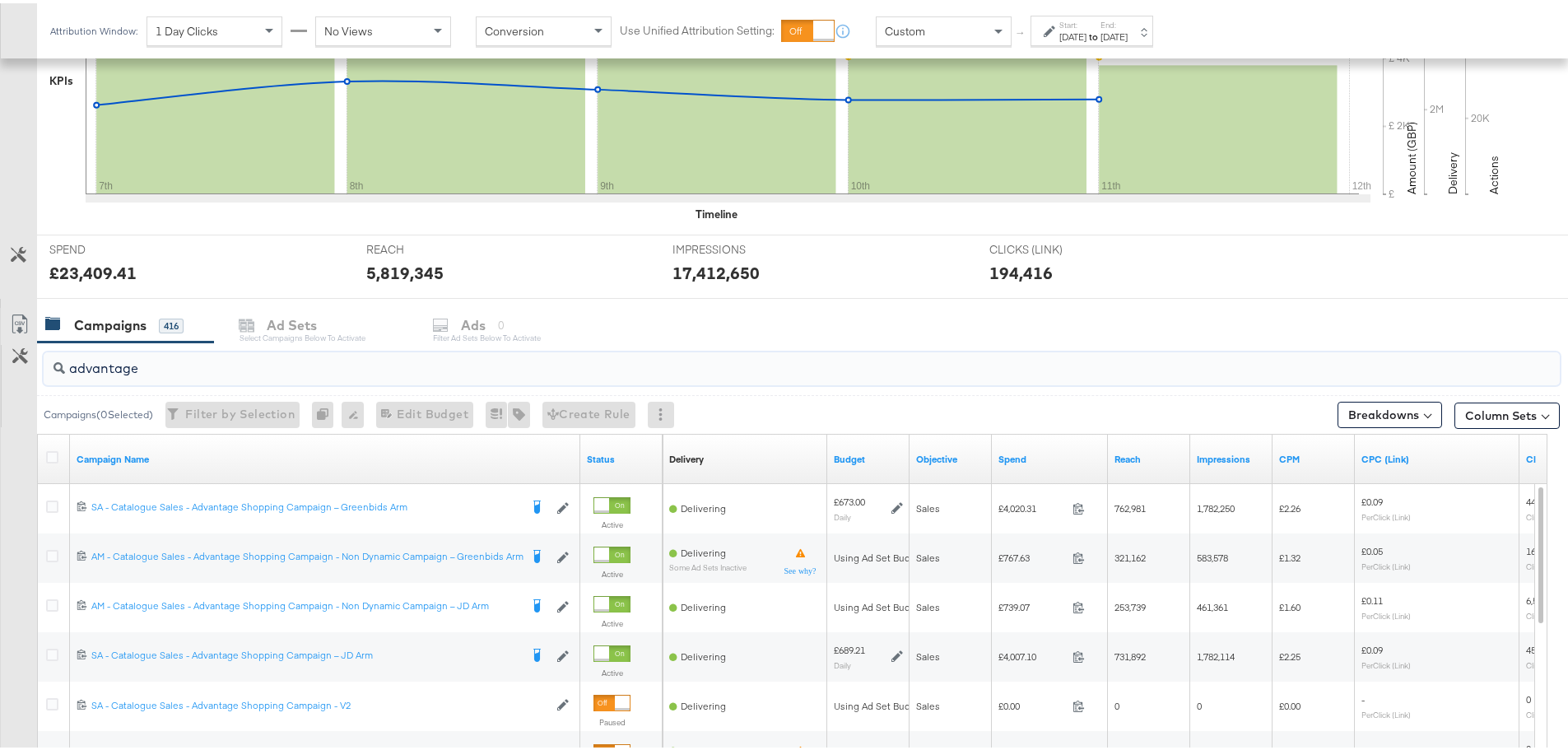
drag, startPoint x: 152, startPoint y: 361, endPoint x: -8, endPoint y: 384, distance: 161.6
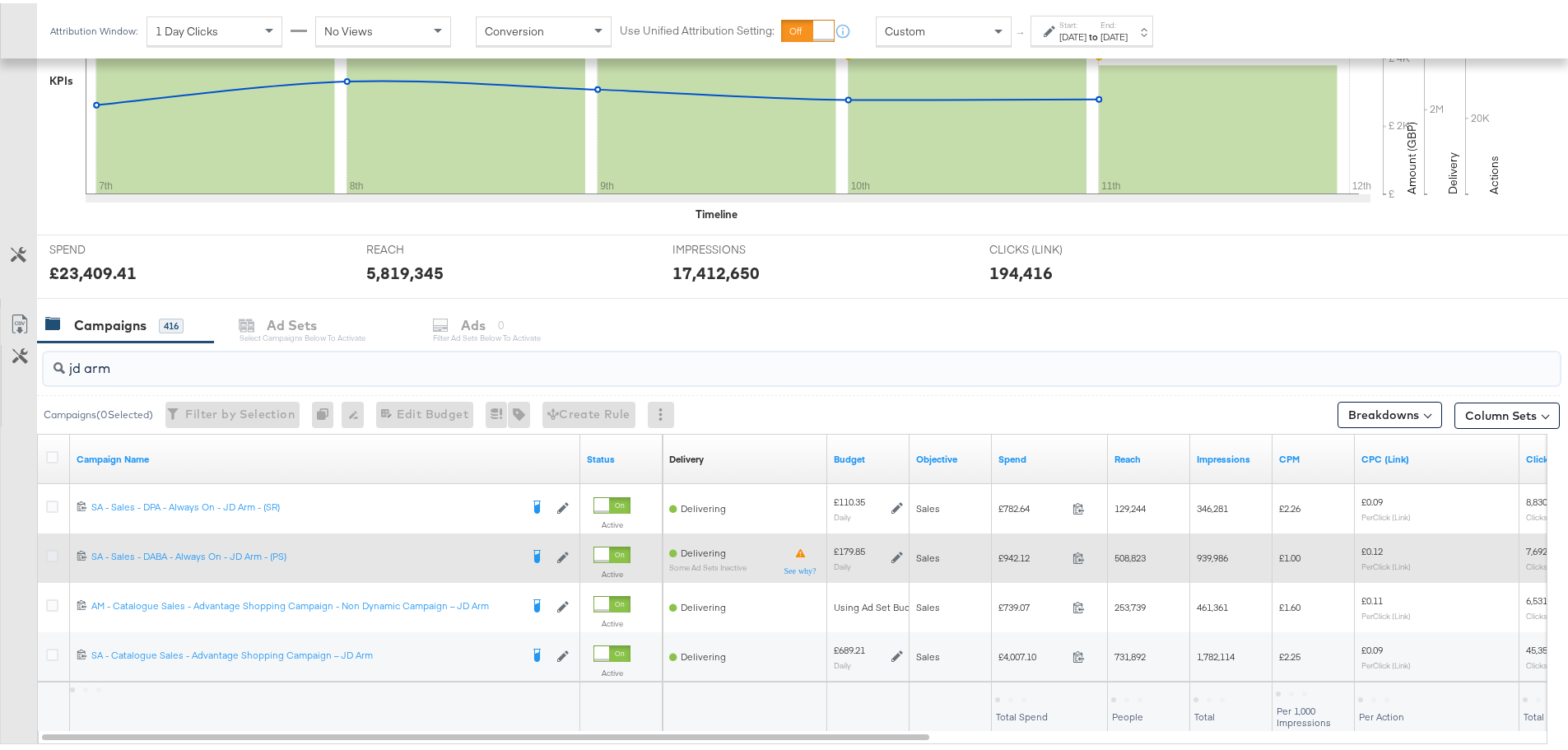
type input "jd arm"
click at [57, 552] on icon at bounding box center [52, 552] width 12 height 12
click at [0, 0] on input "checkbox" at bounding box center [0, 0] width 0 height 0
click at [51, 549] on icon at bounding box center [52, 552] width 12 height 12
click at [0, 0] on input "checkbox" at bounding box center [0, 0] width 0 height 0
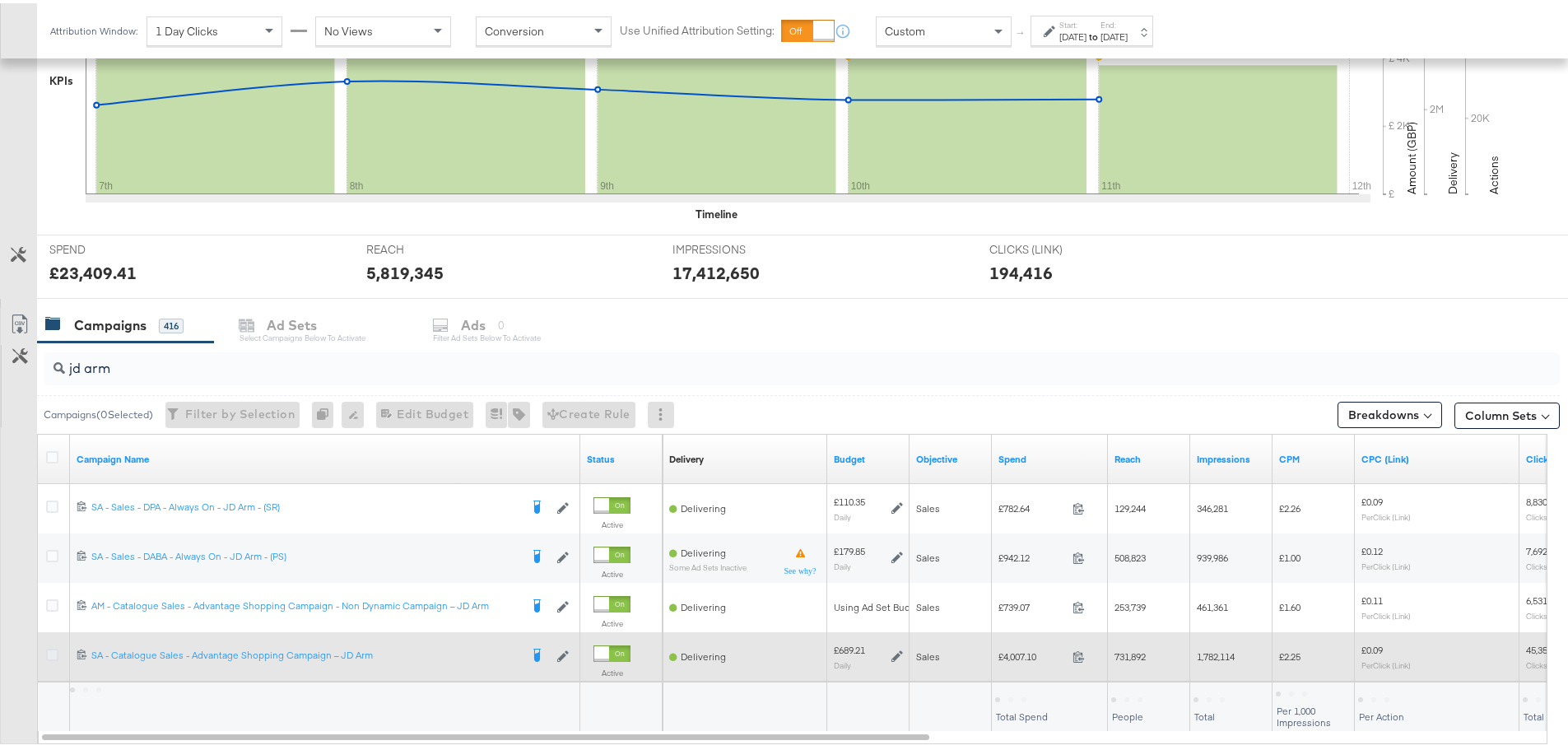
click at [54, 650] on icon at bounding box center [52, 651] width 12 height 12
click at [0, 0] on input "checkbox" at bounding box center [0, 0] width 0 height 0
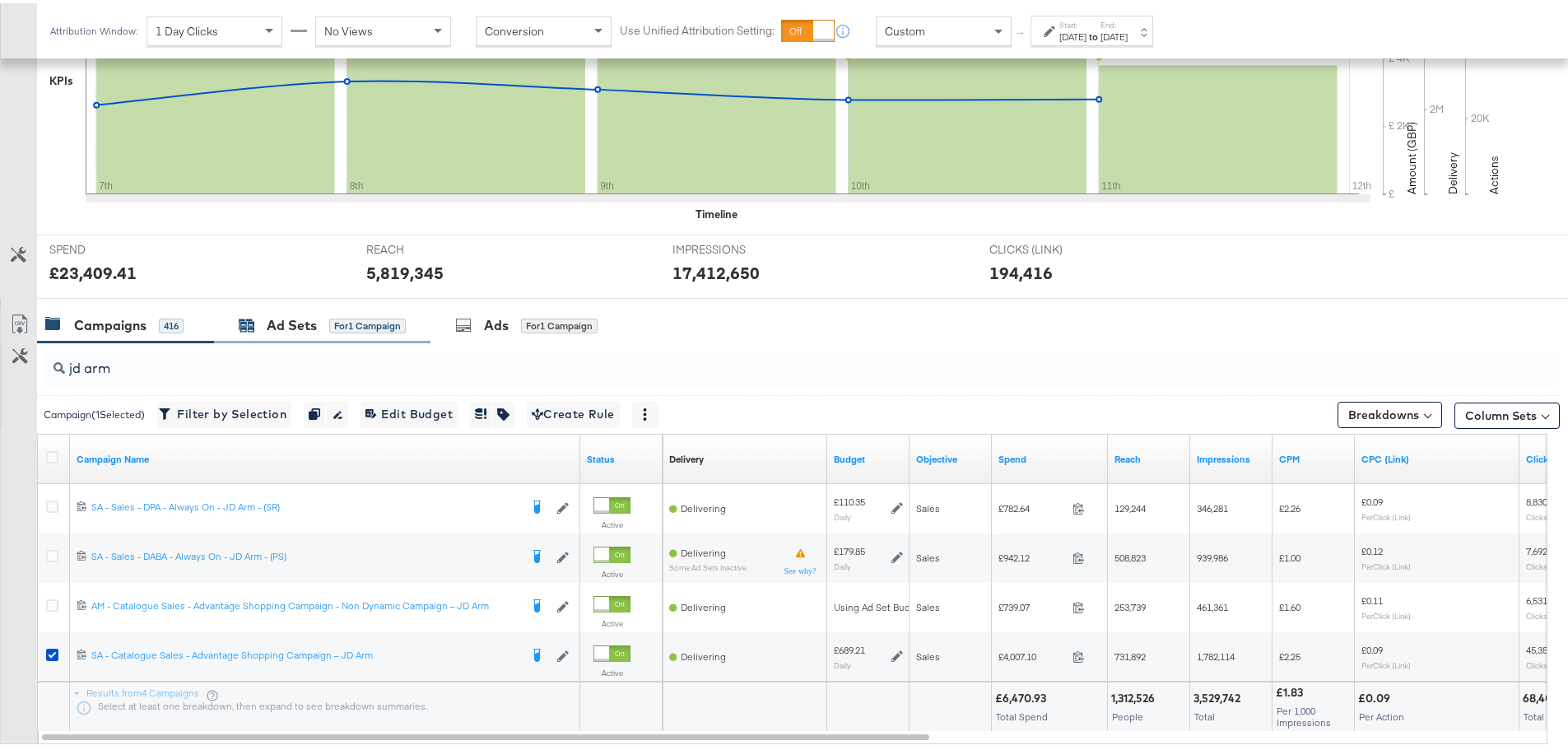
click at [273, 317] on div "Ad Sets" at bounding box center [291, 322] width 50 height 19
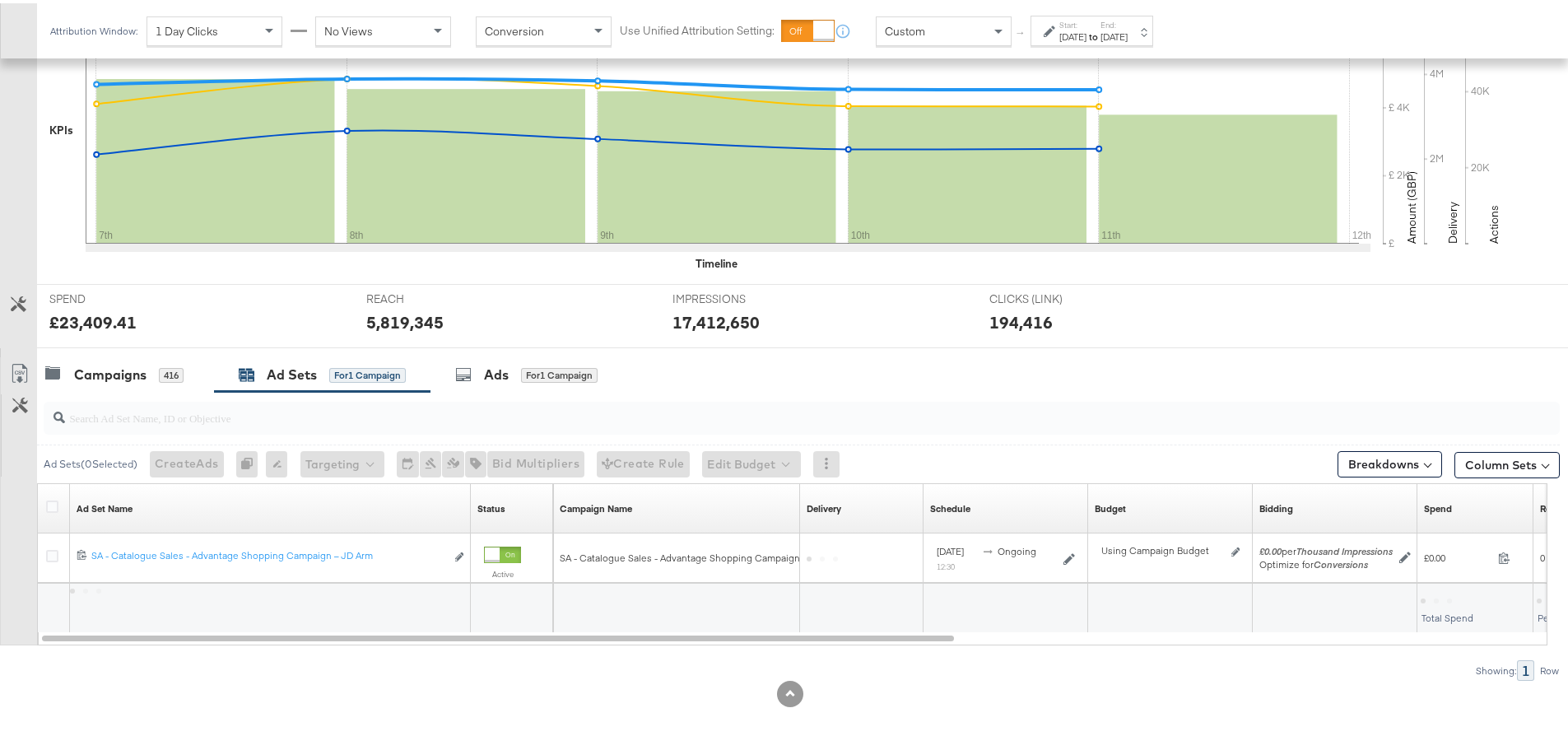
scroll to position [401, 0]
click at [481, 368] on div "Ads for 1 Campaign" at bounding box center [526, 371] width 142 height 19
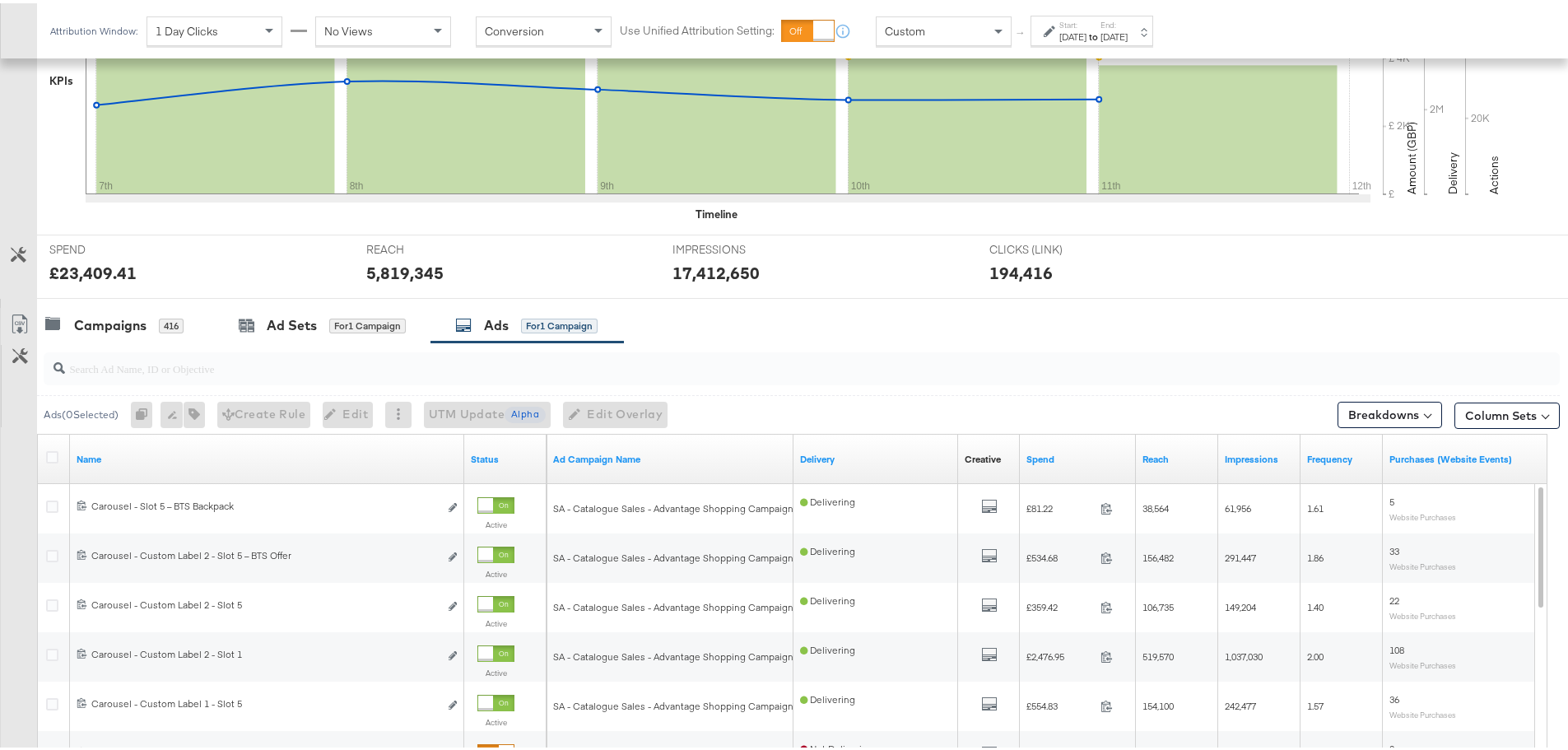
scroll to position [533, 0]
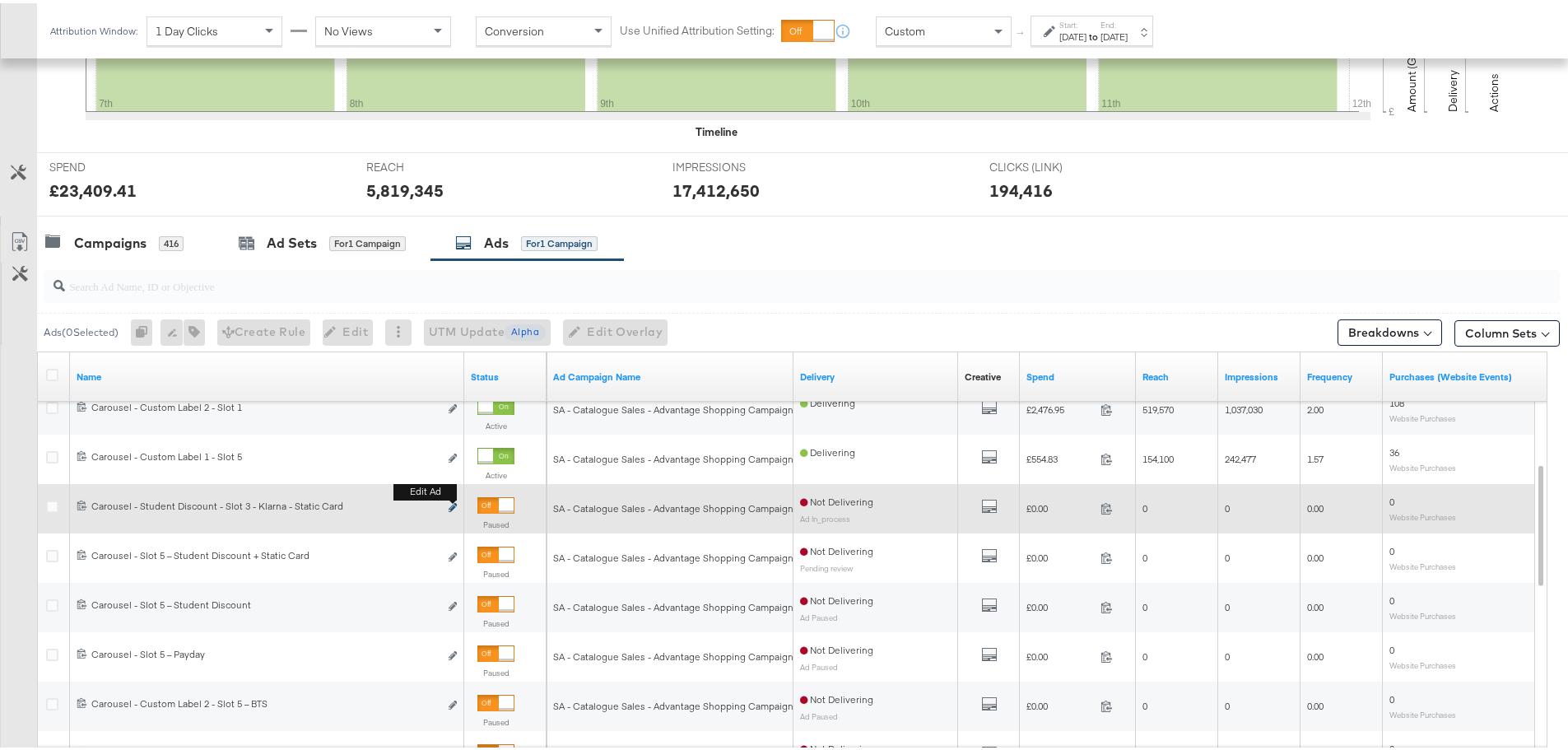
click at [452, 504] on icon "link" at bounding box center [453, 504] width 8 height 9
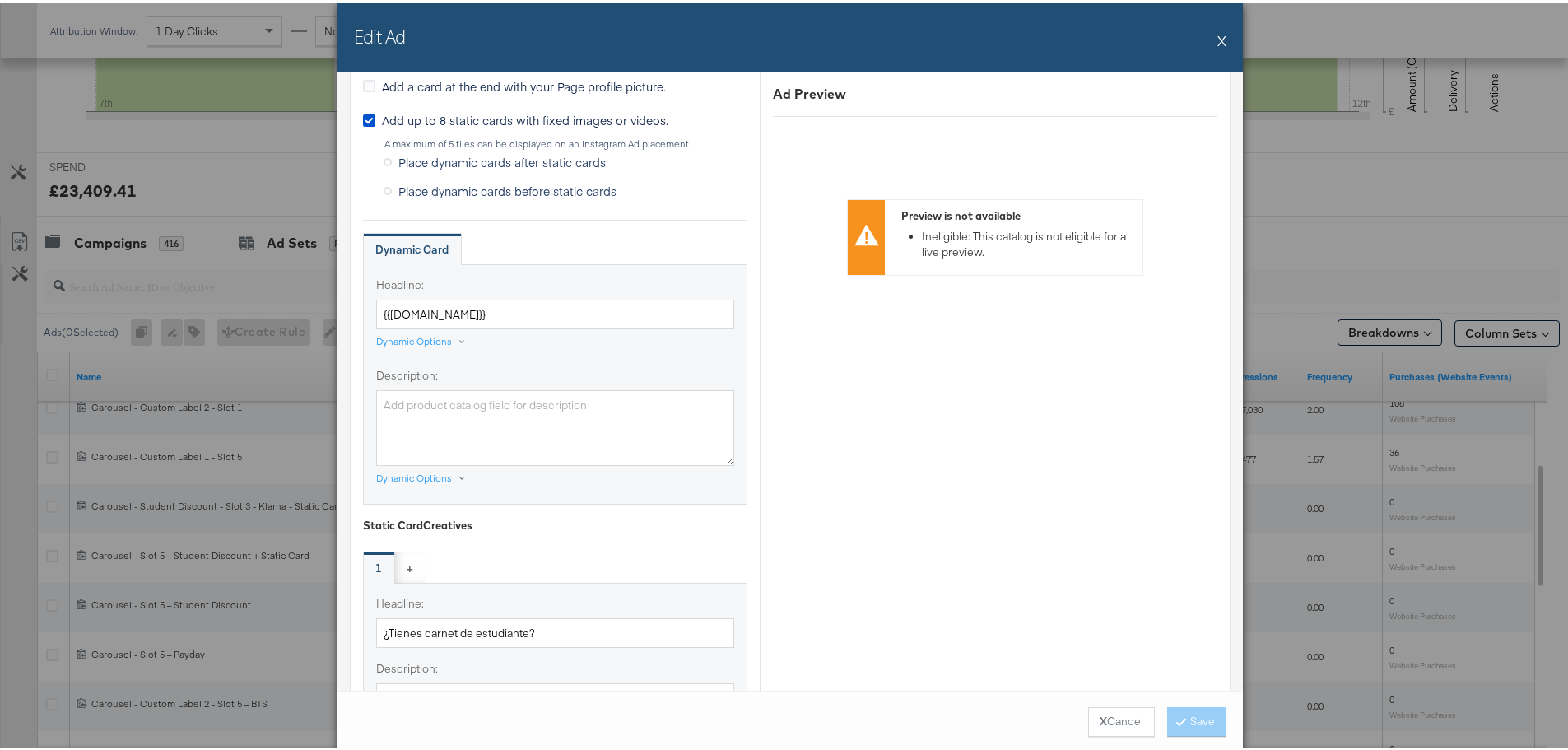
scroll to position [906, 0]
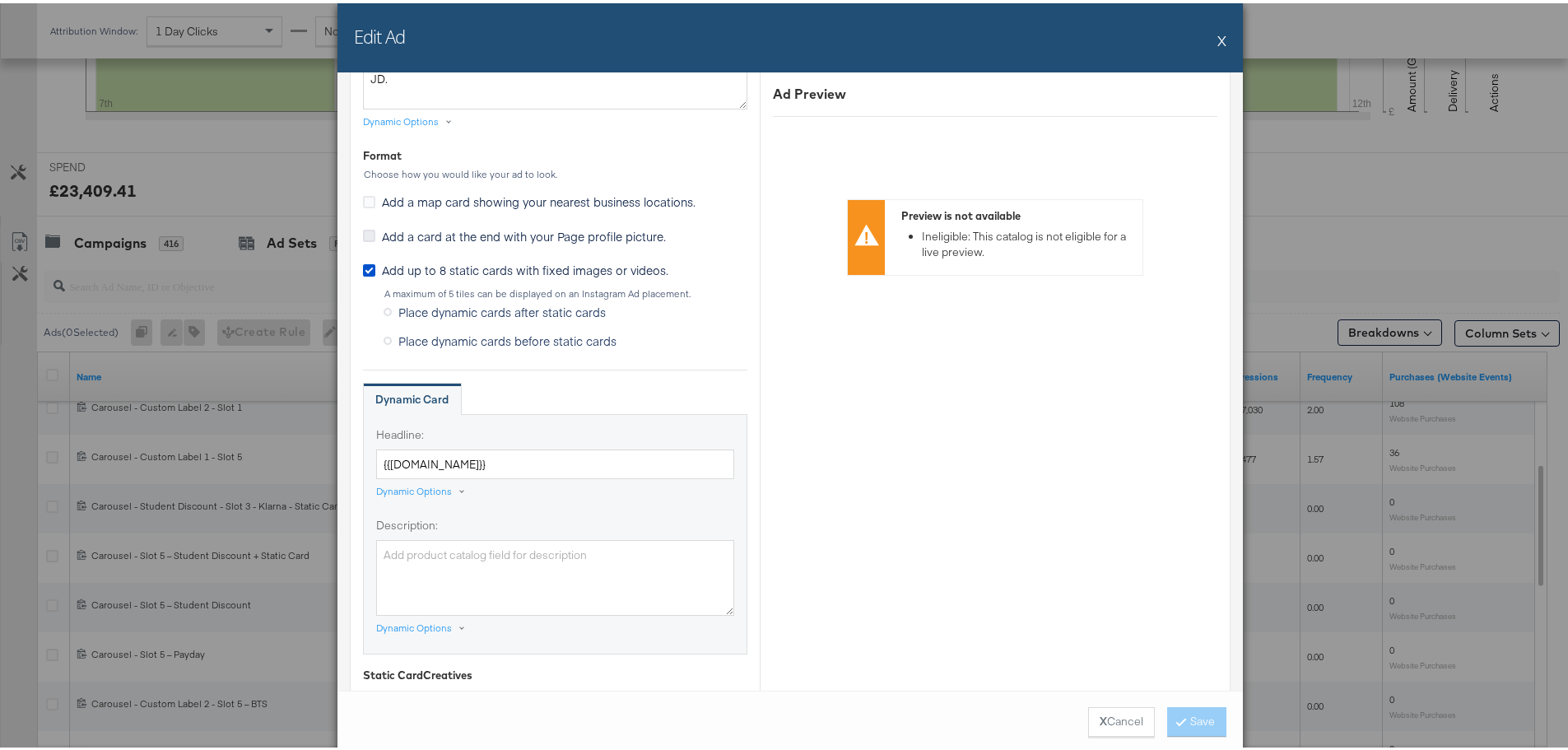
click at [367, 231] on icon at bounding box center [369, 232] width 12 height 12
click at [0, 0] on input "Add a card at the end with your Page profile picture." at bounding box center [0, 0] width 0 height 0
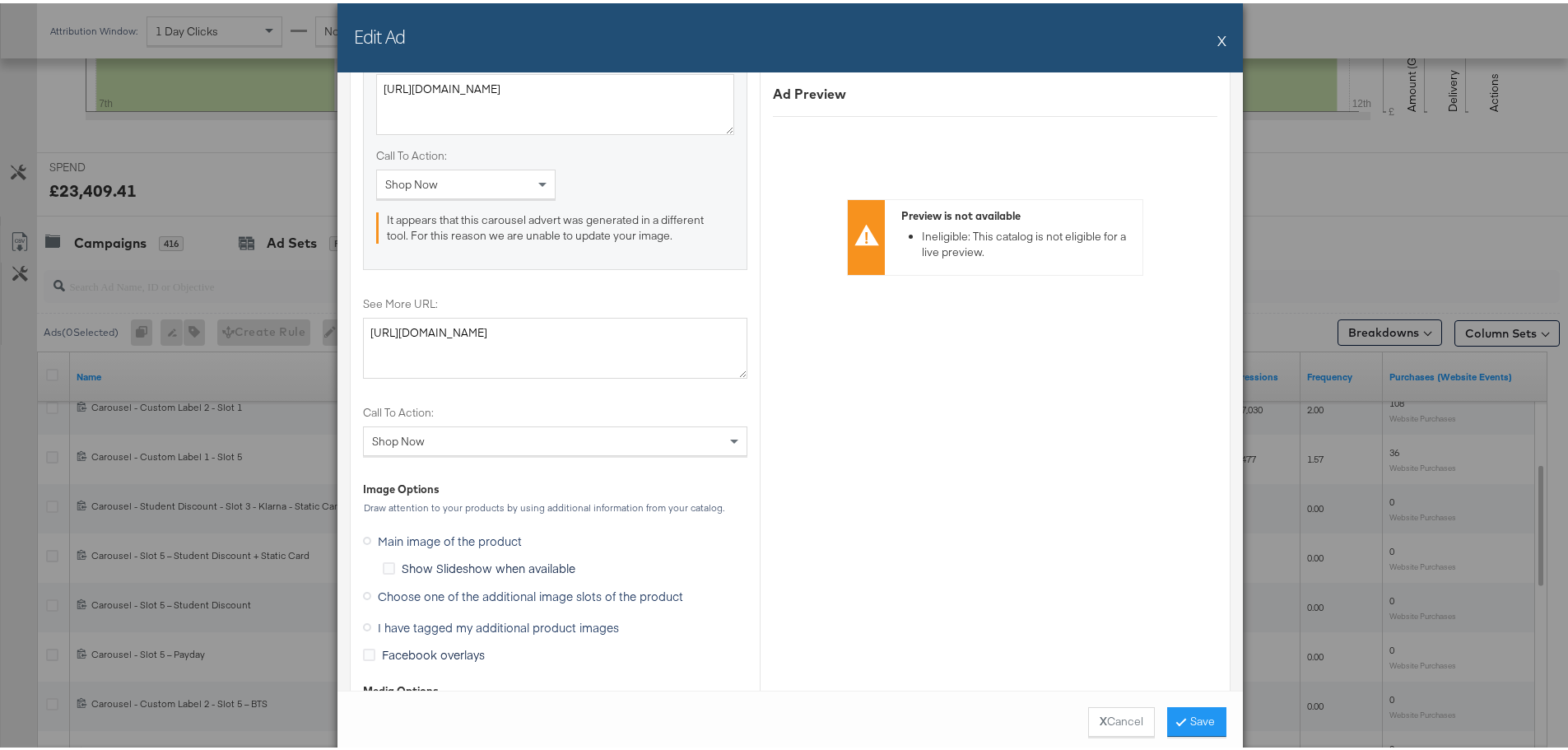
scroll to position [1810, 0]
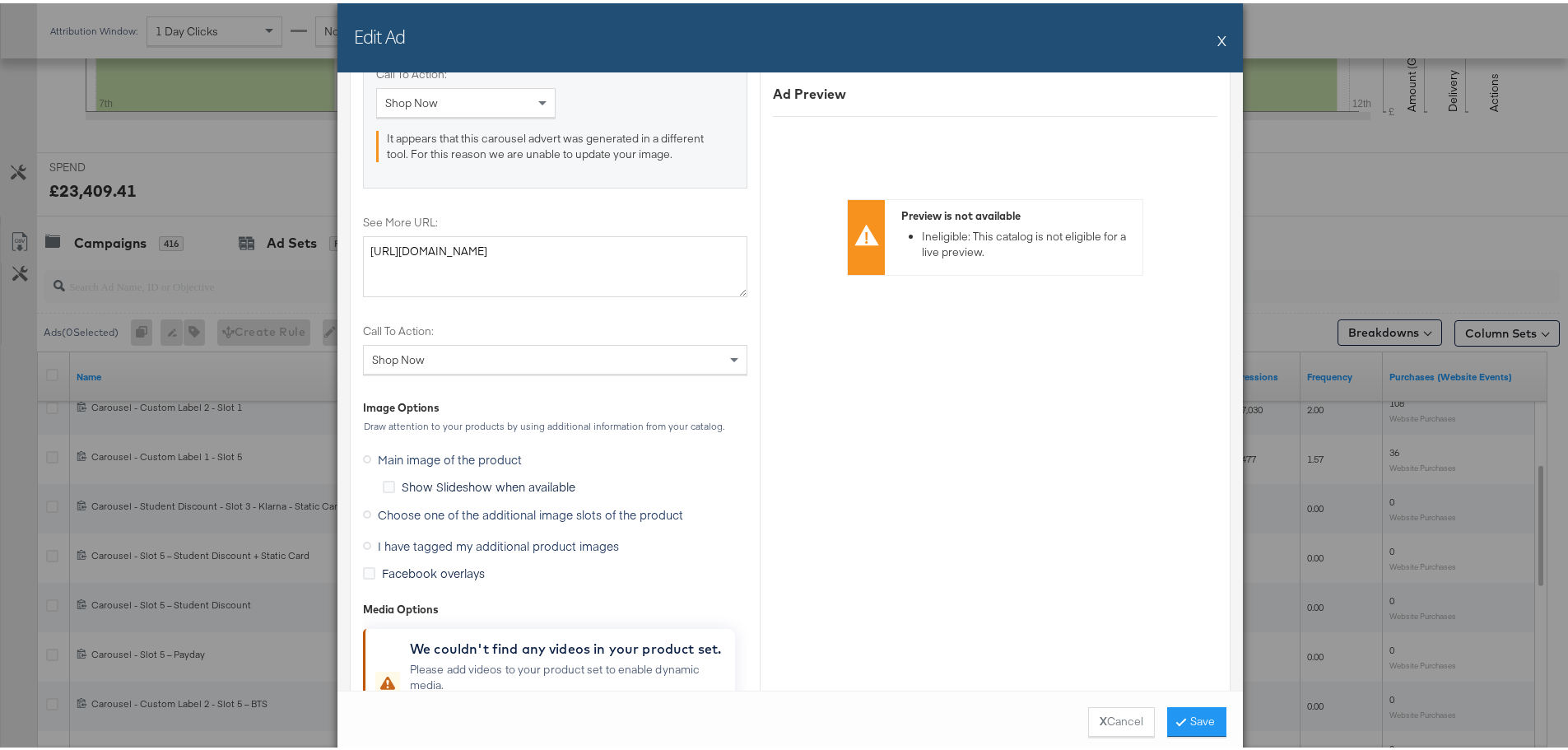
click at [363, 515] on icon at bounding box center [367, 511] width 8 height 8
click at [0, 0] on input "Choose one of the additional image slots of the product" at bounding box center [0, 0] width 0 height 0
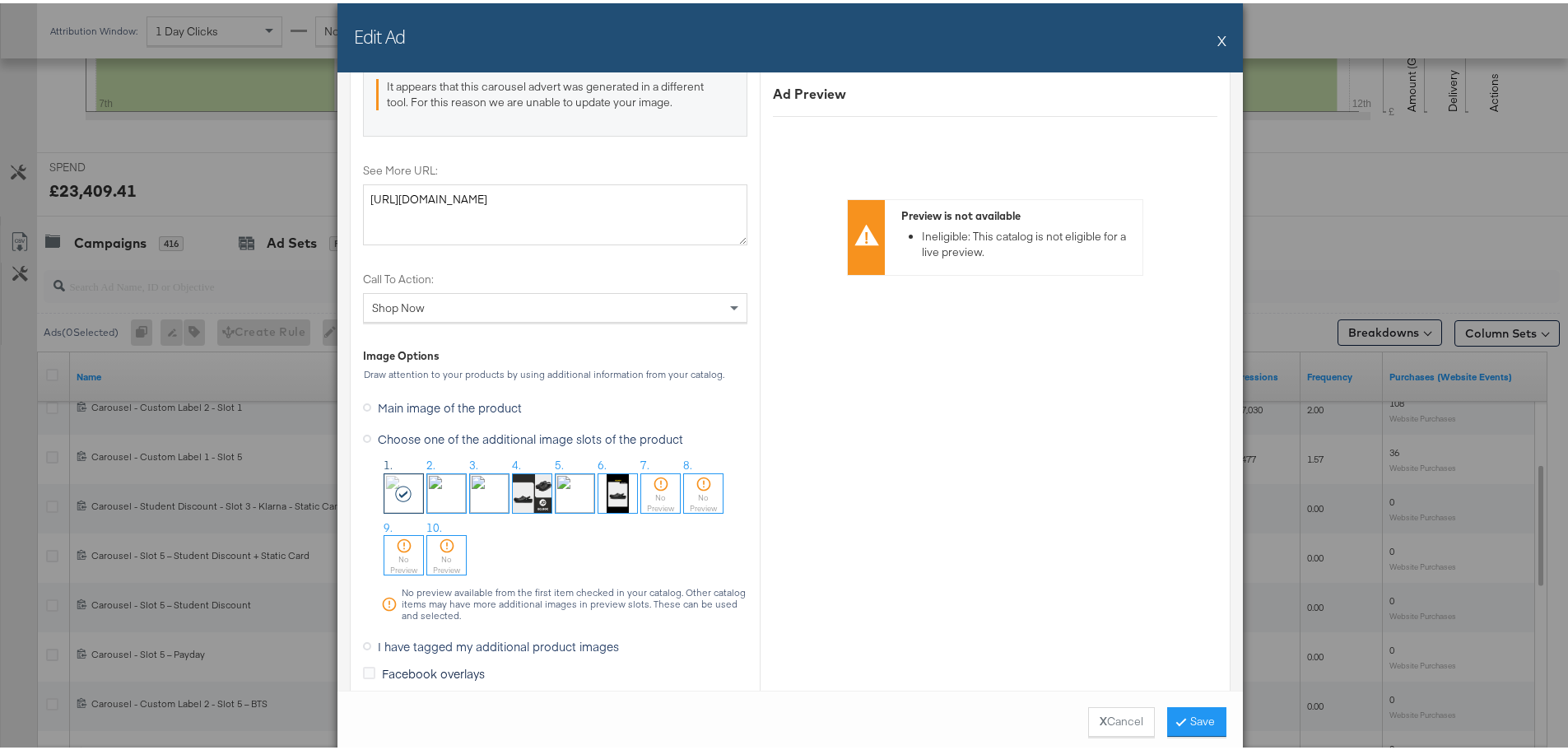
scroll to position [1893, 0]
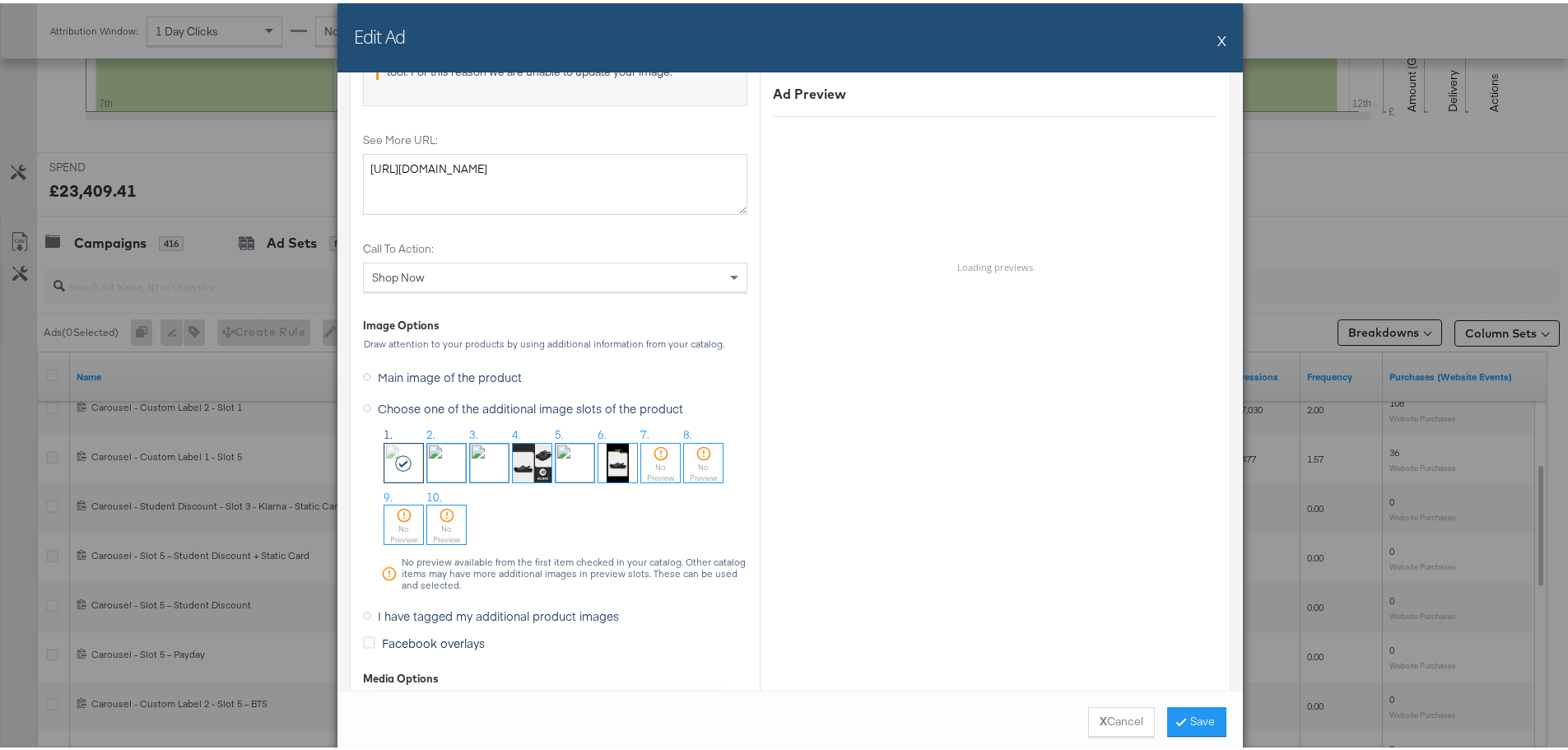
click at [483, 466] on img at bounding box center [489, 459] width 39 height 39
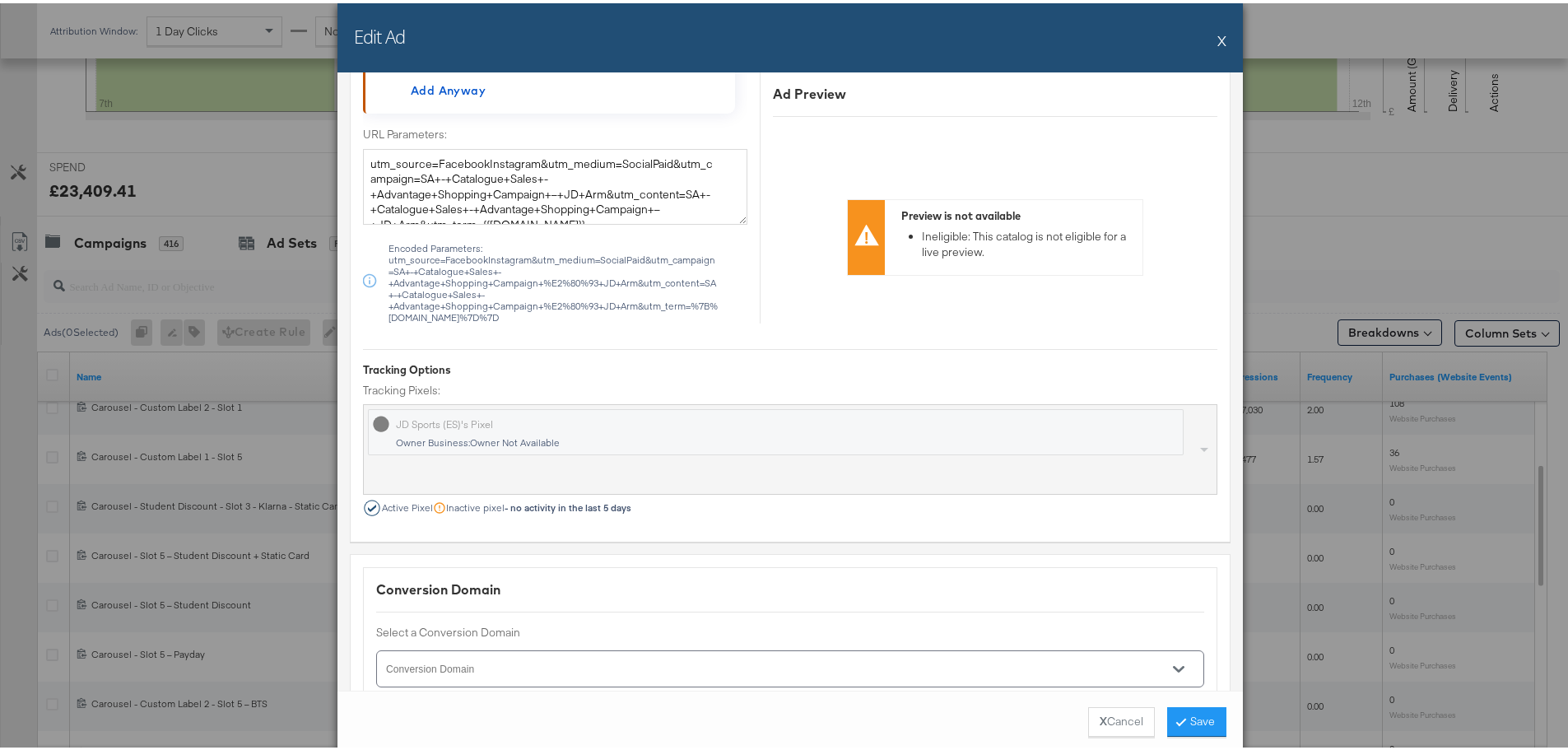
scroll to position [2737, 0]
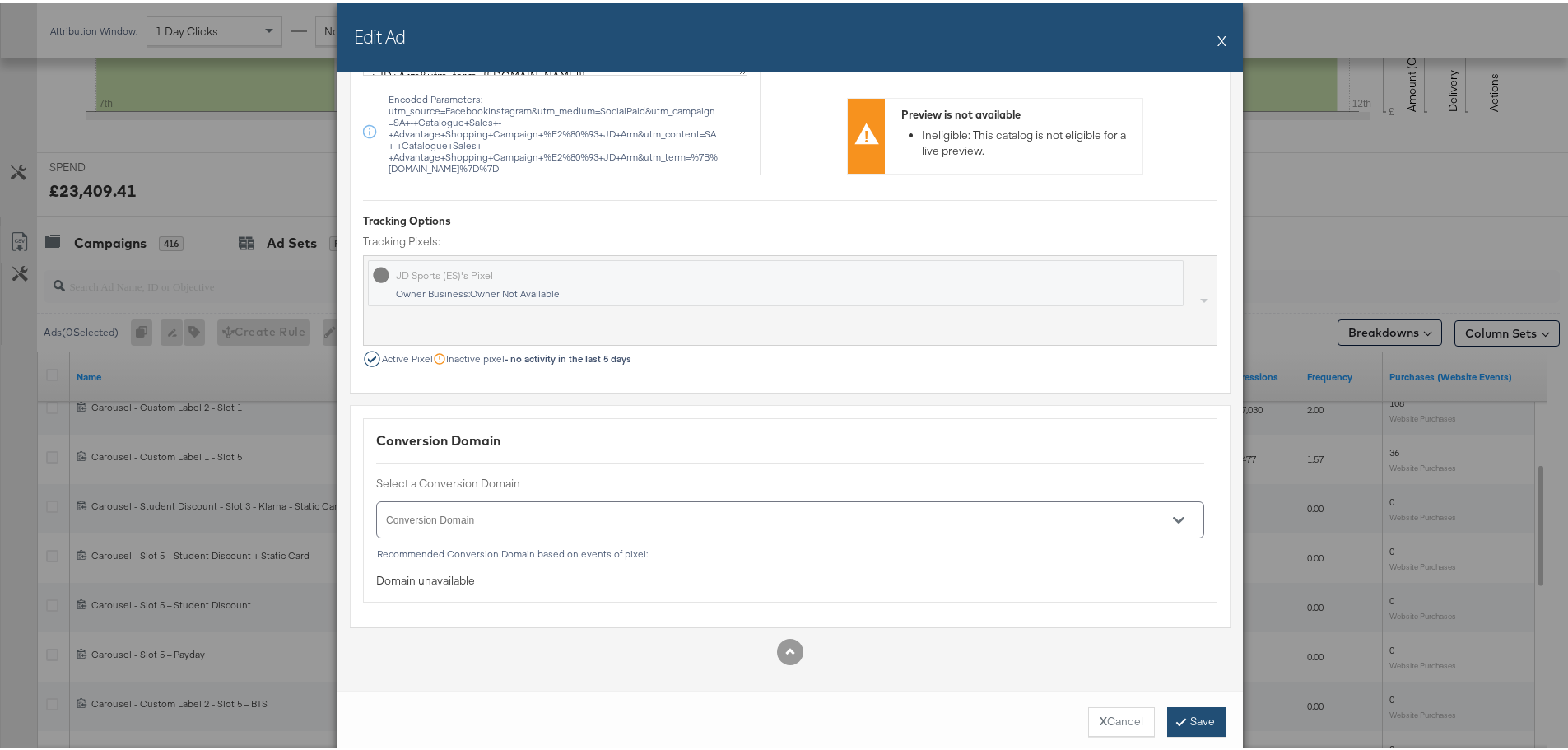
click at [1187, 718] on button "Save" at bounding box center [1197, 719] width 59 height 30
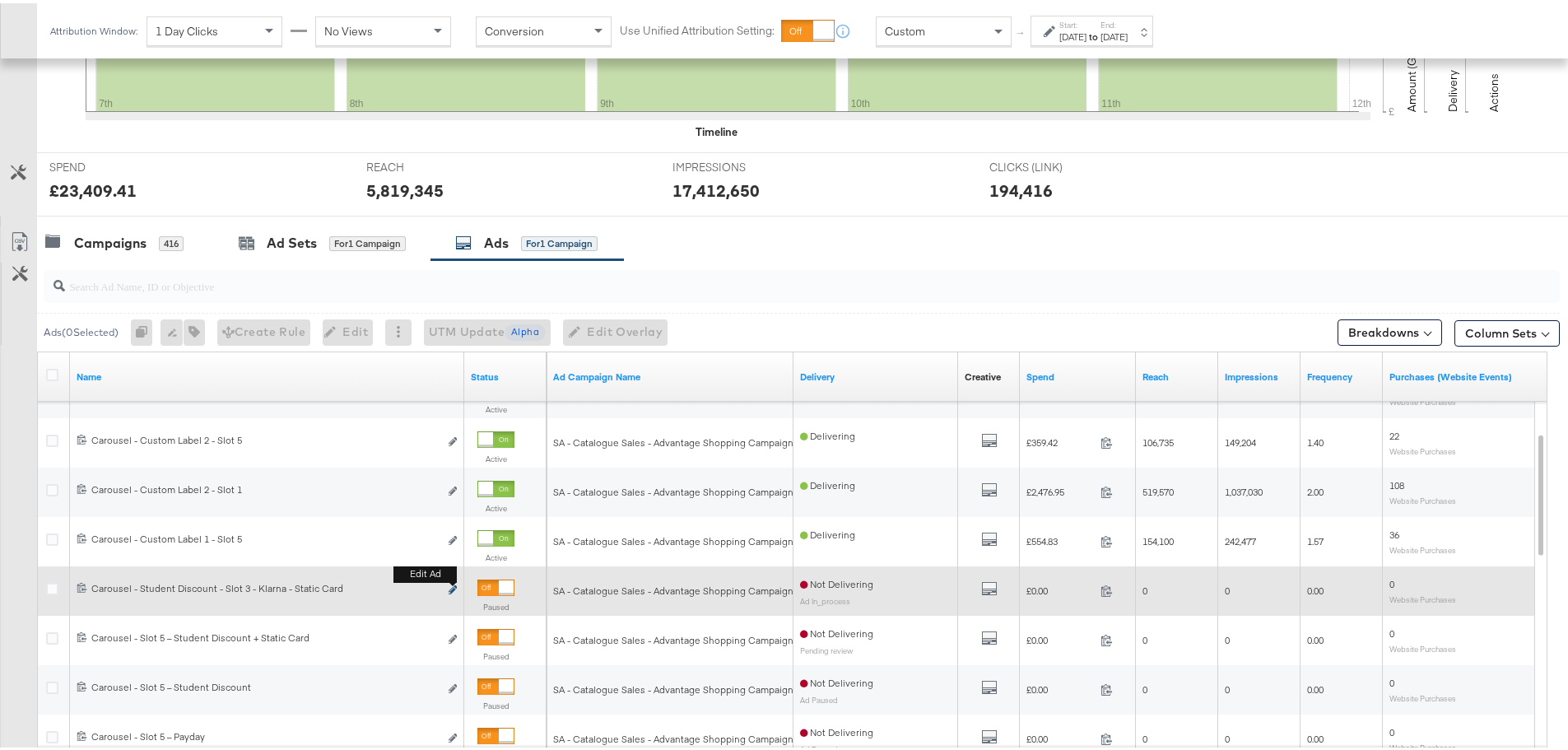
click at [450, 586] on icon "link" at bounding box center [453, 586] width 8 height 9
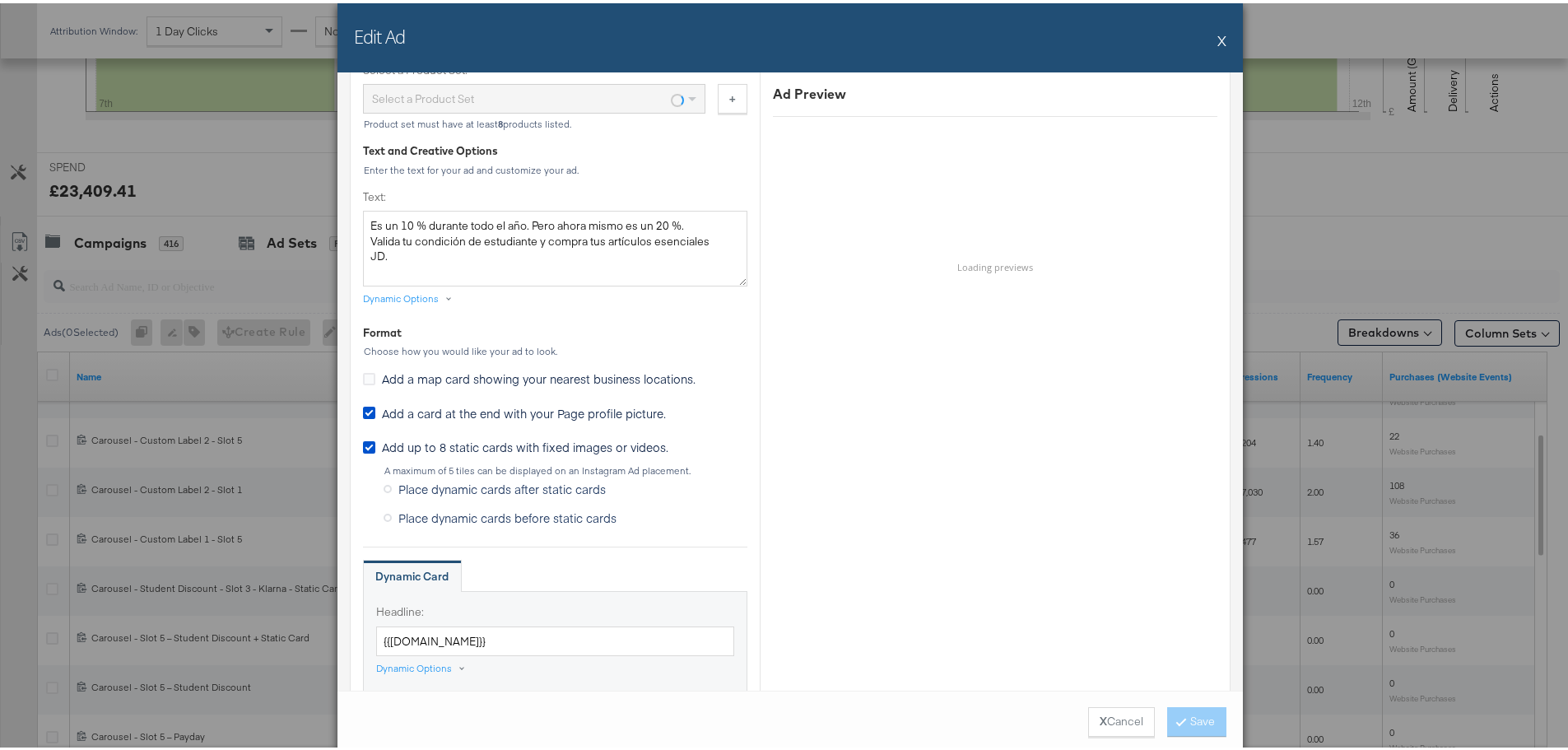
scroll to position [823, 0]
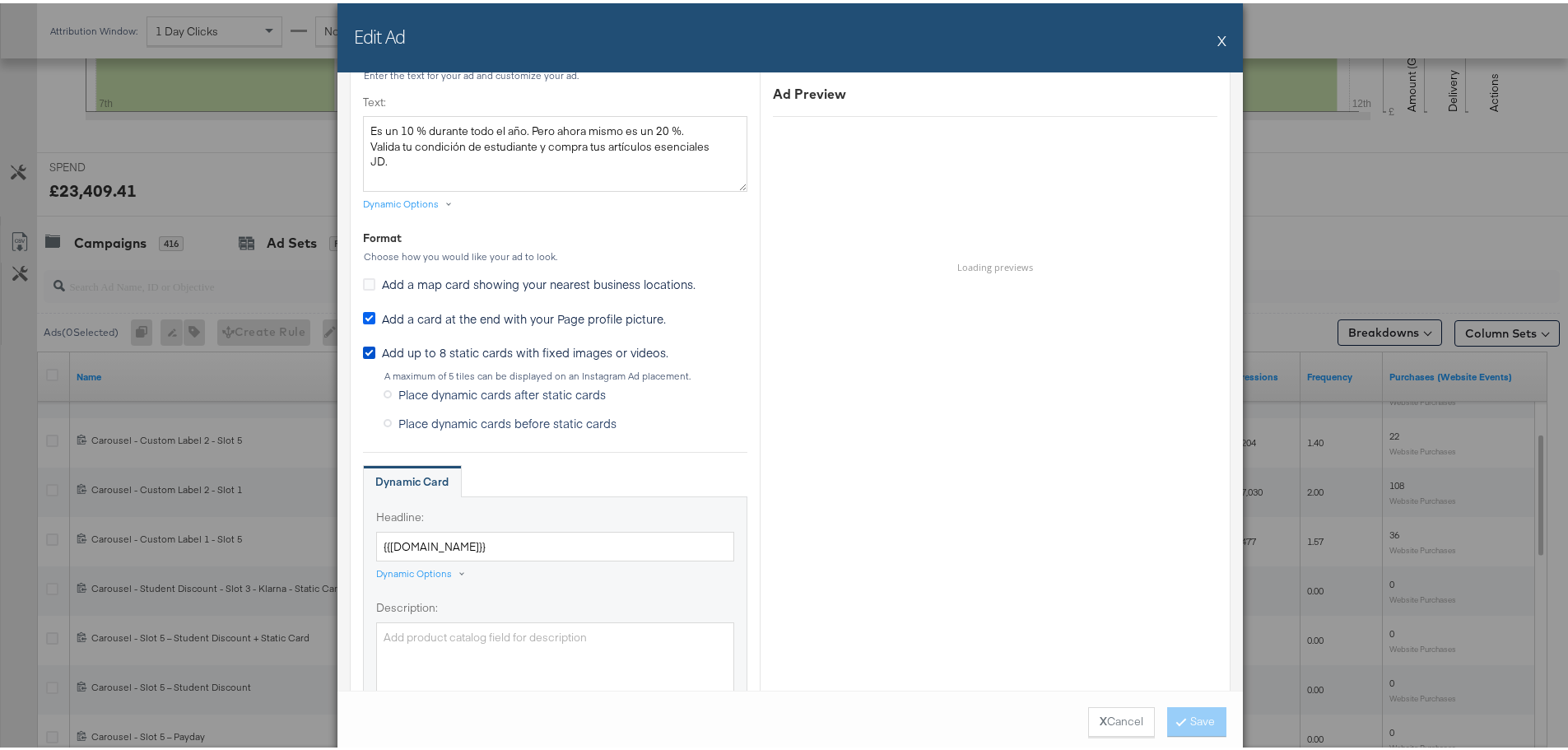
click at [365, 313] on icon at bounding box center [369, 314] width 12 height 12
click at [0, 0] on input "Add a card at the end with your Page profile picture." at bounding box center [0, 0] width 0 height 0
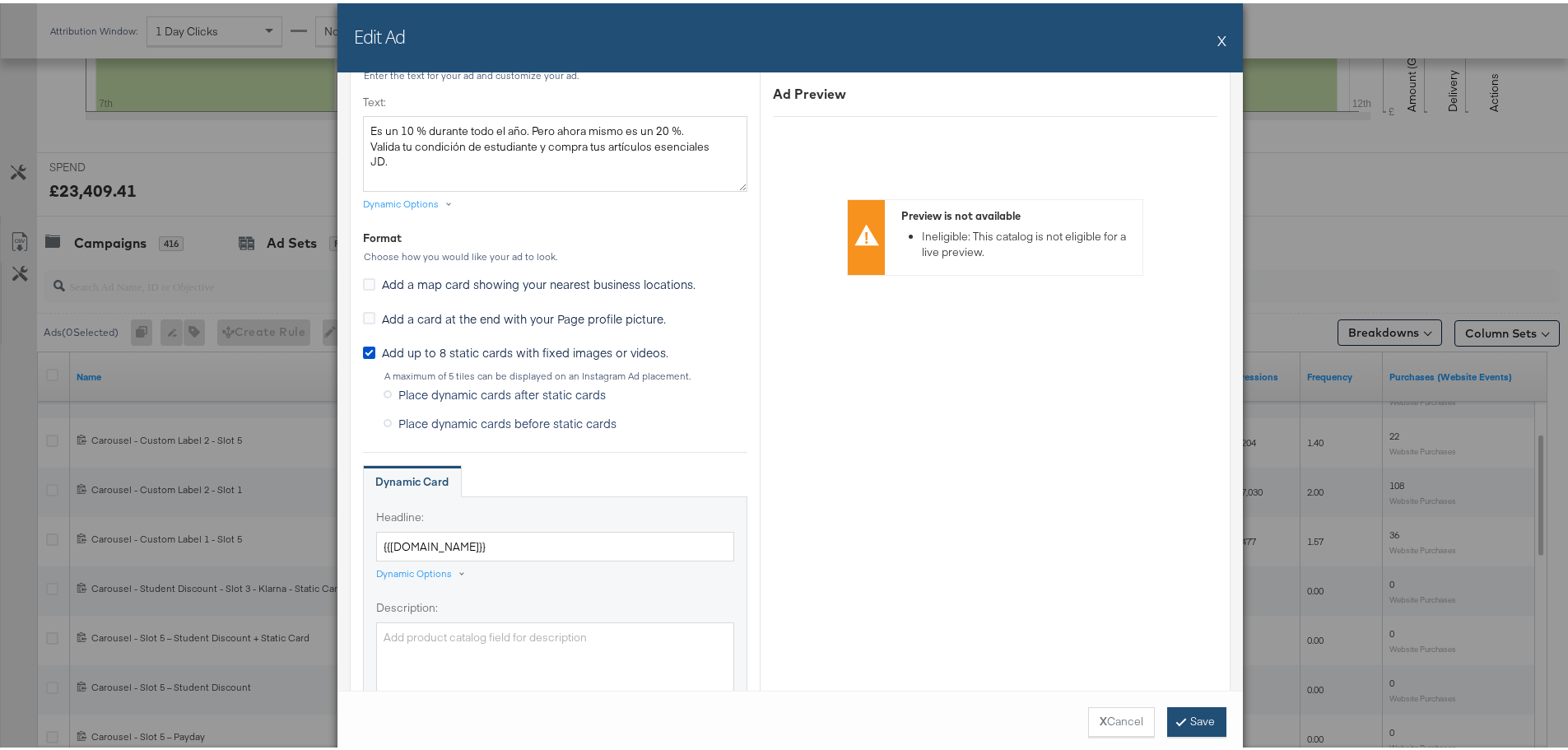
click at [1192, 710] on button "Save" at bounding box center [1197, 719] width 59 height 30
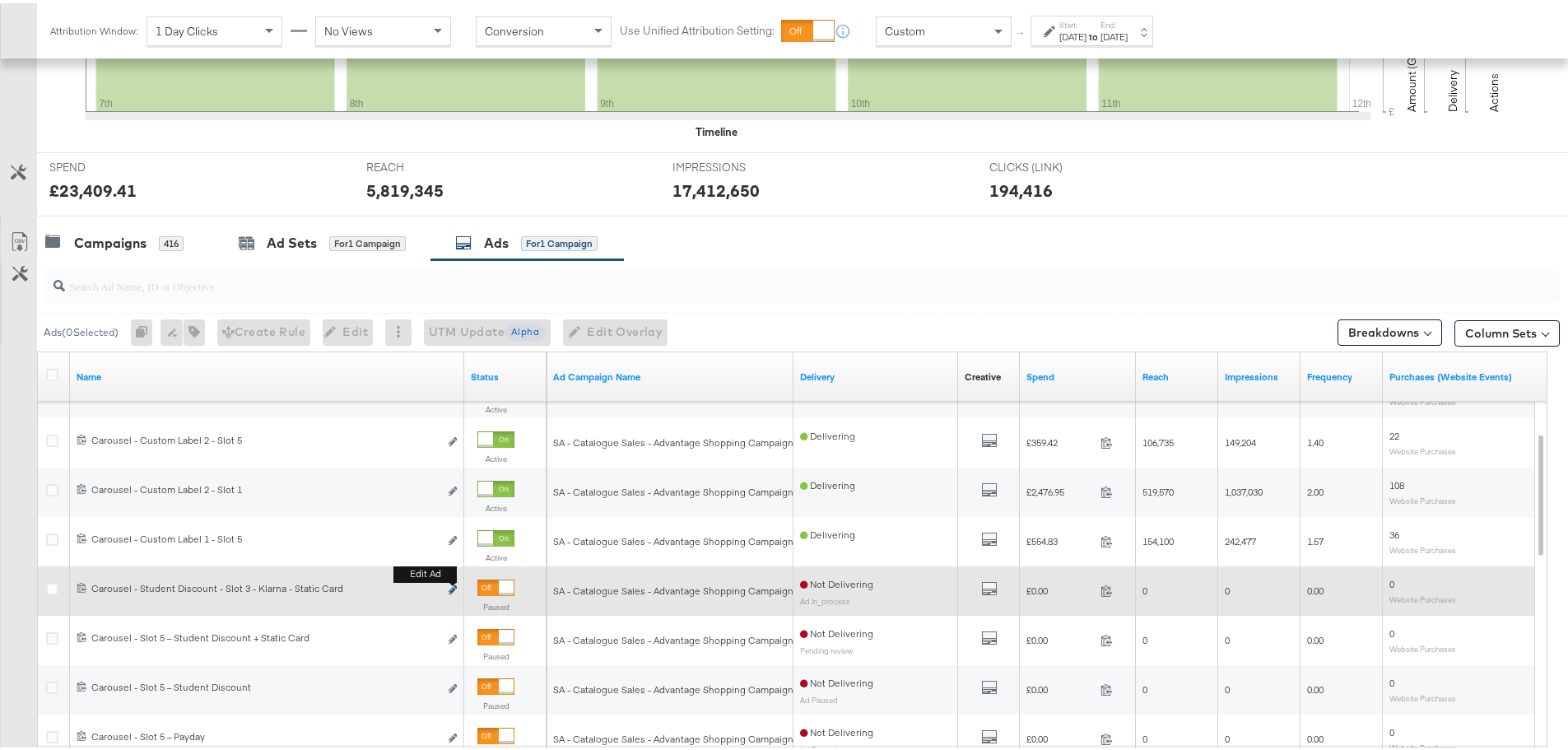
click at [454, 587] on icon "link" at bounding box center [453, 586] width 8 height 9
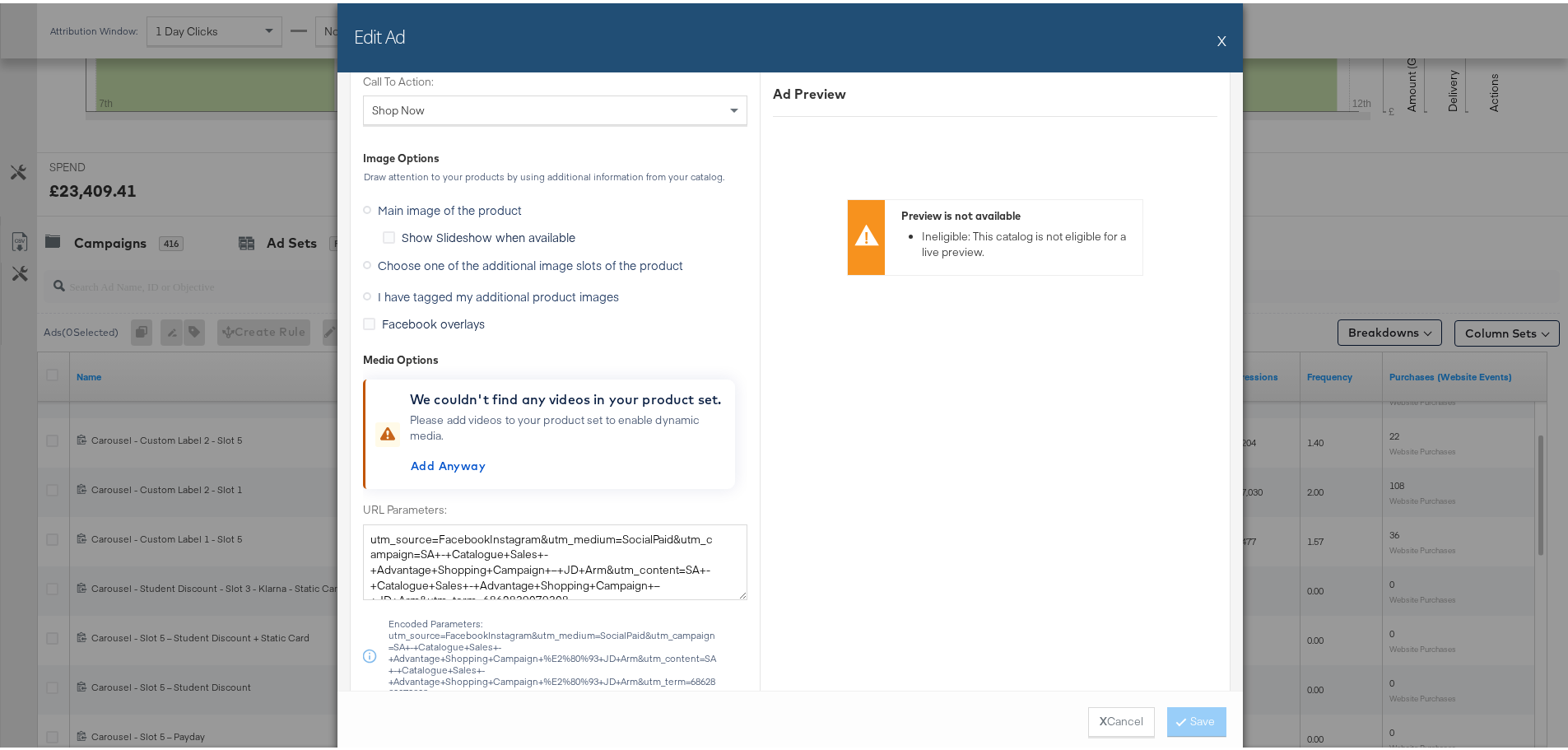
scroll to position [2140, 0]
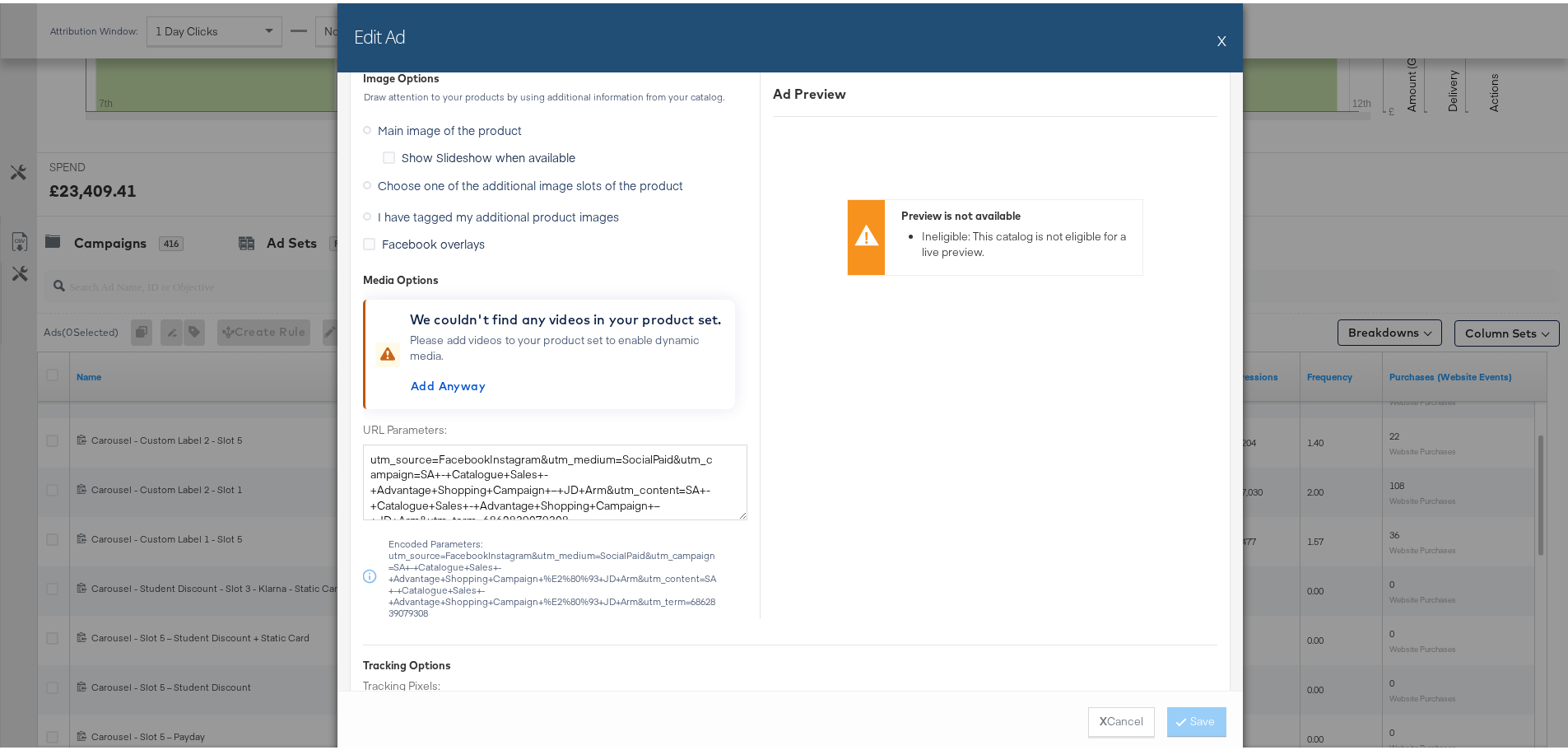
click at [363, 182] on icon at bounding box center [367, 182] width 8 height 8
click at [0, 0] on input "Choose one of the additional image slots of the product" at bounding box center [0, 0] width 0 height 0
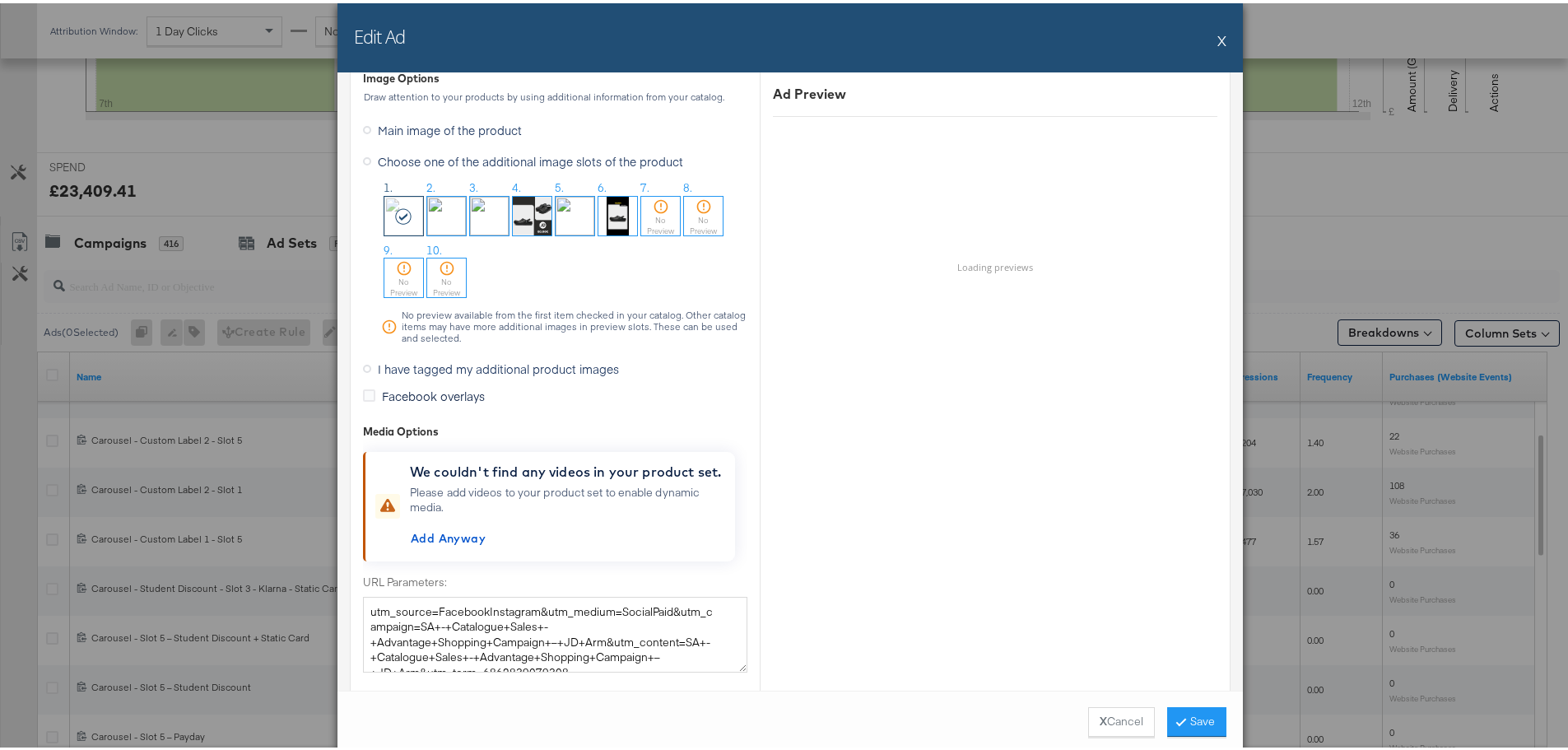
click at [489, 221] on img at bounding box center [489, 212] width 39 height 39
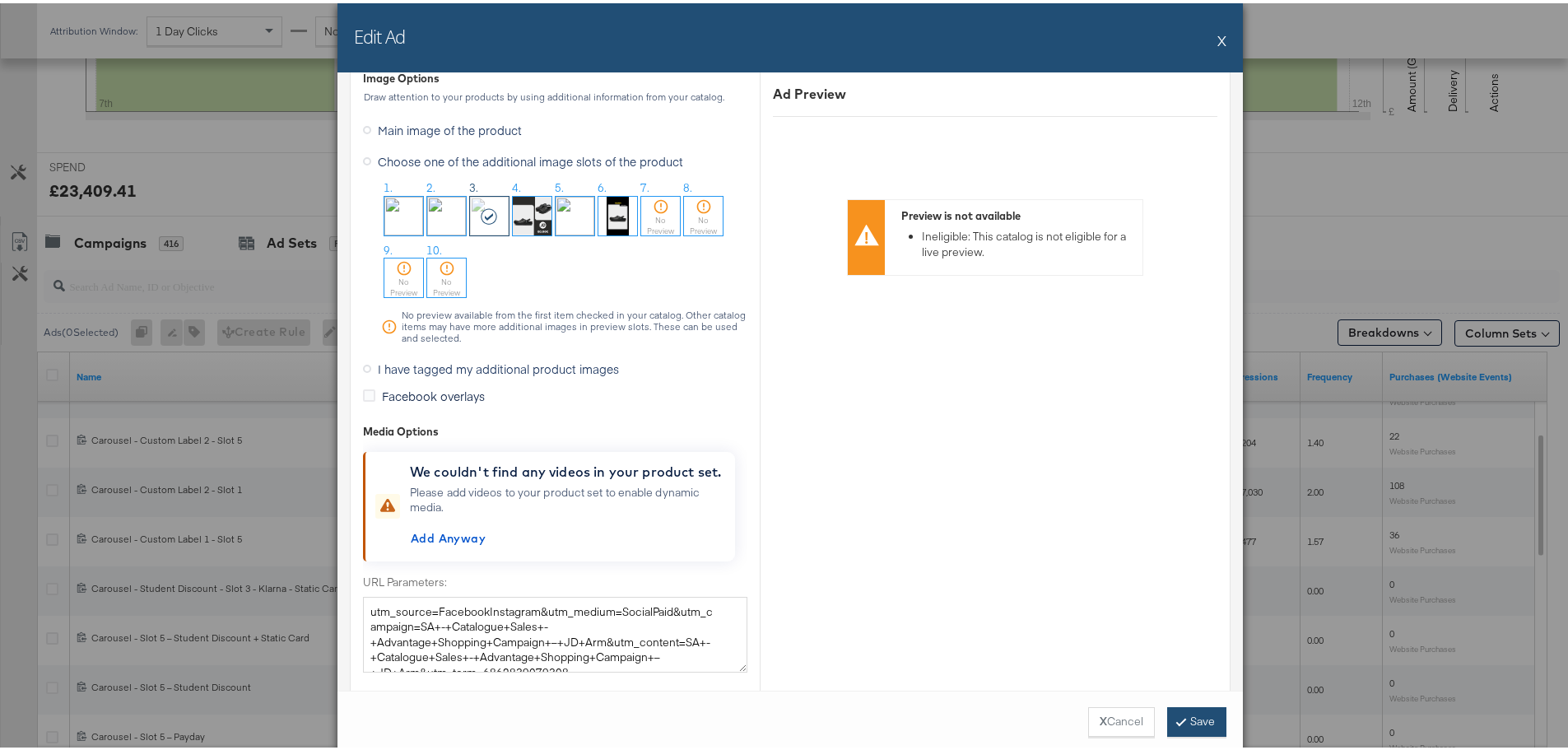
click at [1199, 710] on button "Save" at bounding box center [1197, 719] width 59 height 30
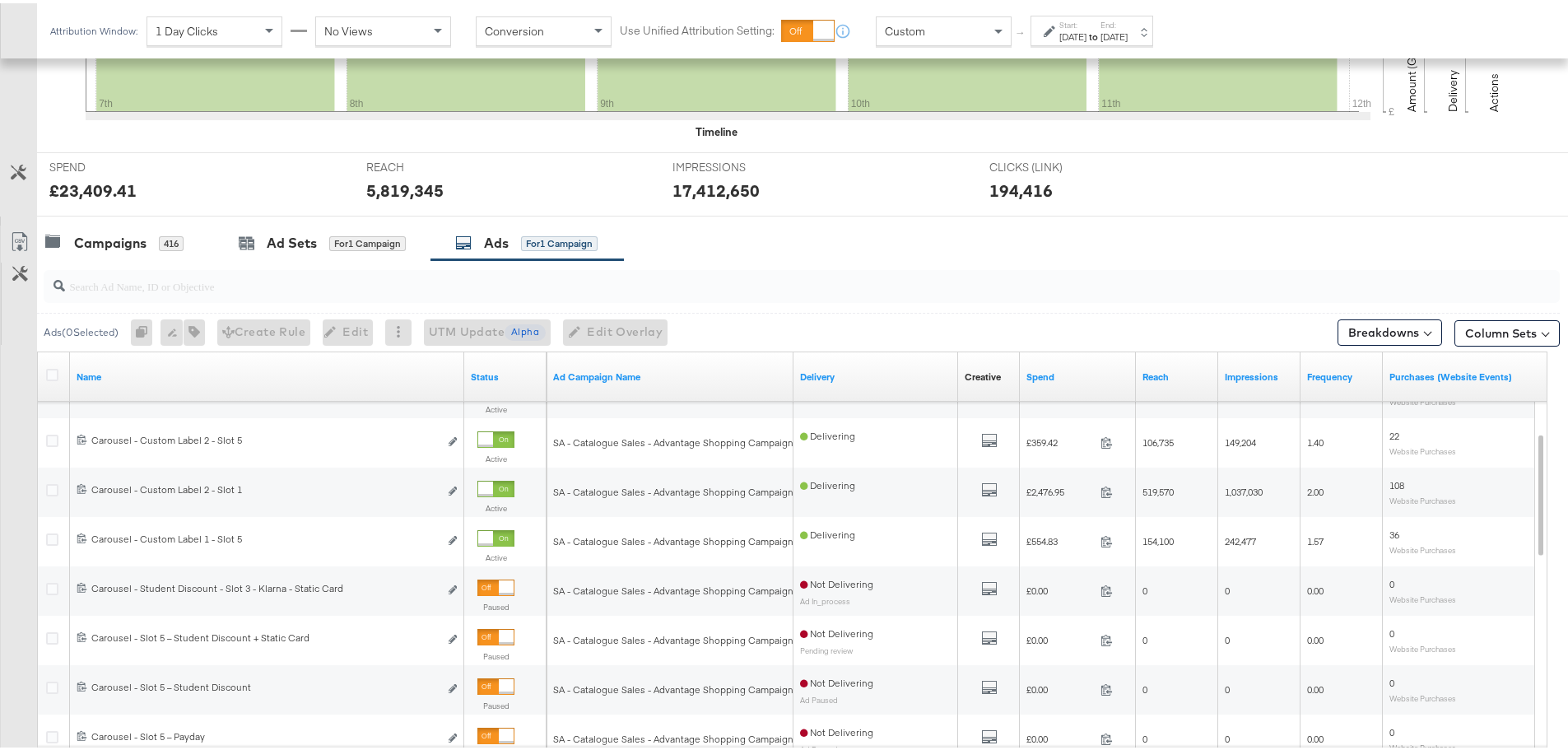
click at [222, 186] on div "£23,409.41" at bounding box center [195, 187] width 292 height 24
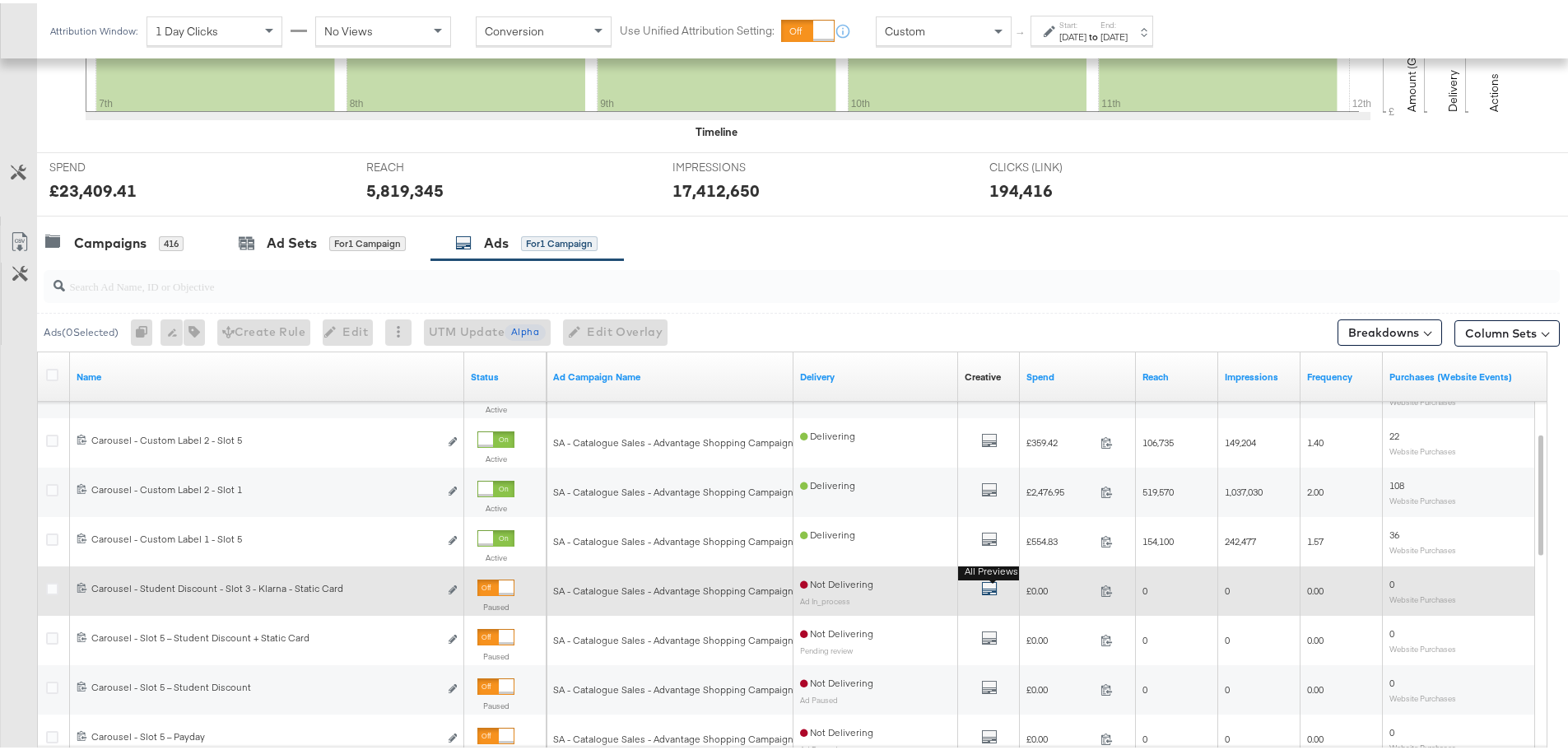
click at [995, 584] on icon "default" at bounding box center [989, 585] width 16 height 16
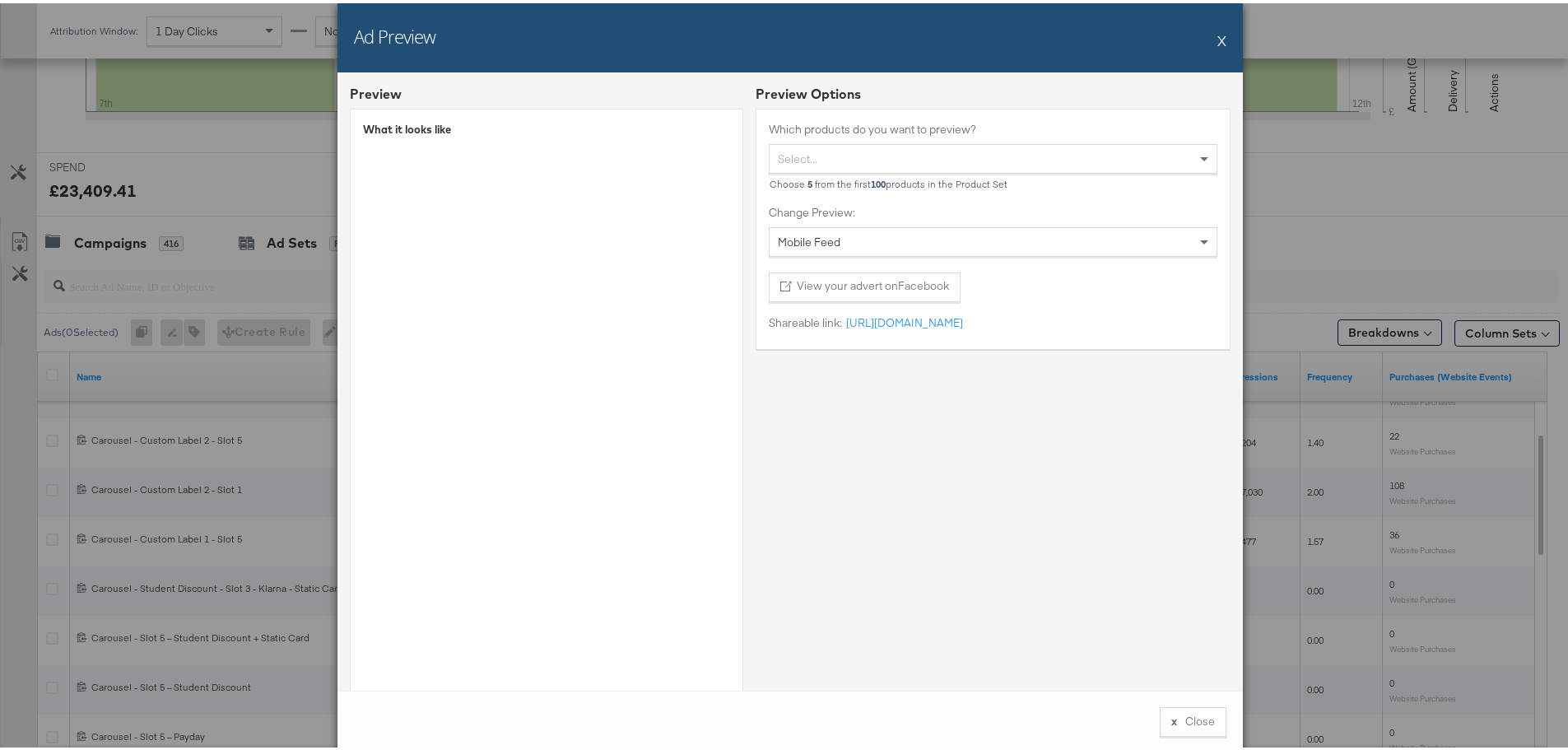
click at [1221, 32] on div "Ad Preview X" at bounding box center [790, 35] width 905 height 69
click at [1217, 42] on button "X" at bounding box center [1221, 37] width 9 height 33
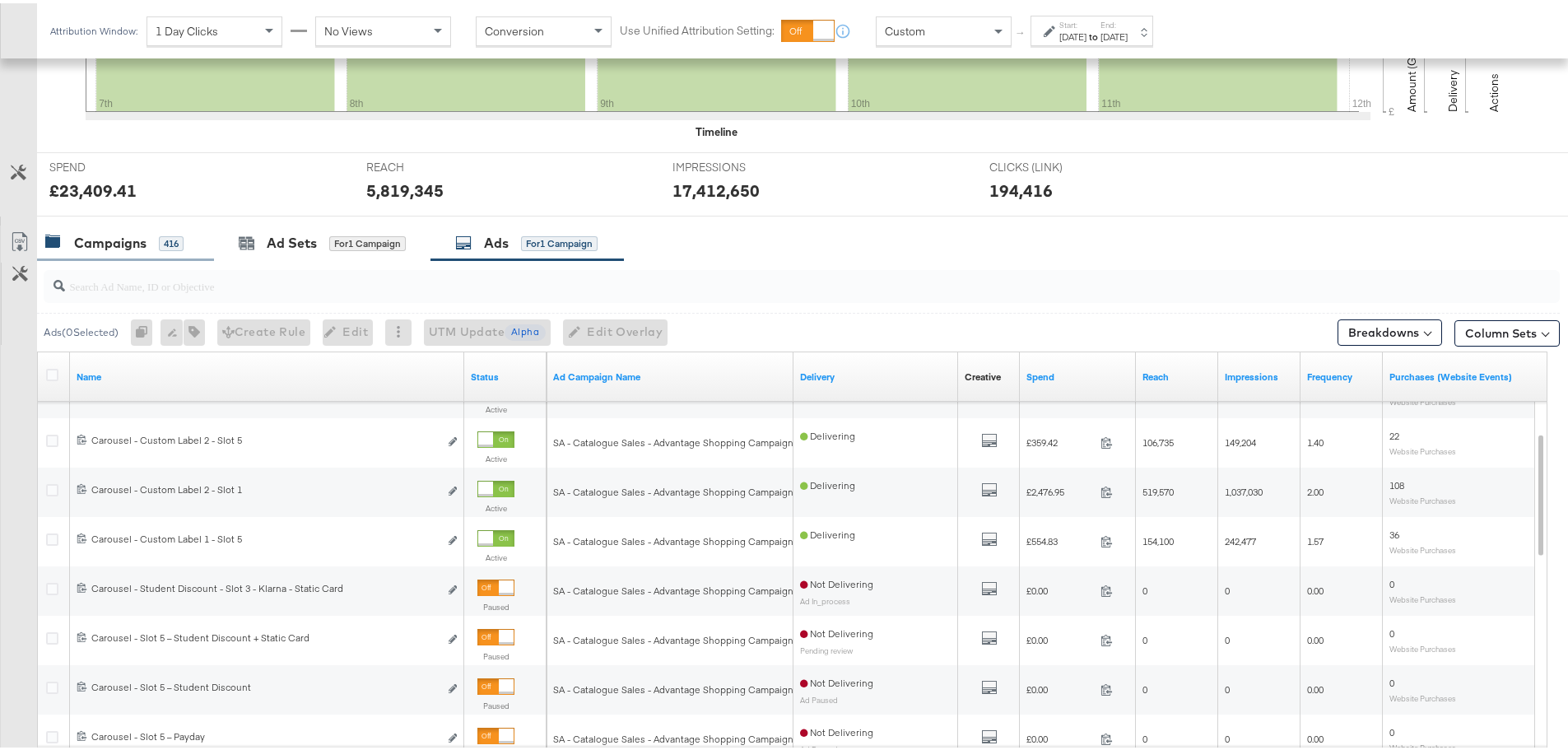
click at [92, 246] on div "Campaigns" at bounding box center [110, 240] width 72 height 19
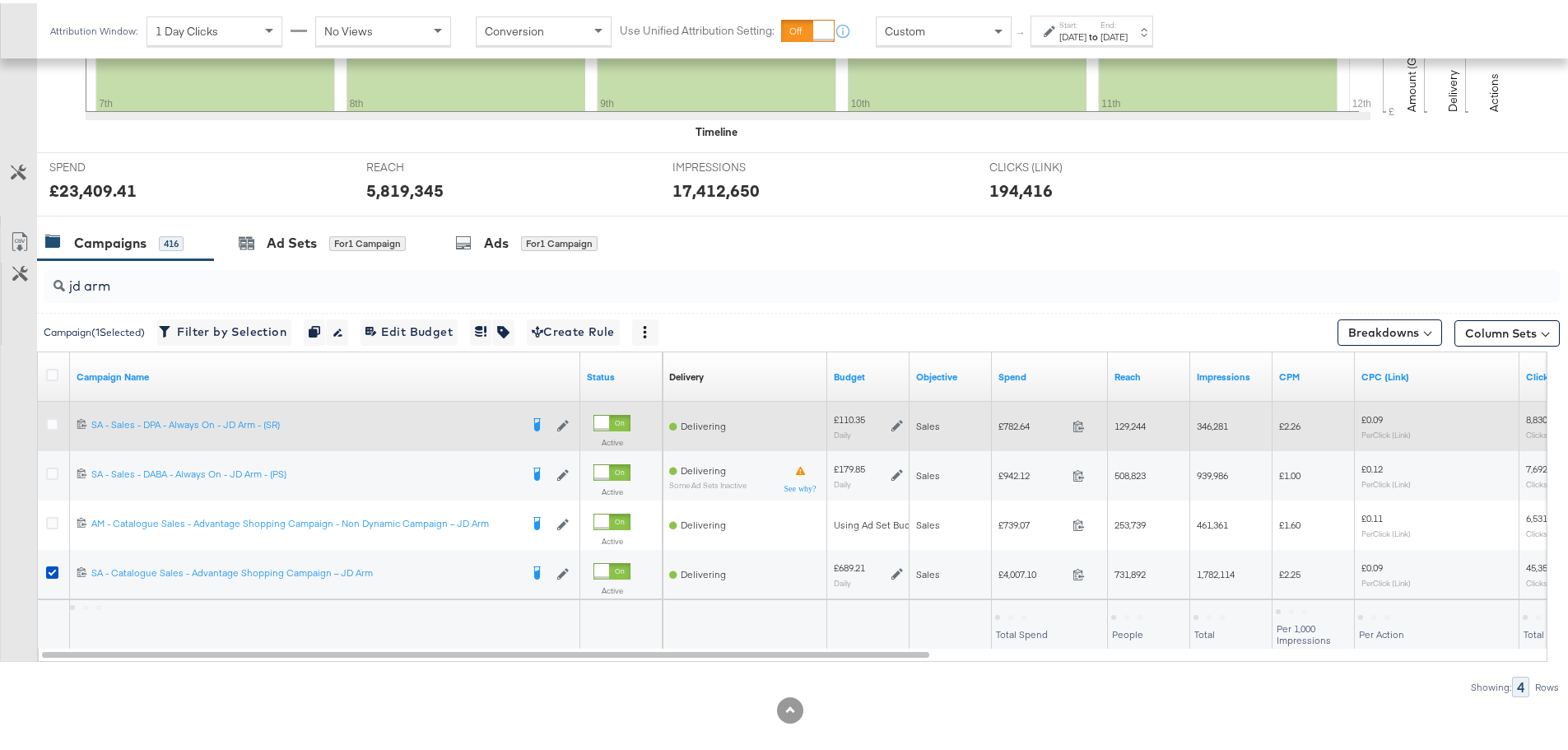
drag, startPoint x: 52, startPoint y: 566, endPoint x: 114, endPoint y: 436, distance: 144.0
click at [49, 567] on icon at bounding box center [52, 569] width 12 height 12
click at [0, 0] on input "checkbox" at bounding box center [0, 0] width 0 height 0
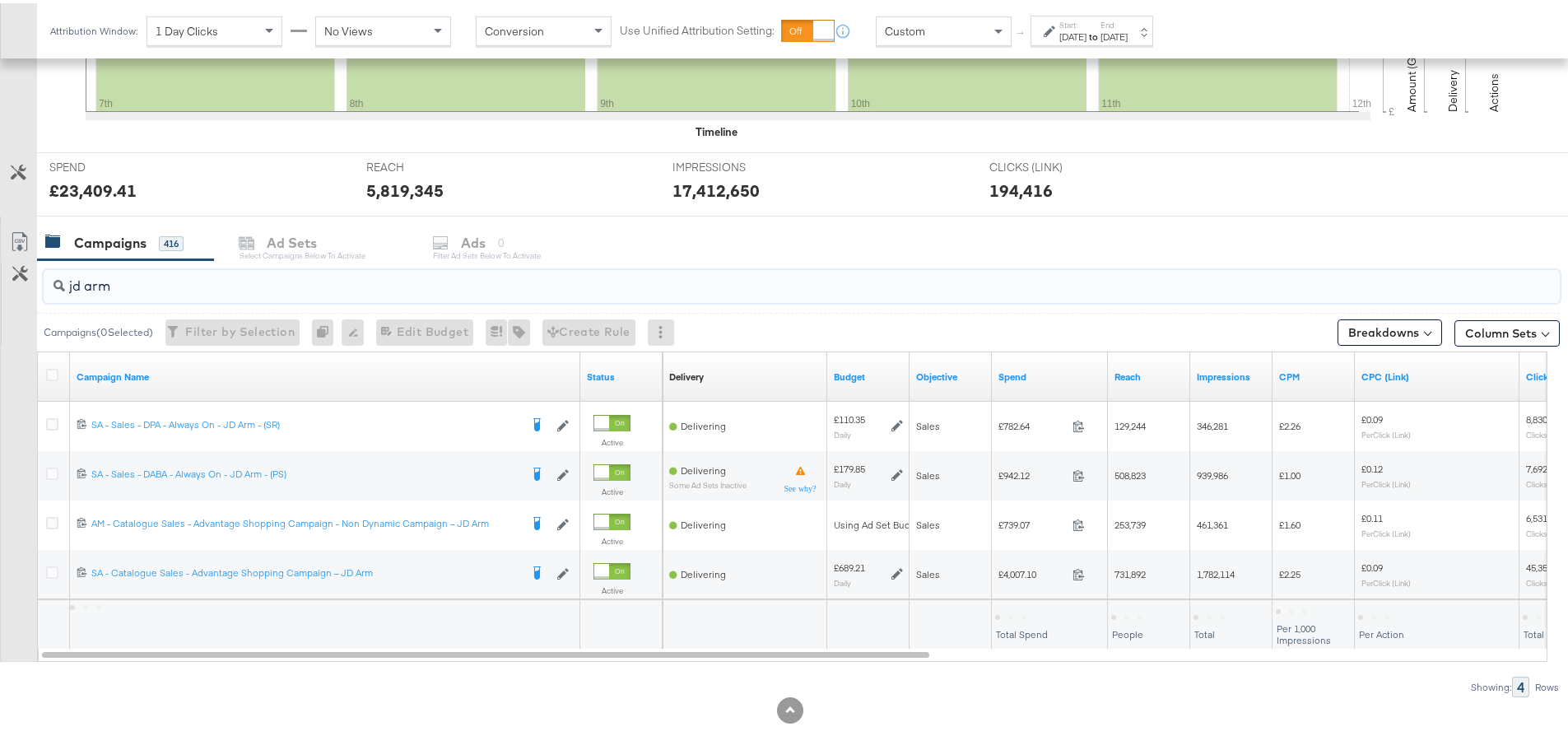
drag, startPoint x: 147, startPoint y: 280, endPoint x: -25, endPoint y: 285, distance: 172.1
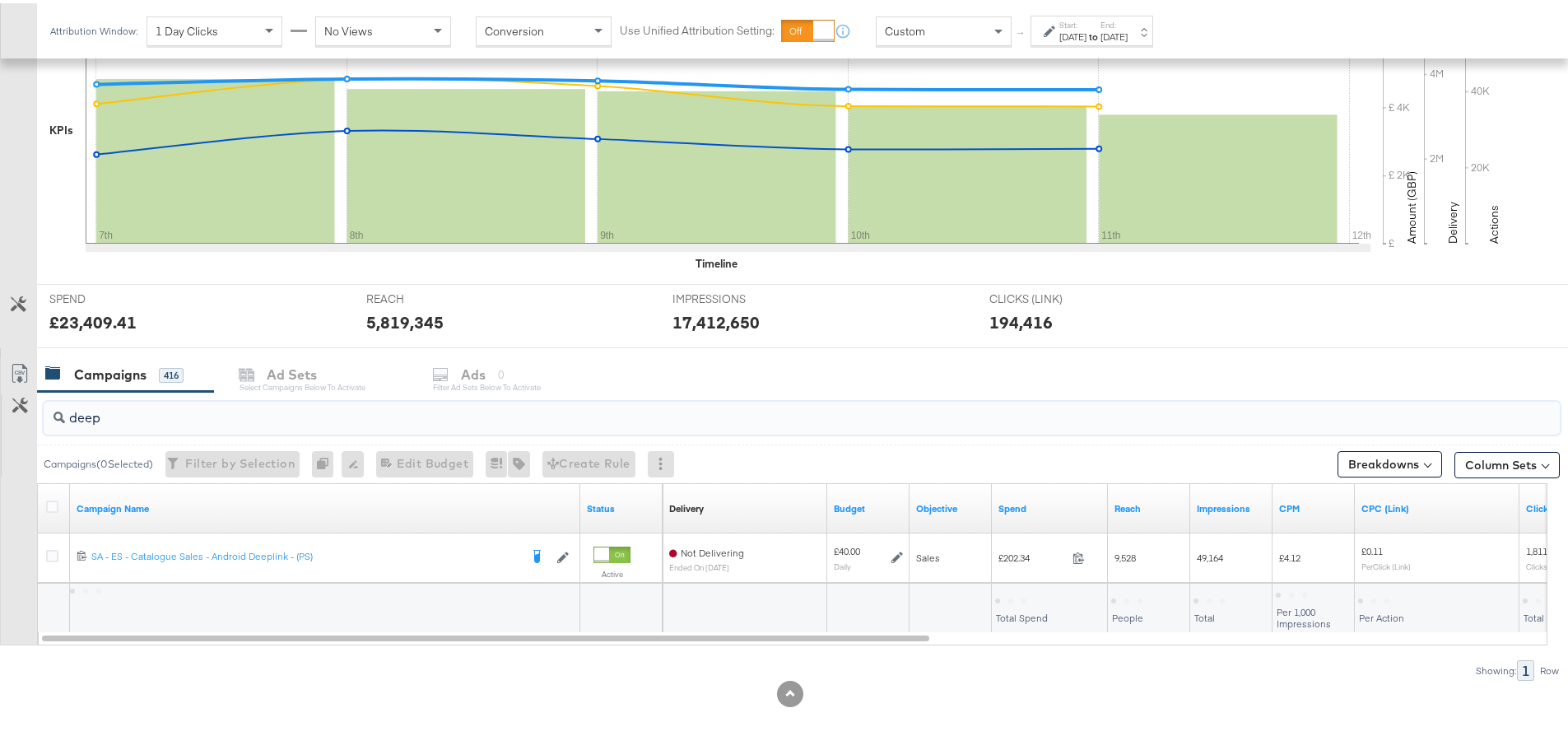
scroll to position [401, 0]
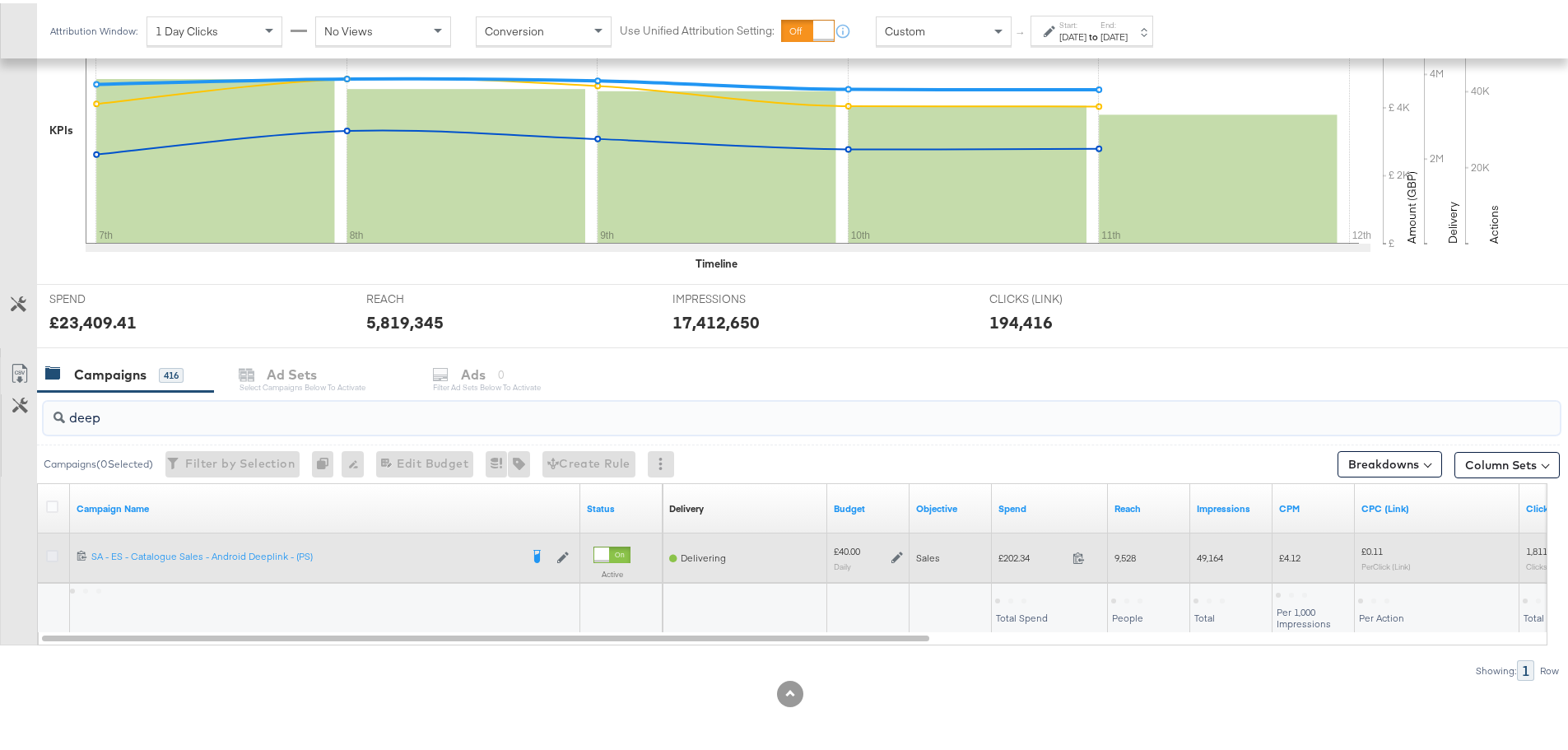
type input "deep"
click at [53, 550] on icon at bounding box center [52, 552] width 12 height 12
click at [0, 0] on input "checkbox" at bounding box center [0, 0] width 0 height 0
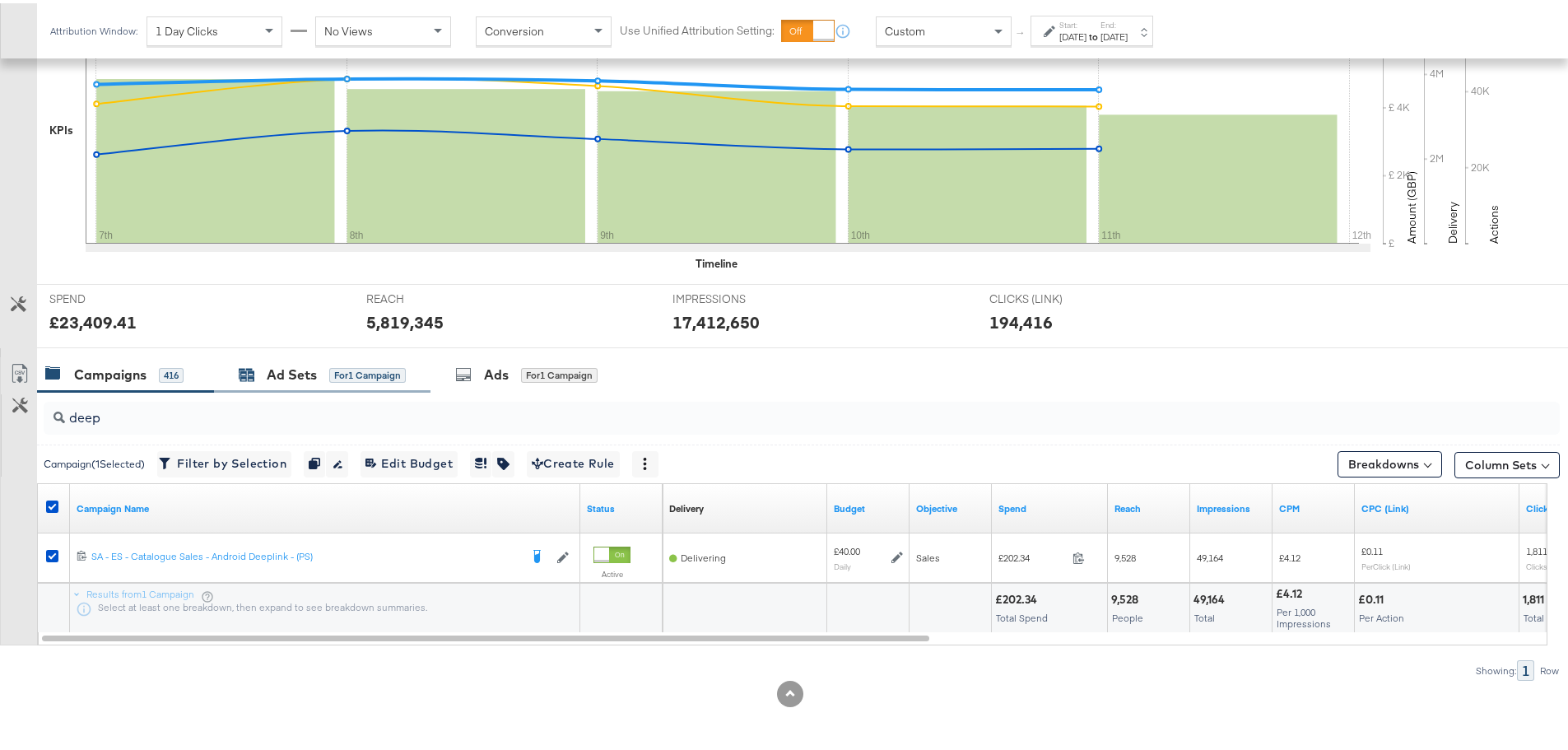
click at [295, 377] on div "Ad Sets" at bounding box center [291, 371] width 50 height 19
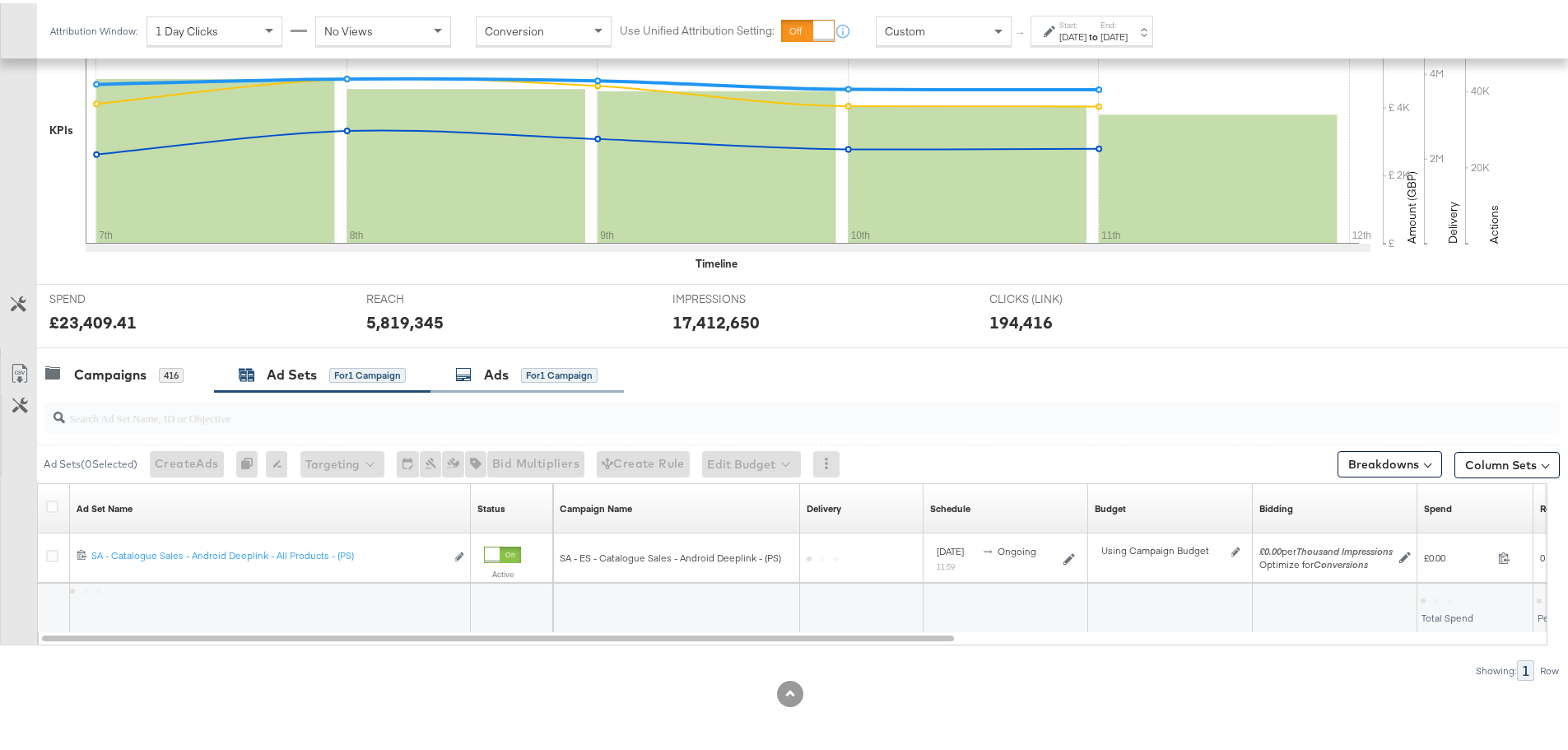
click at [503, 366] on div "Ads" at bounding box center [496, 371] width 25 height 19
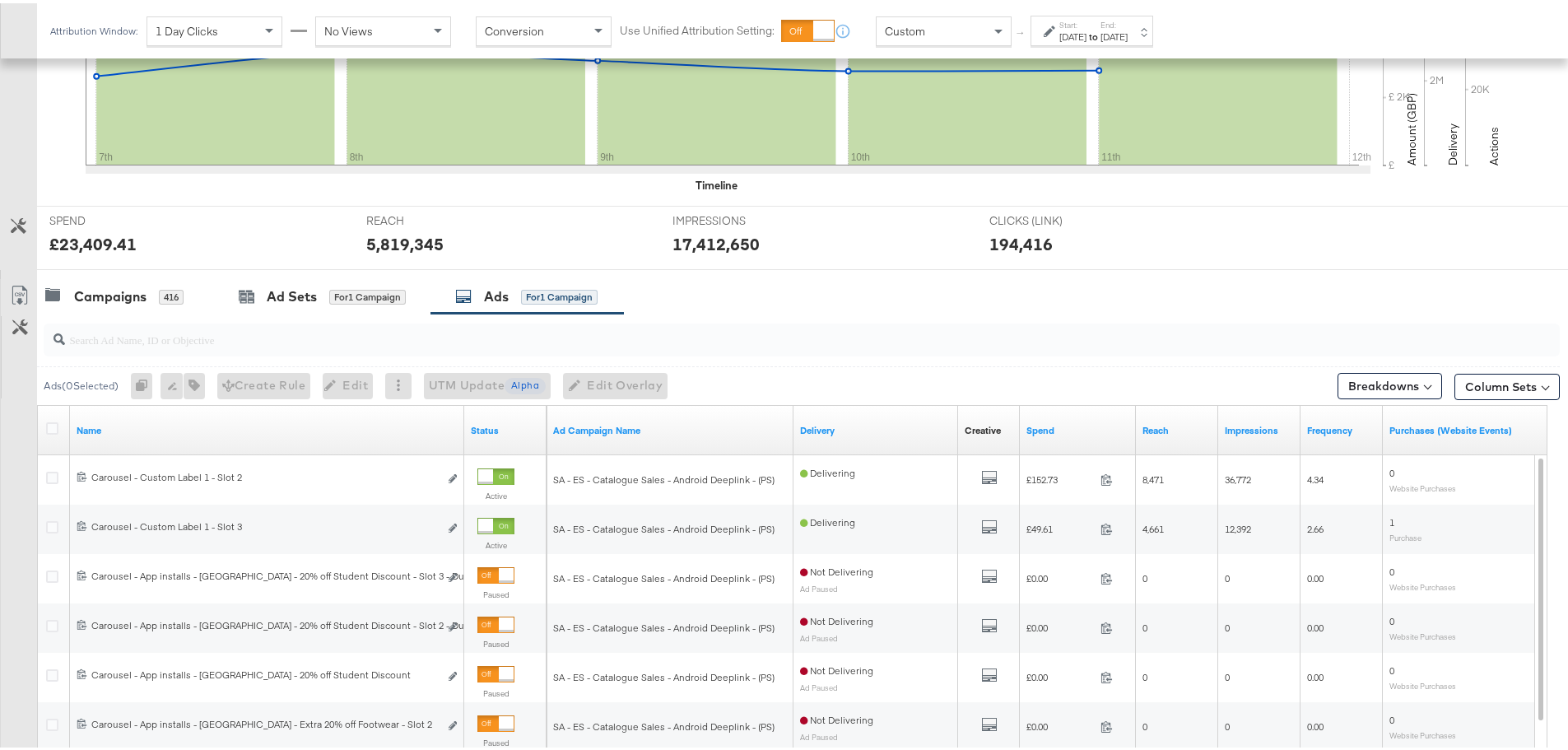
scroll to position [566, 0]
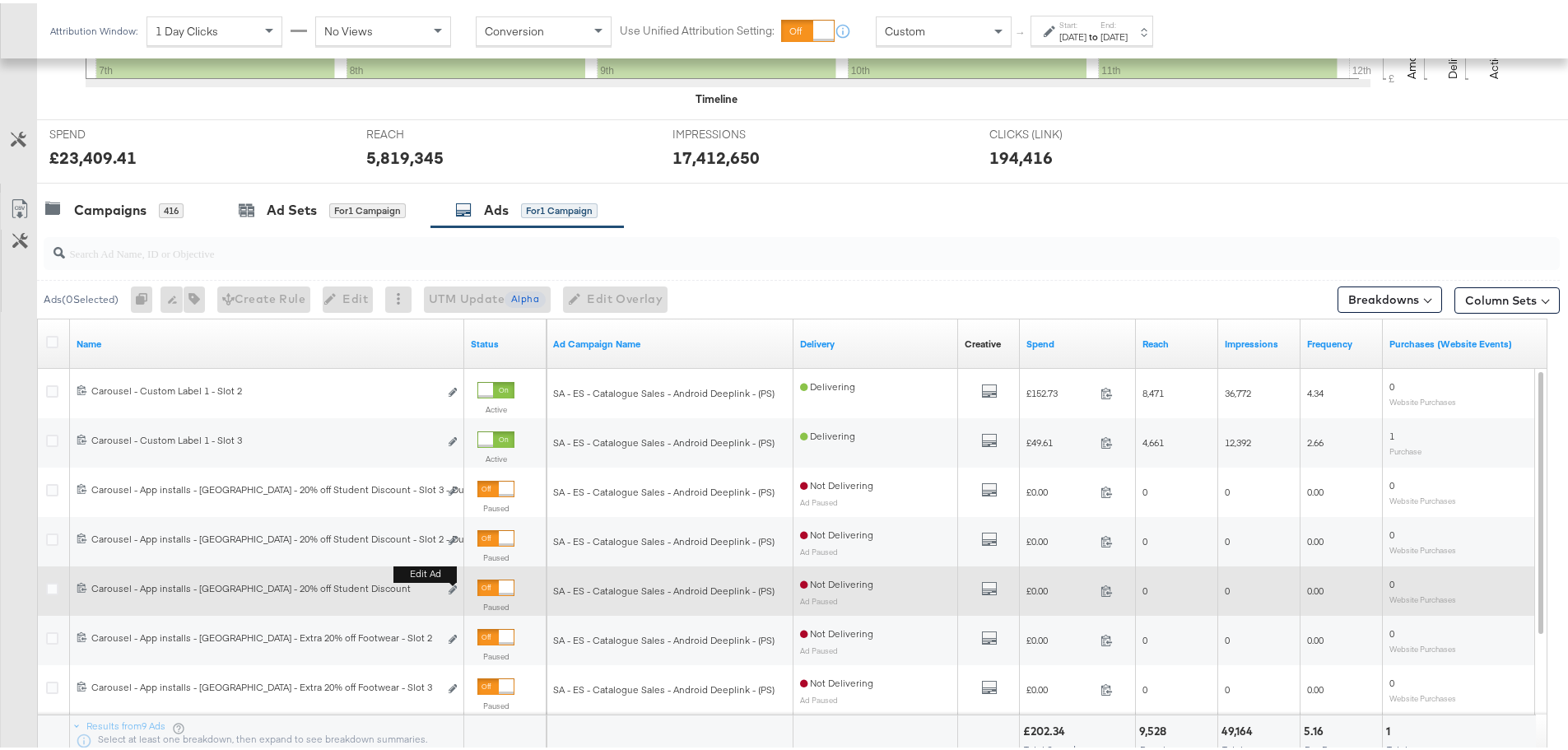
click at [448, 585] on div "Edit ad" at bounding box center [448, 587] width 19 height 17
click at [449, 585] on button "Edit ad" at bounding box center [453, 587] width 10 height 17
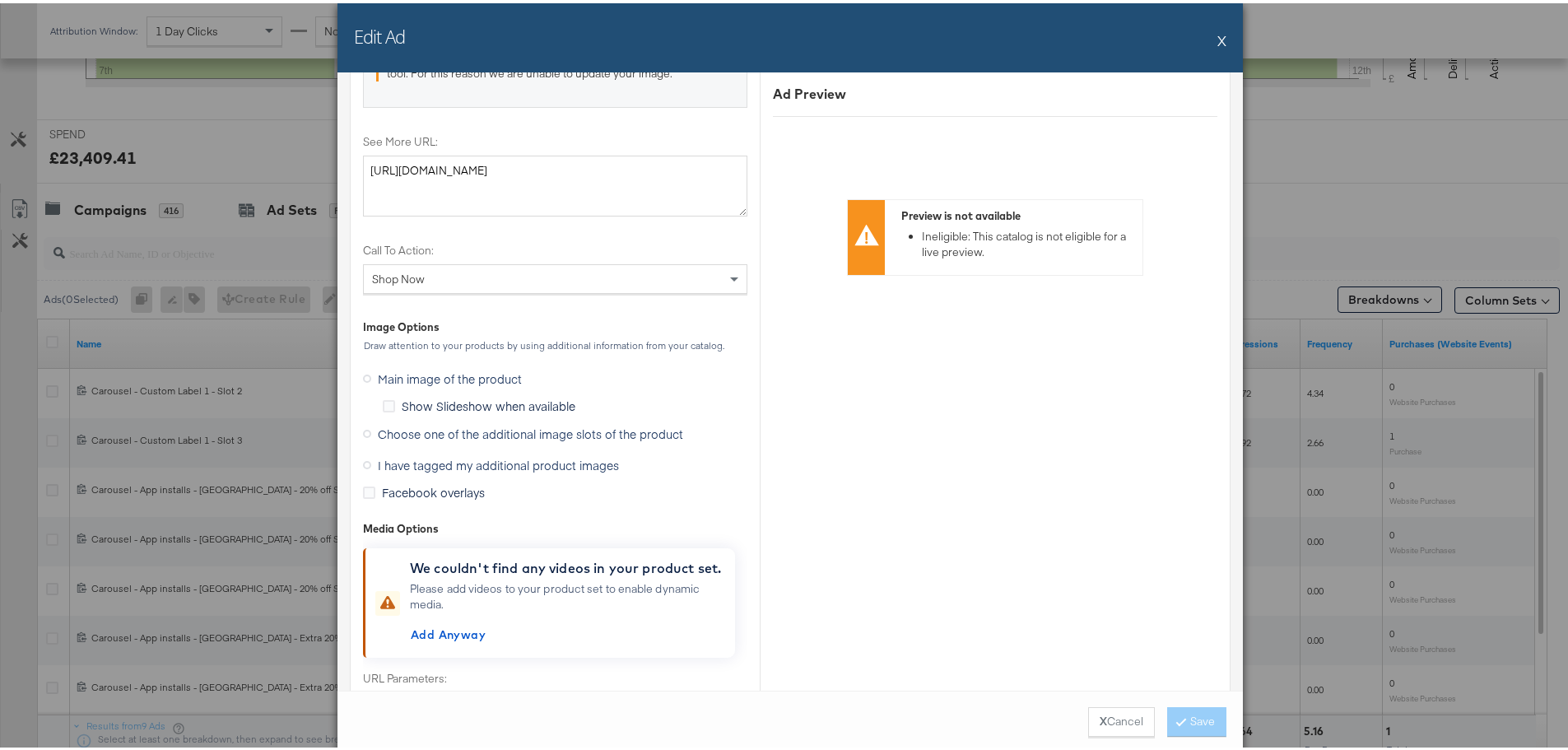
scroll to position [1893, 0]
click at [364, 429] on icon at bounding box center [367, 429] width 8 height 8
click at [0, 0] on input "Choose one of the additional image slots of the product" at bounding box center [0, 0] width 0 height 0
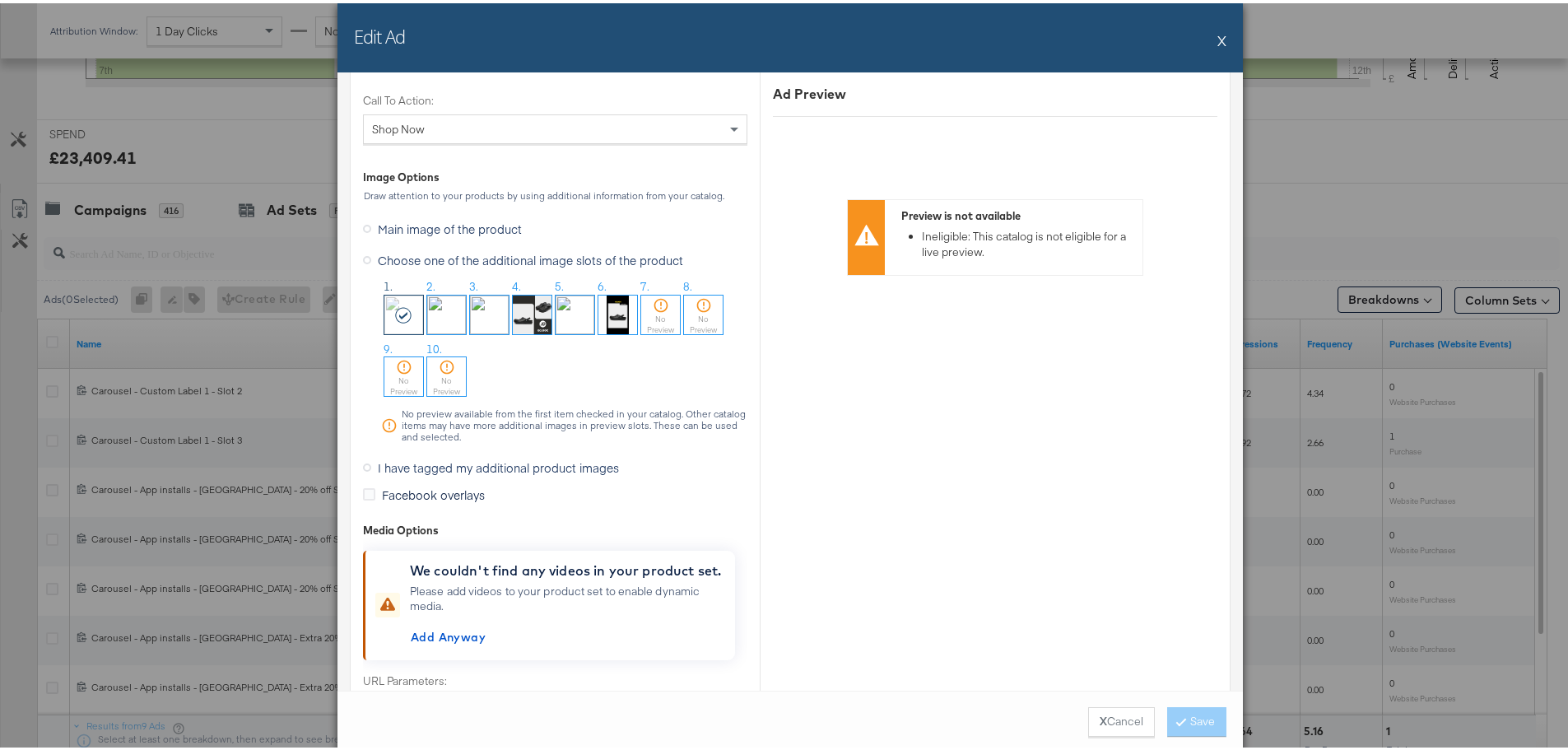
scroll to position [2057, 0]
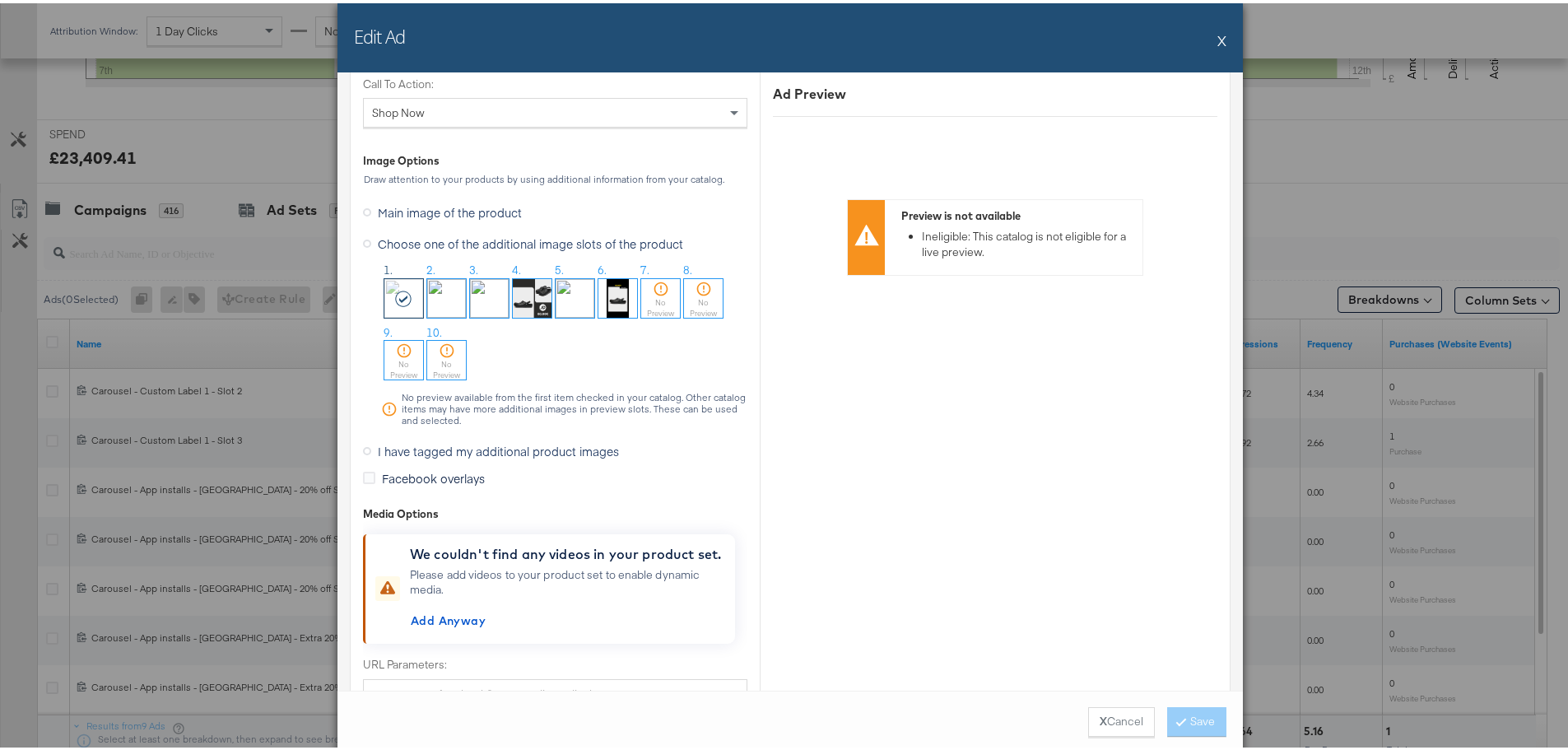
click at [571, 300] on img at bounding box center [575, 295] width 39 height 39
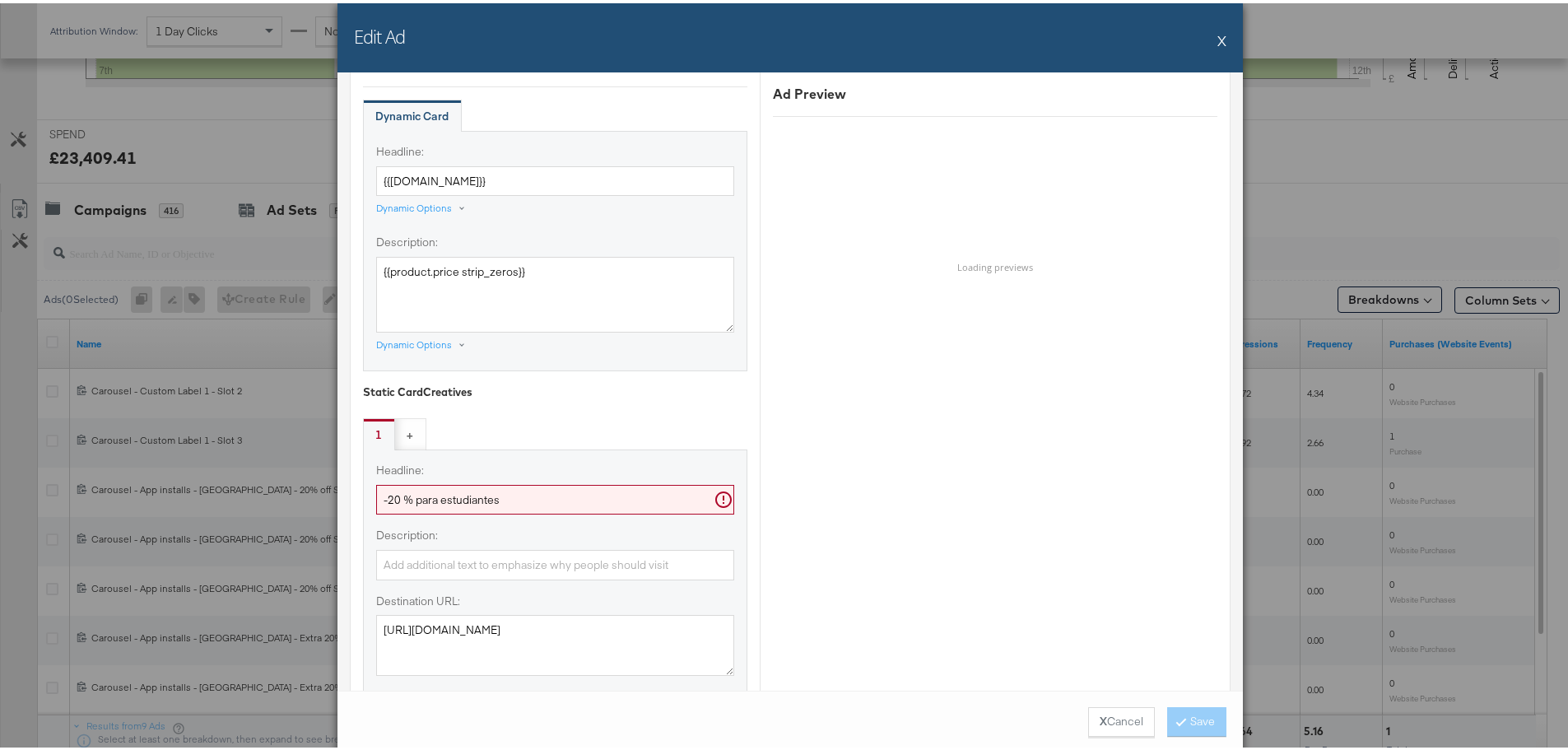
scroll to position [1186, 0]
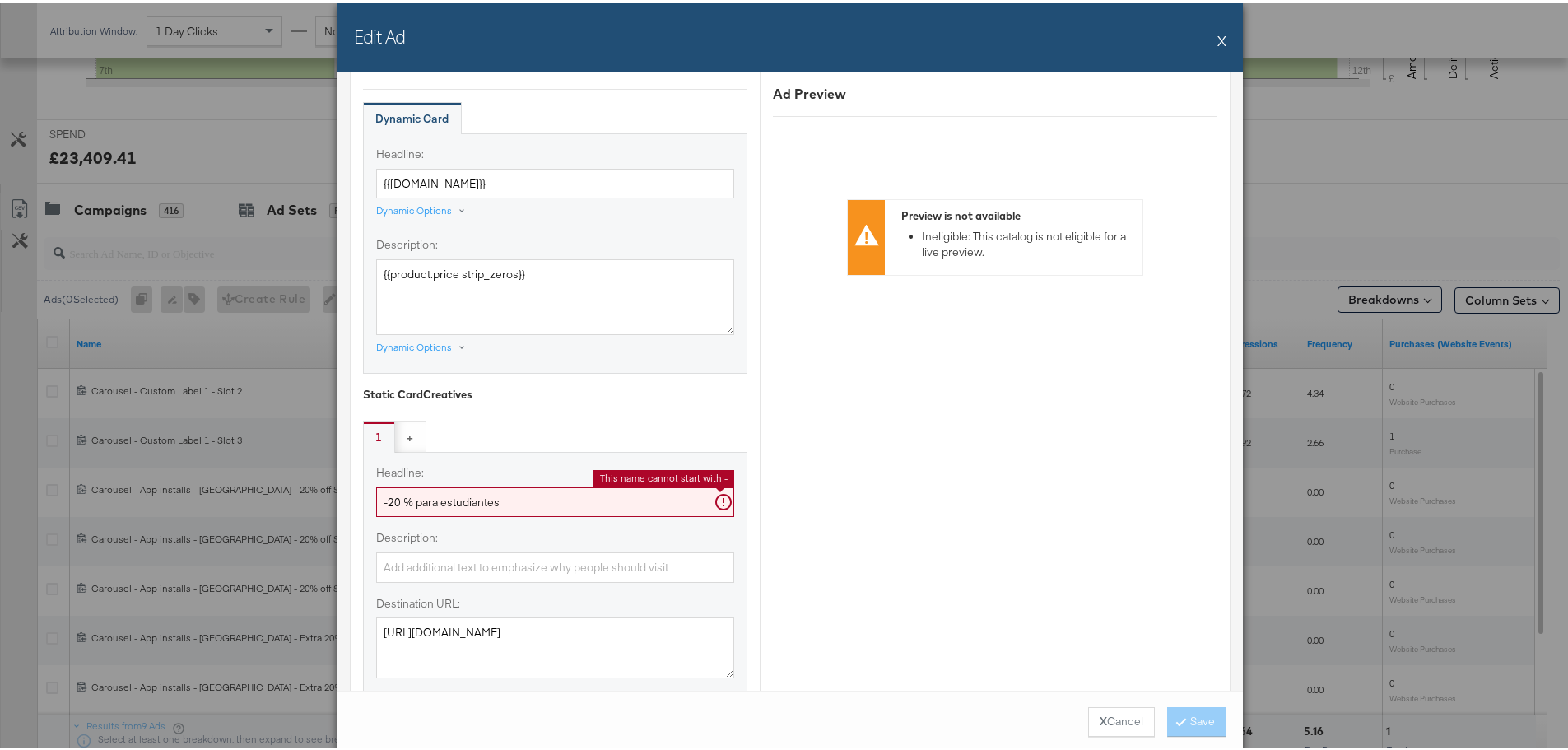
drag, startPoint x: 512, startPoint y: 495, endPoint x: 287, endPoint y: 509, distance: 225.4
click at [287, 509] on div "Edit Ad X Ad Name Carousel - App installs - Spain - 20% off Student Discount Gi…" at bounding box center [790, 375] width 1580 height 750
paste input "¿Tienes carnet de estudiante?"
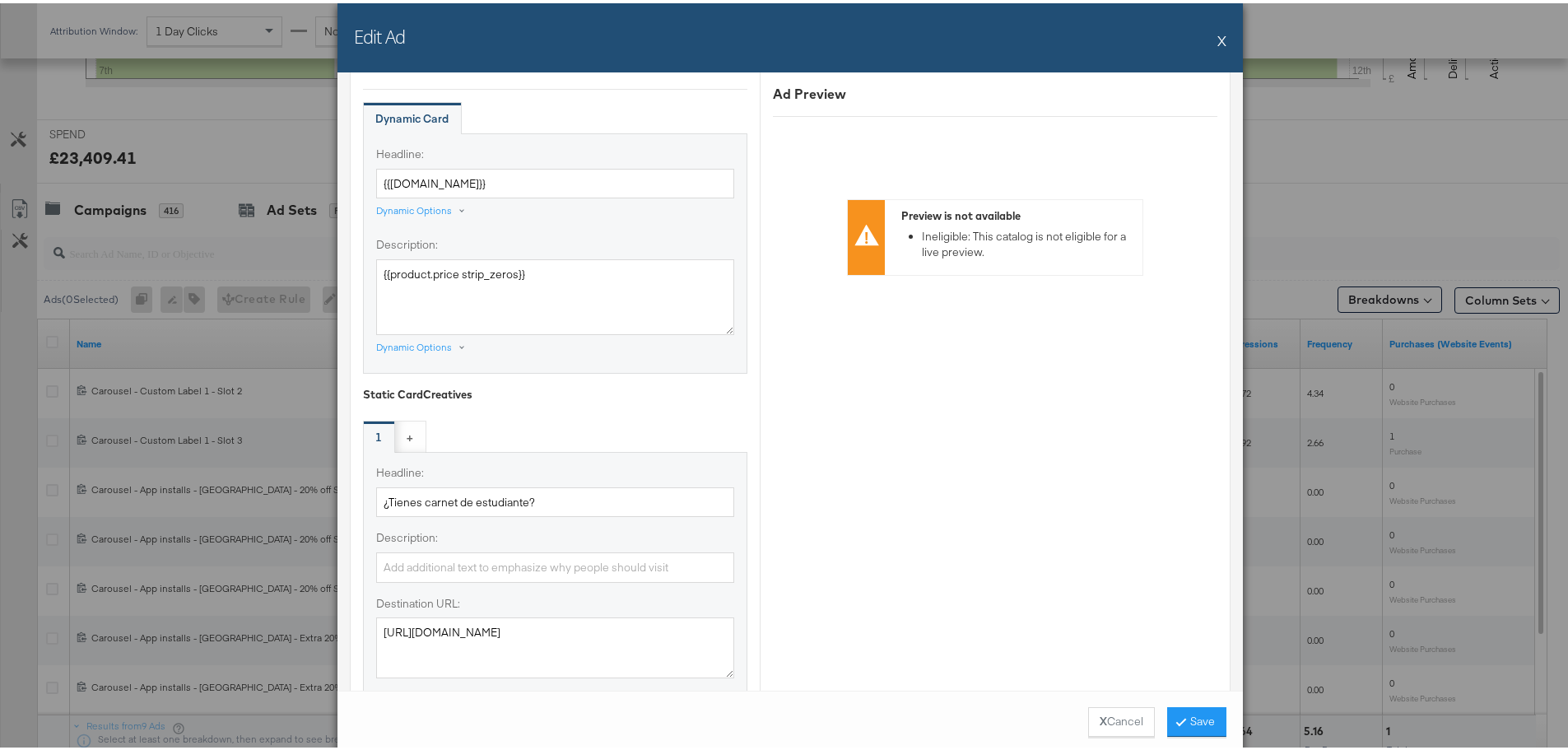
click at [897, 428] on div "Ad Preview Preview is not available Ineligible: This catalog is not eligible fo…" at bounding box center [994, 346] width 470 height 2612
click at [647, 496] on input "¿Tienes carnet de estudiante?" at bounding box center [555, 499] width 358 height 30
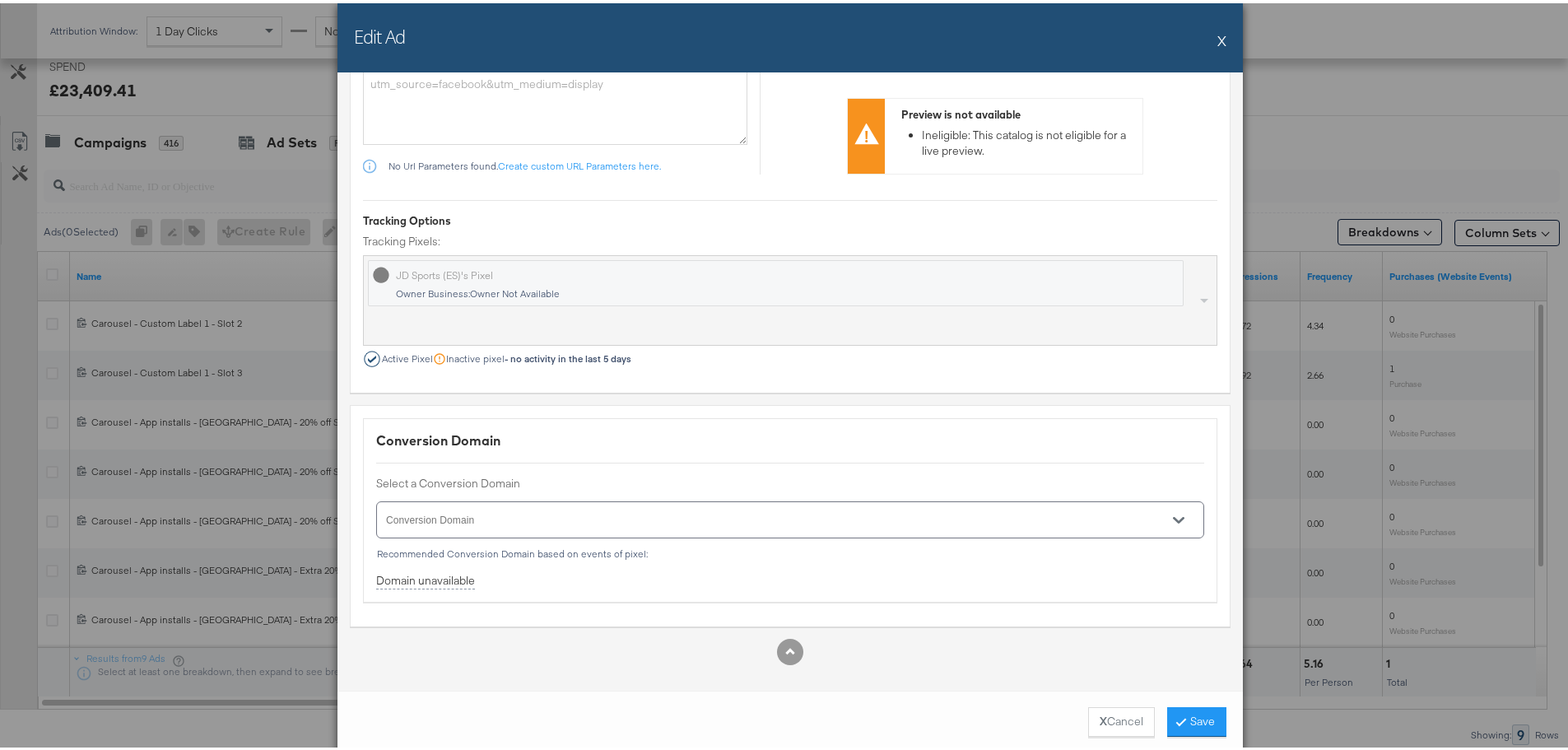
scroll to position [697, 0]
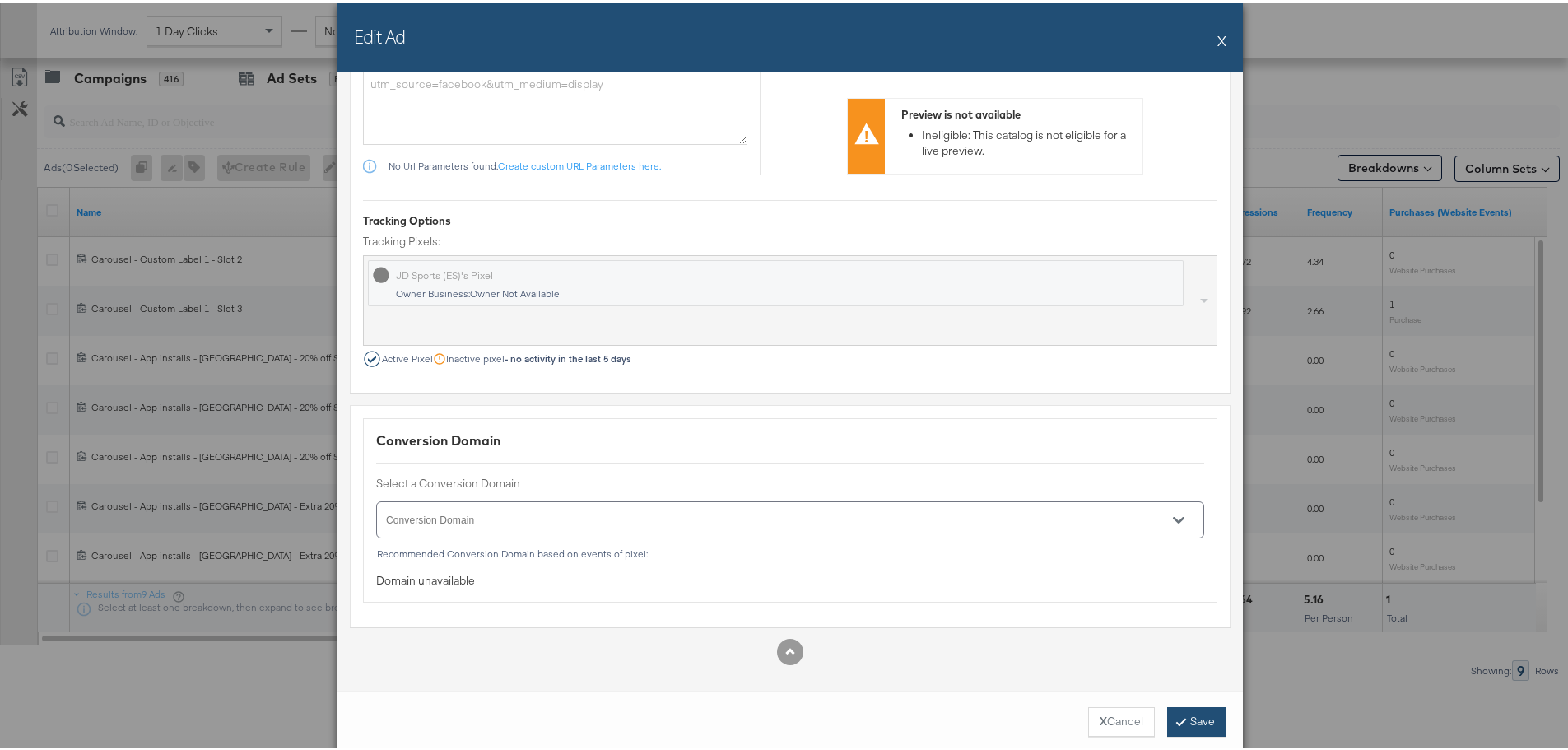
type input "¿Tienes carnet de estudiante?"
click at [1198, 727] on button "Save" at bounding box center [1197, 719] width 59 height 30
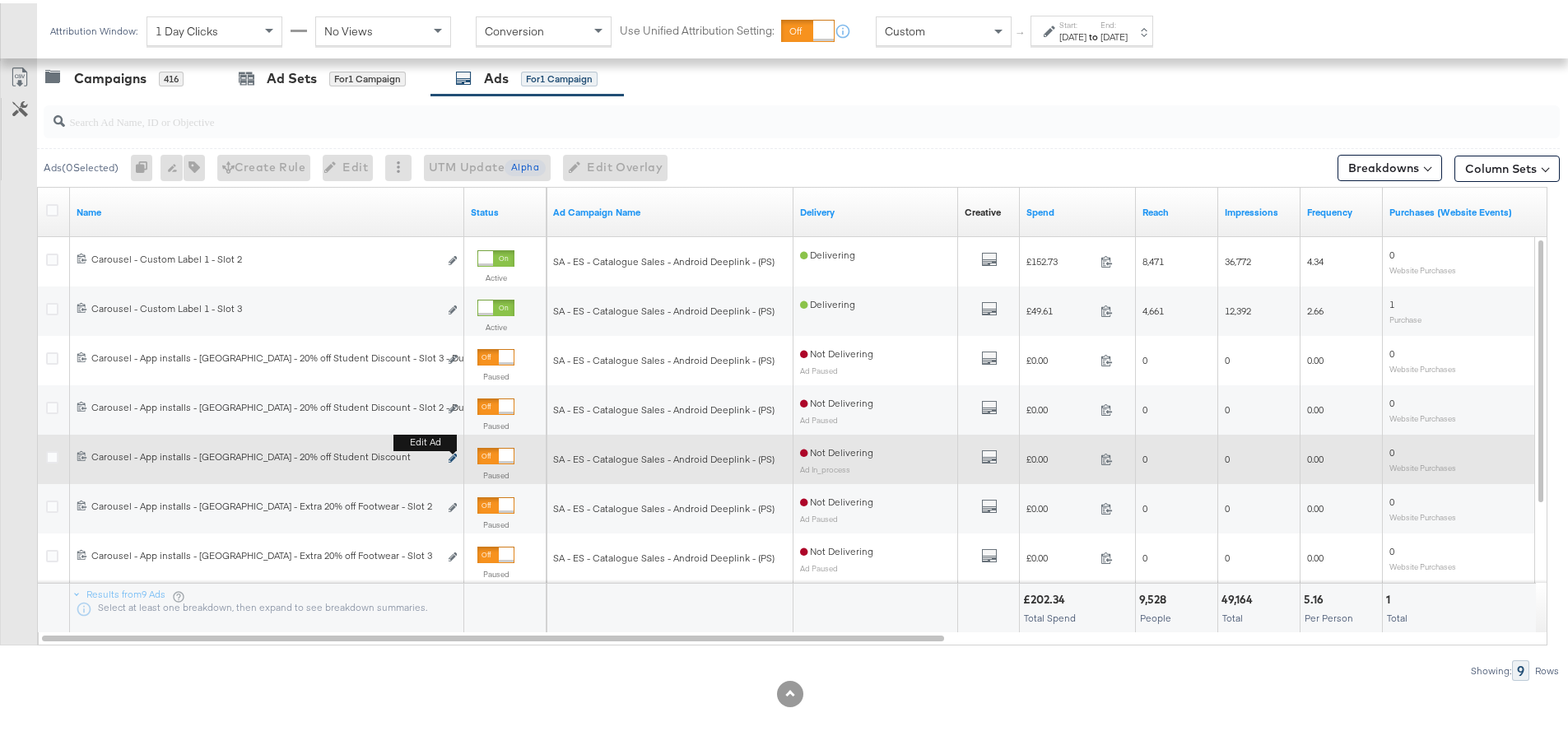
click at [450, 456] on icon "link" at bounding box center [453, 454] width 8 height 9
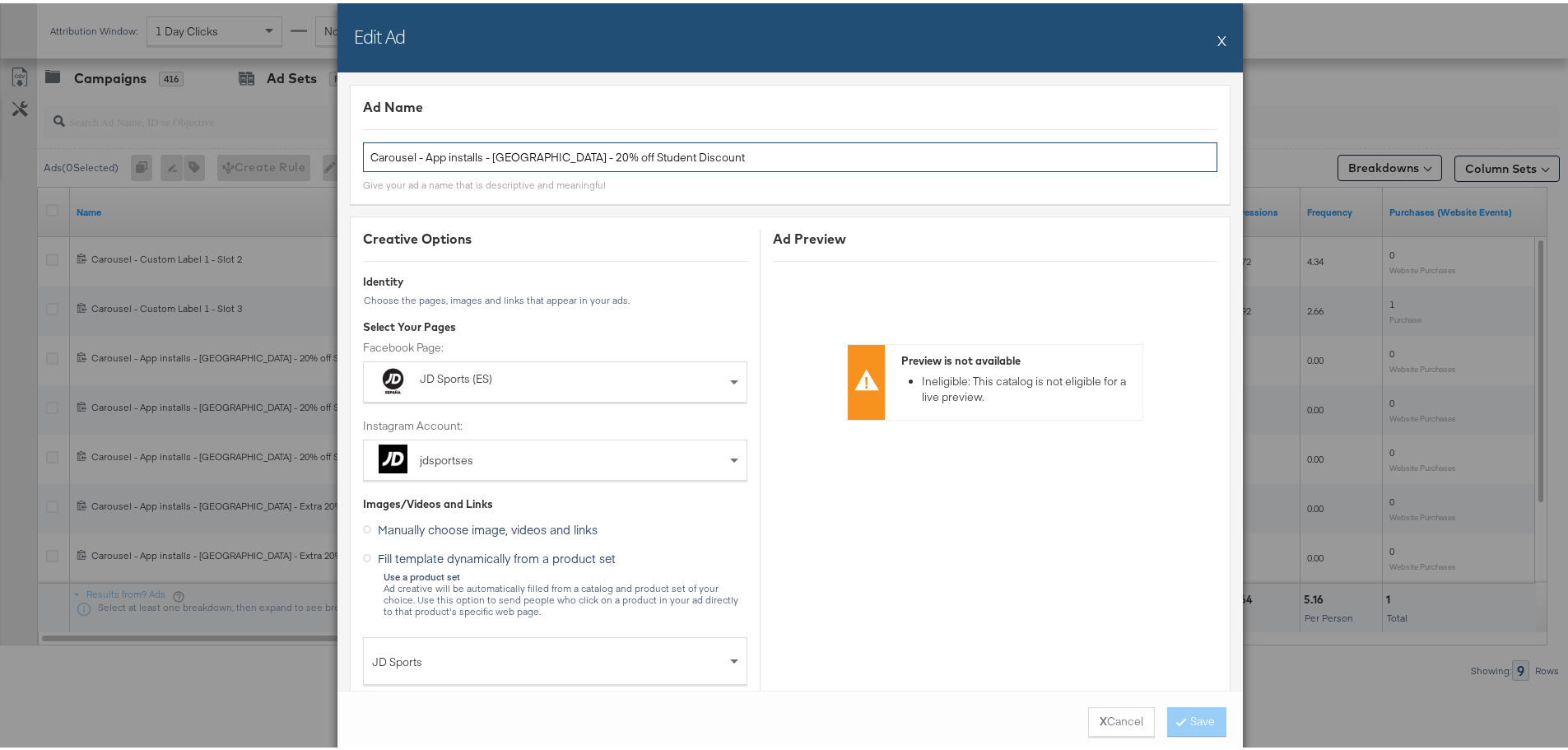
click at [695, 156] on input "Carousel - App installs - Spain - 20% off Student Discount" at bounding box center [790, 154] width 854 height 30
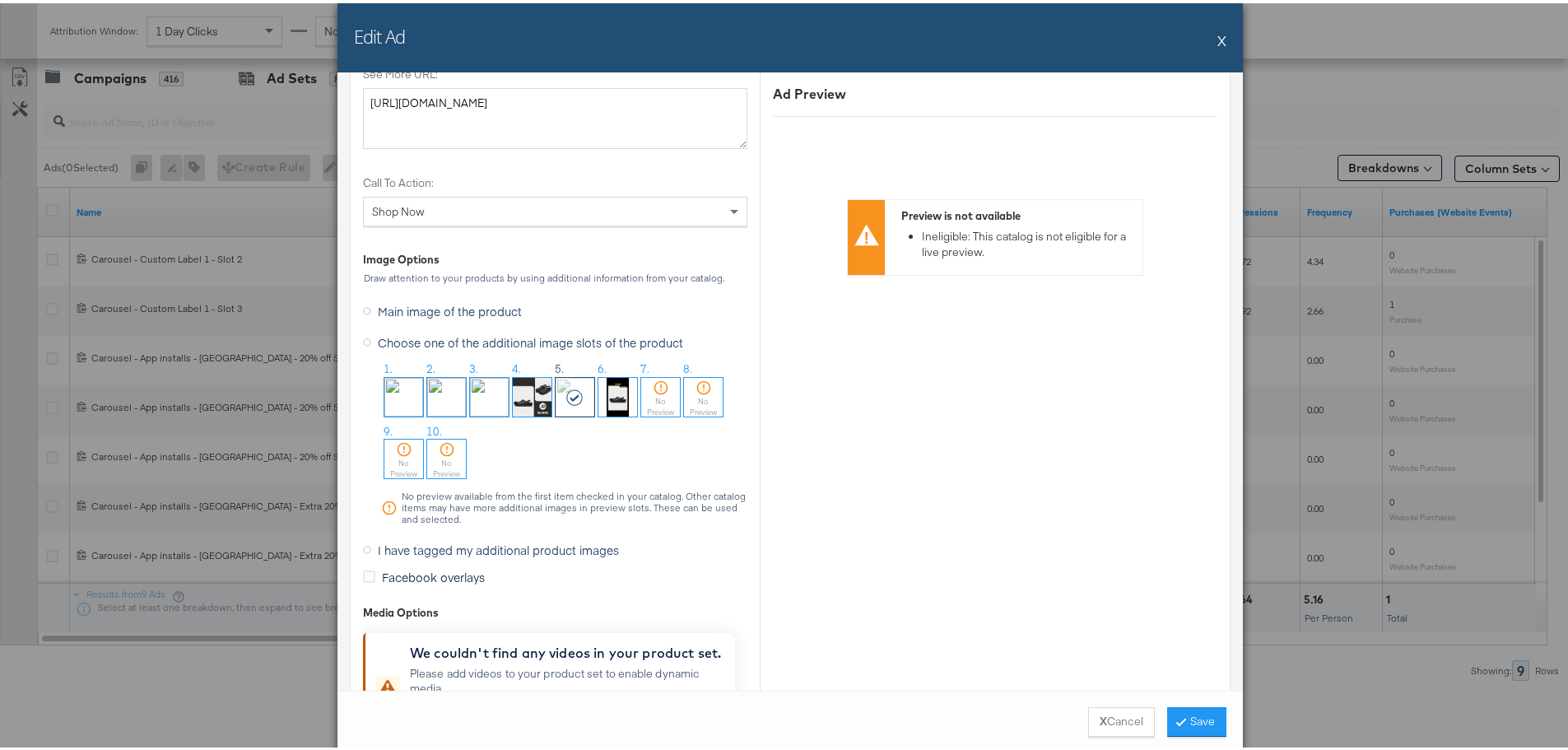
scroll to position [1975, 0]
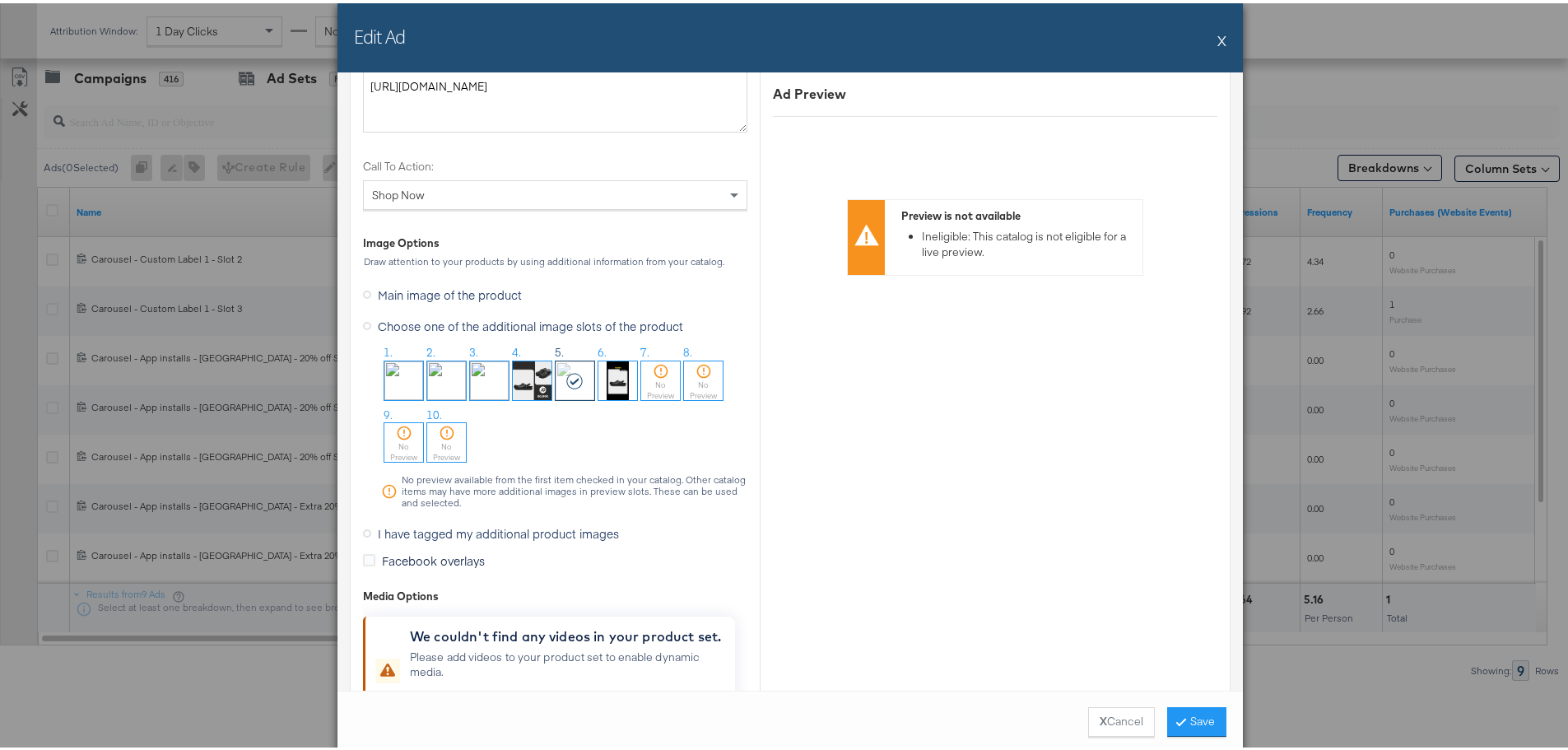
type input "Carousel - App installs - Spain - 20% off Student Discount - Slot 2"
click at [435, 378] on img at bounding box center [446, 377] width 39 height 39
click at [1199, 709] on button "Save" at bounding box center [1197, 719] width 59 height 30
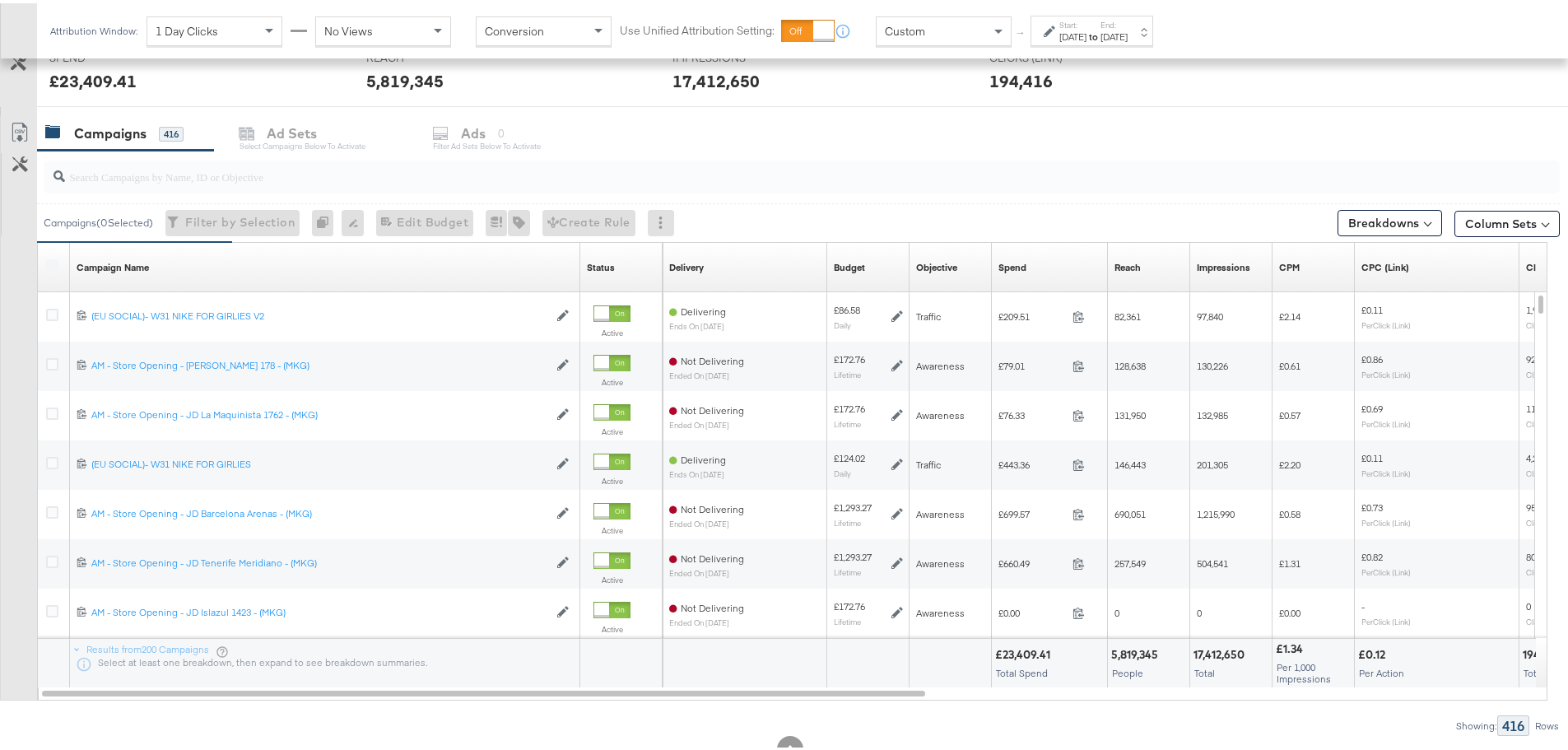
scroll to position [659, 0]
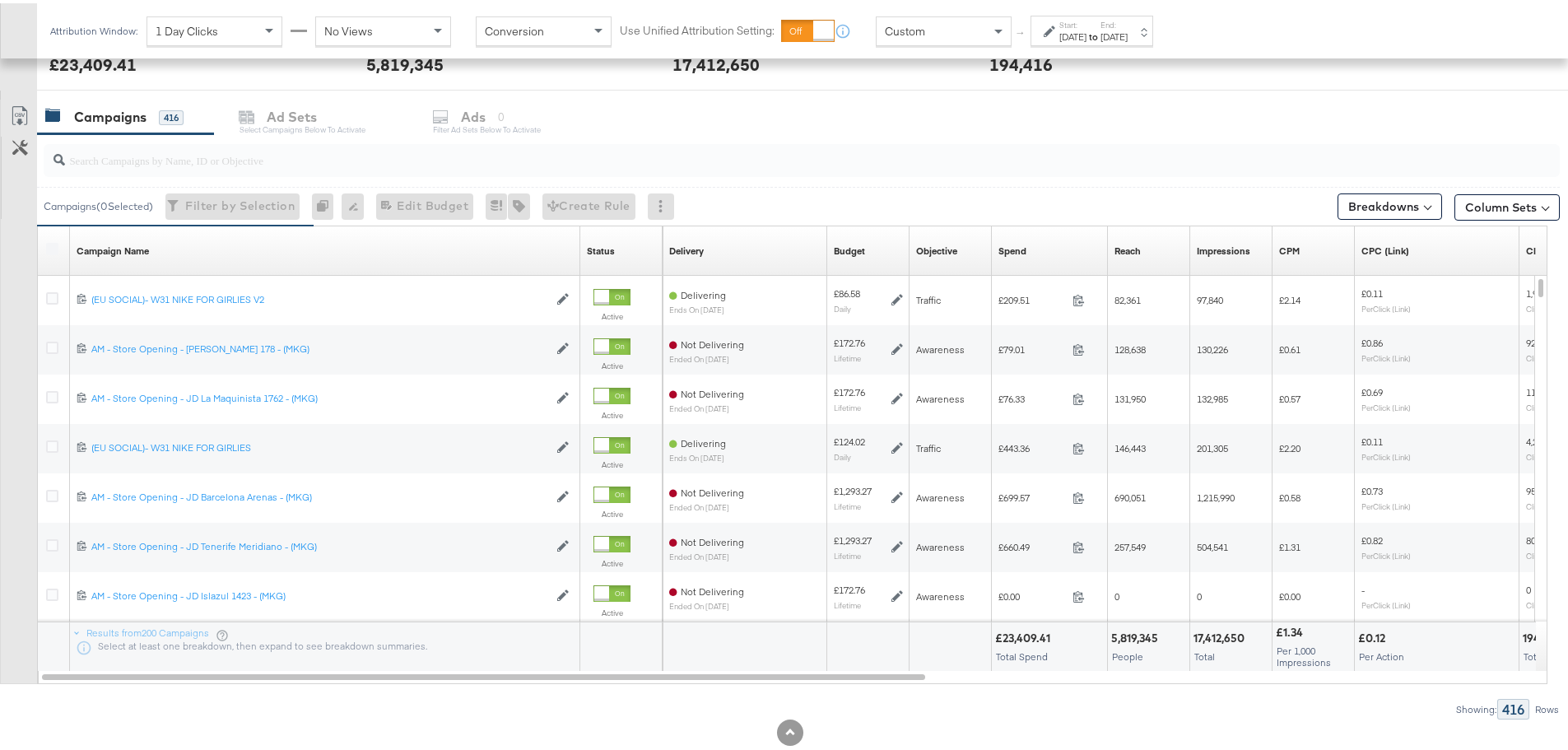
click at [169, 167] on div at bounding box center [802, 157] width 1516 height 33
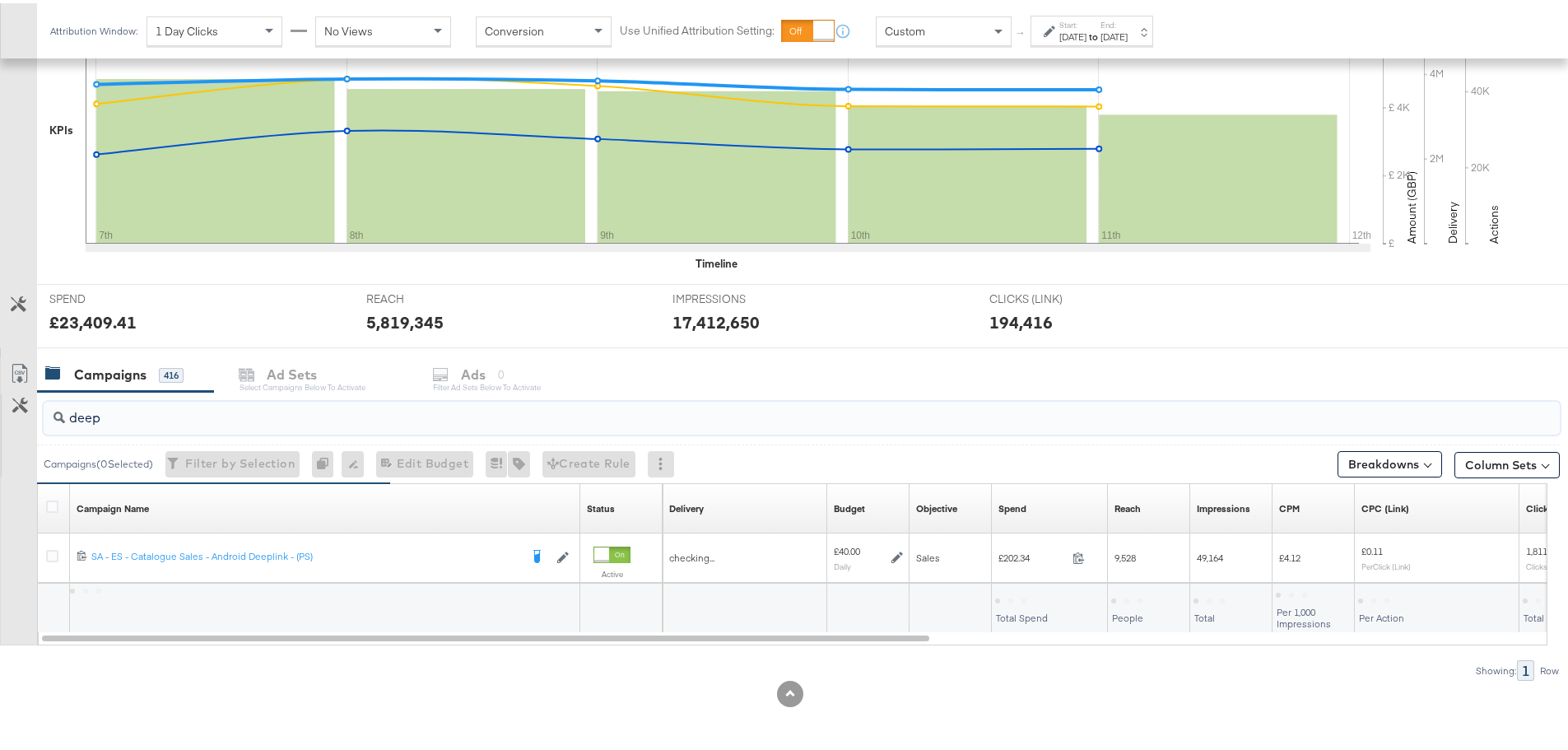
scroll to position [401, 0]
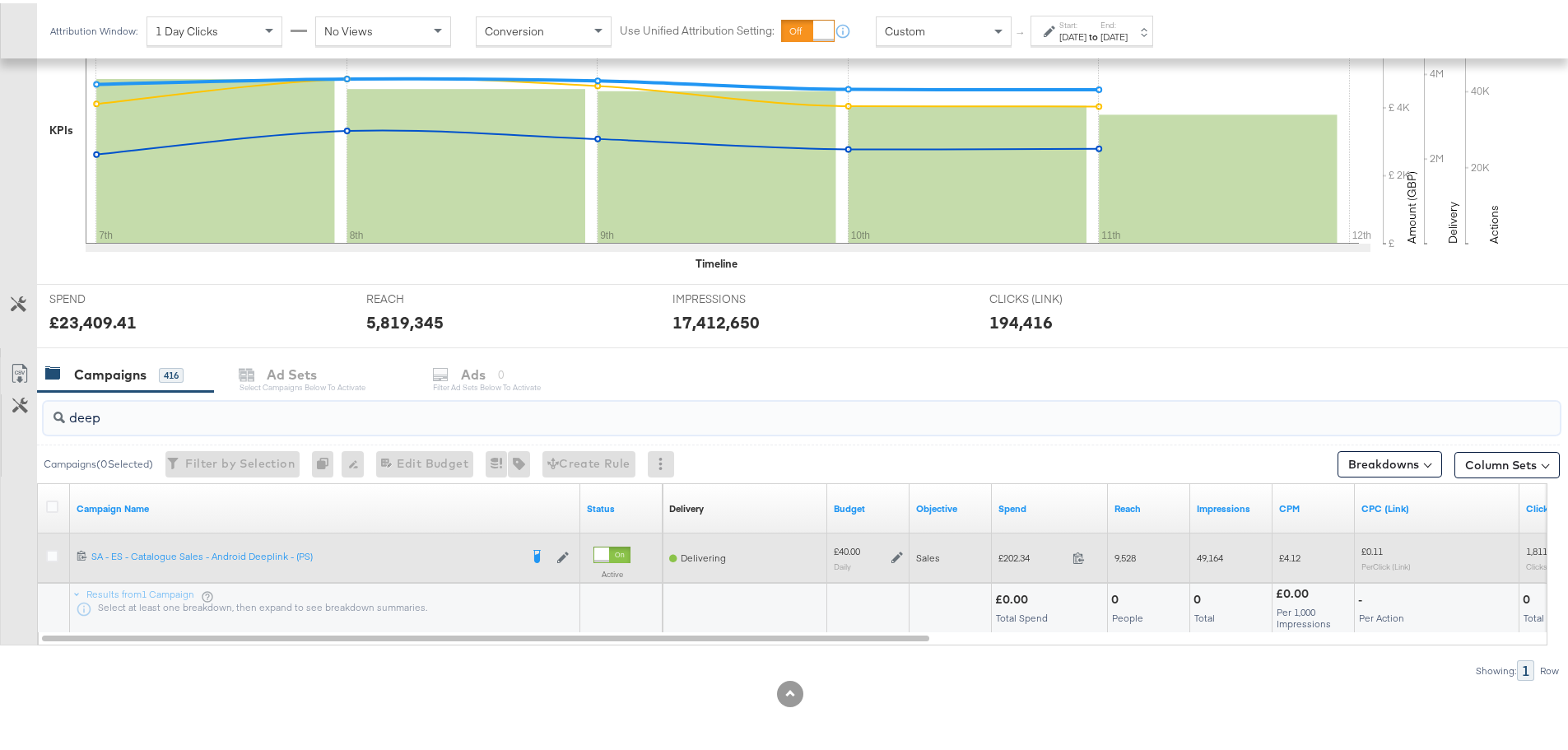
type input "deep"
click at [44, 554] on div at bounding box center [54, 555] width 30 height 30
click at [52, 553] on icon at bounding box center [52, 552] width 12 height 12
click at [0, 0] on input "checkbox" at bounding box center [0, 0] width 0 height 0
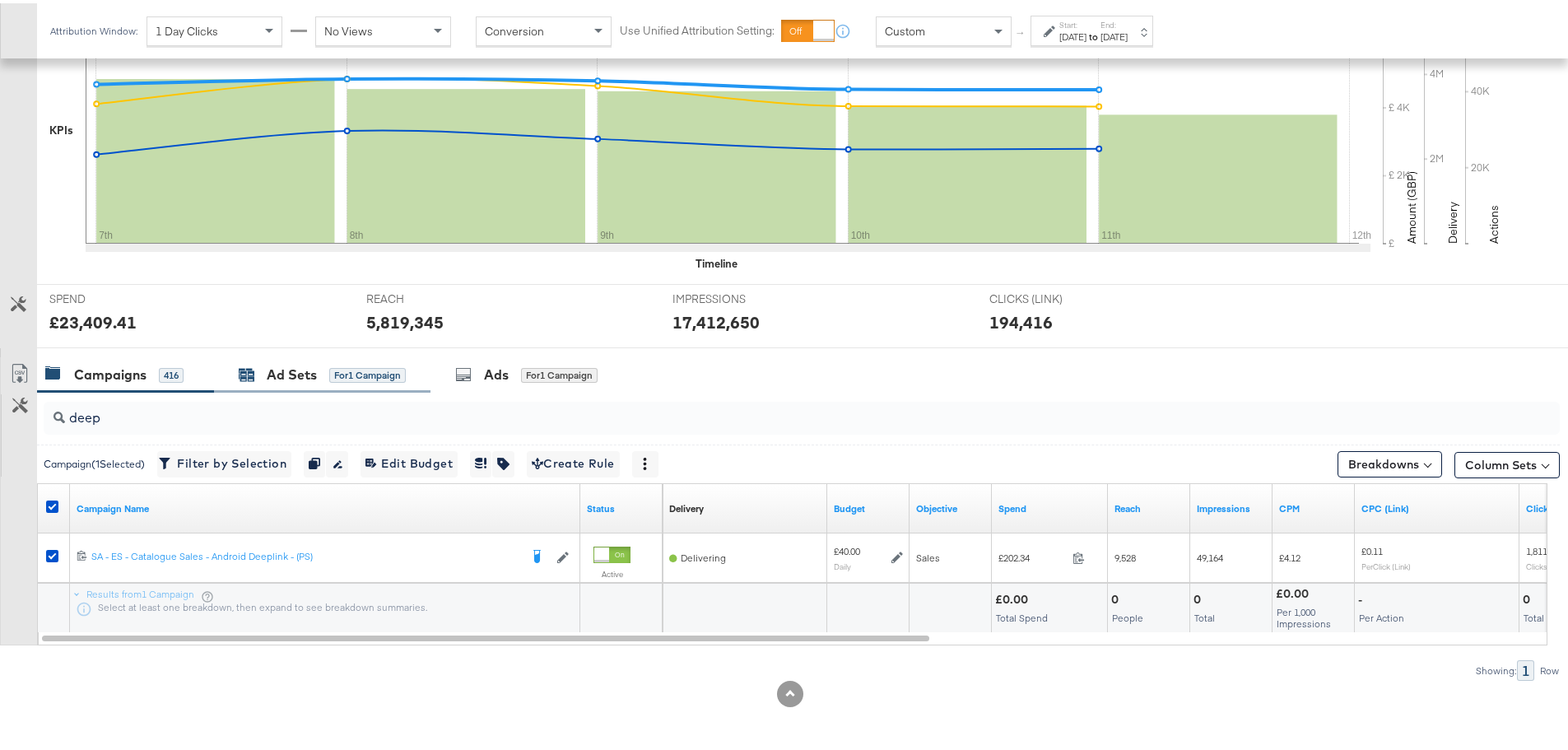
click at [314, 371] on div "Ad Sets" at bounding box center [291, 371] width 50 height 19
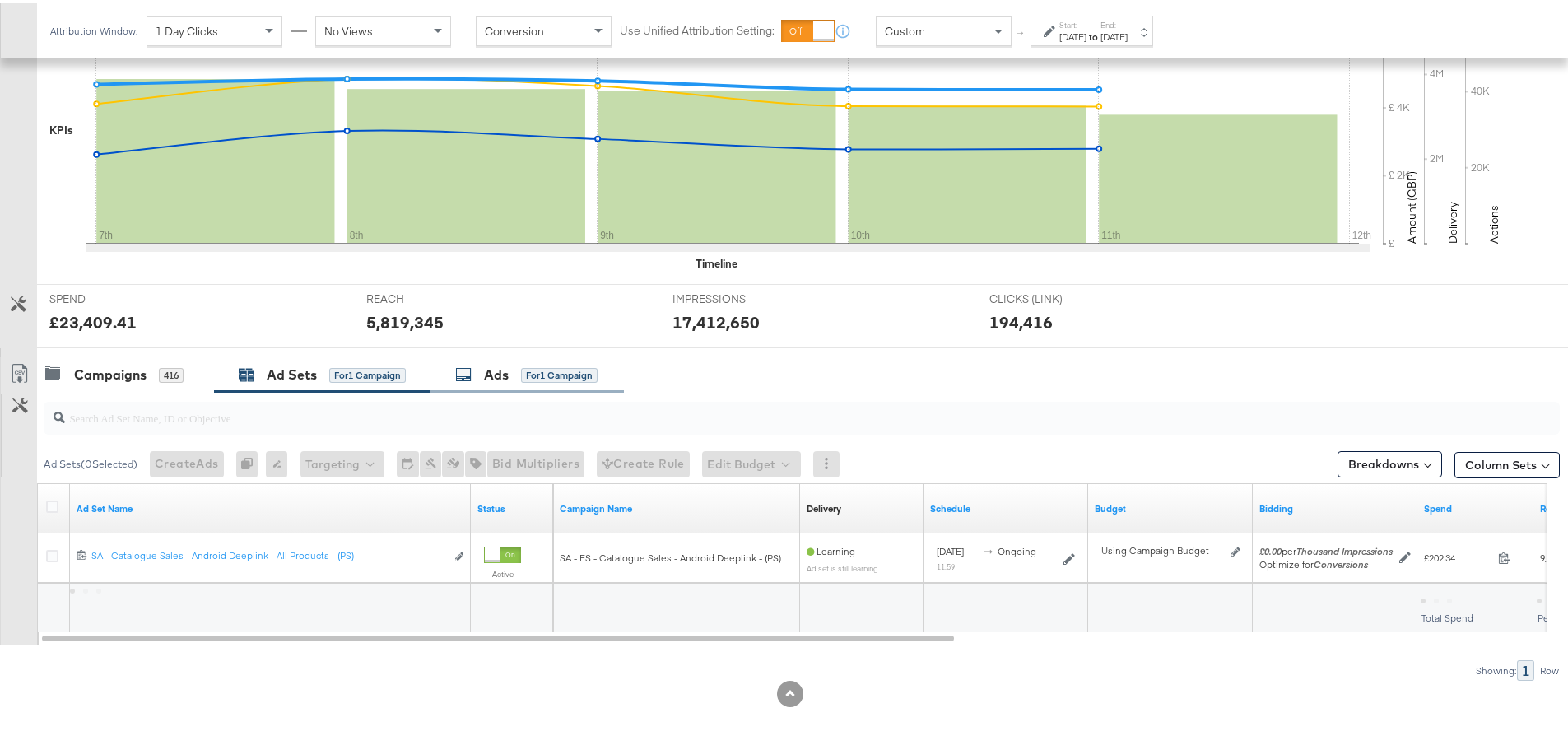
click at [466, 357] on div "Ads for 1 Campaign" at bounding box center [527, 371] width 193 height 35
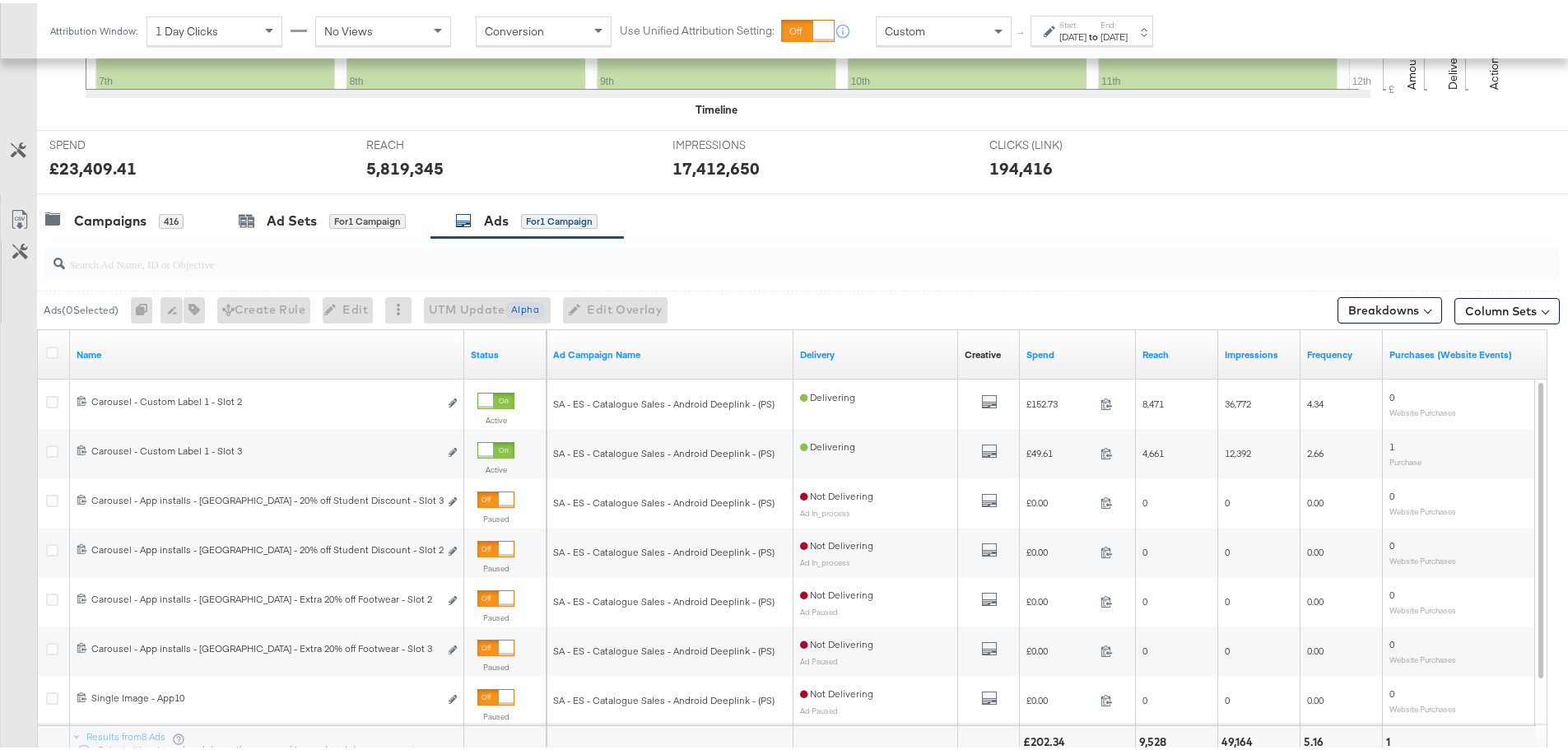
scroll to position [648, 0]
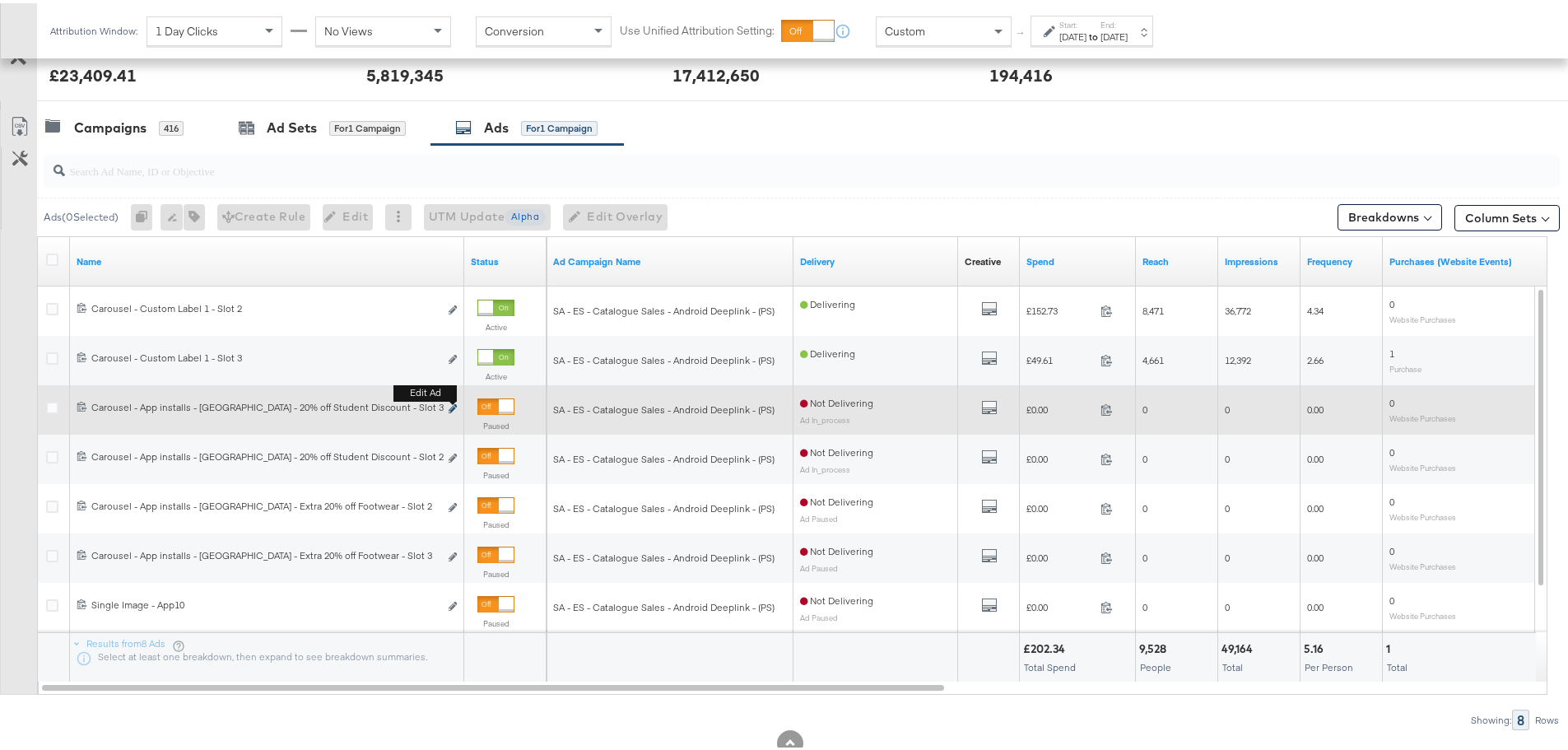
click at [450, 406] on icon "link" at bounding box center [453, 405] width 8 height 9
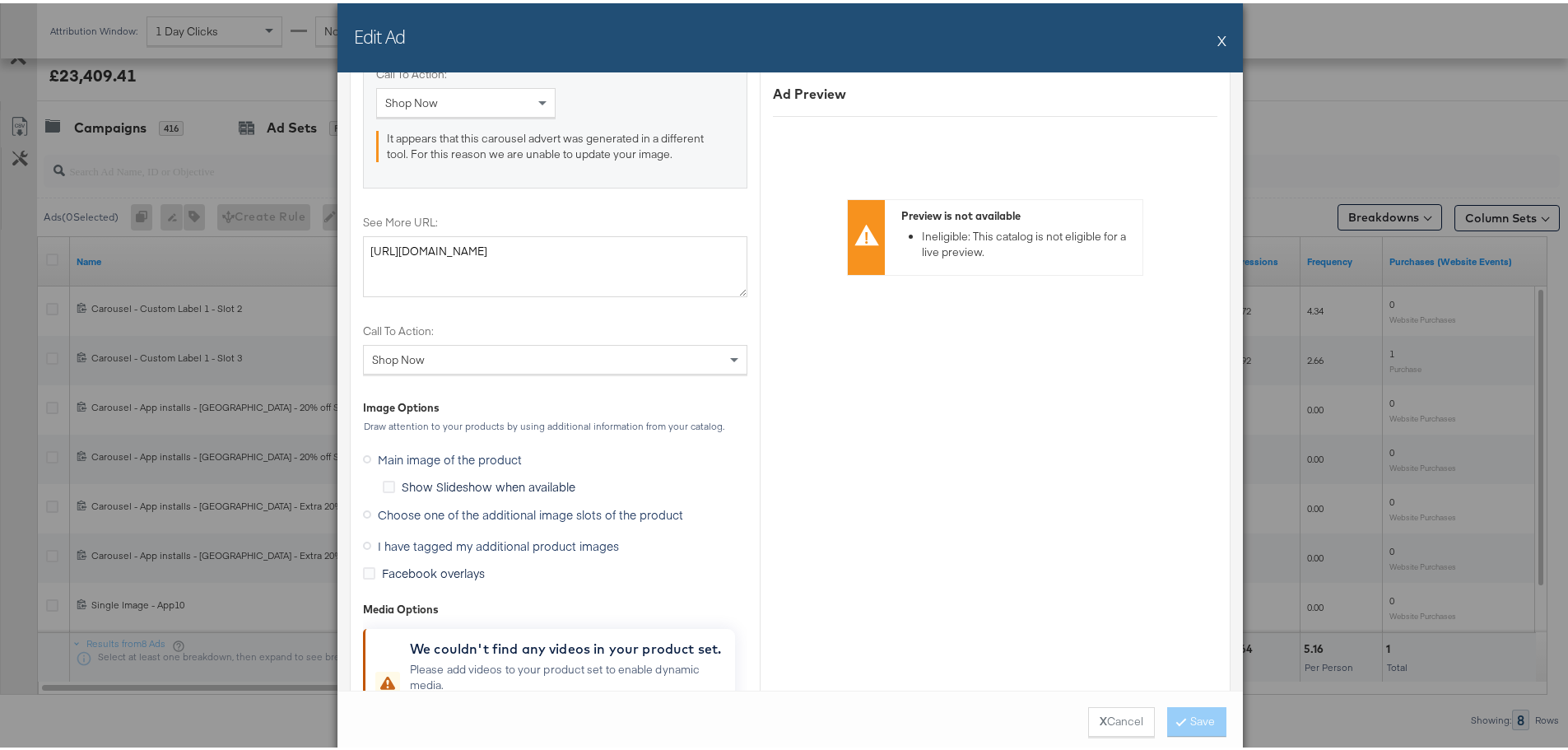
scroll to position [1893, 0]
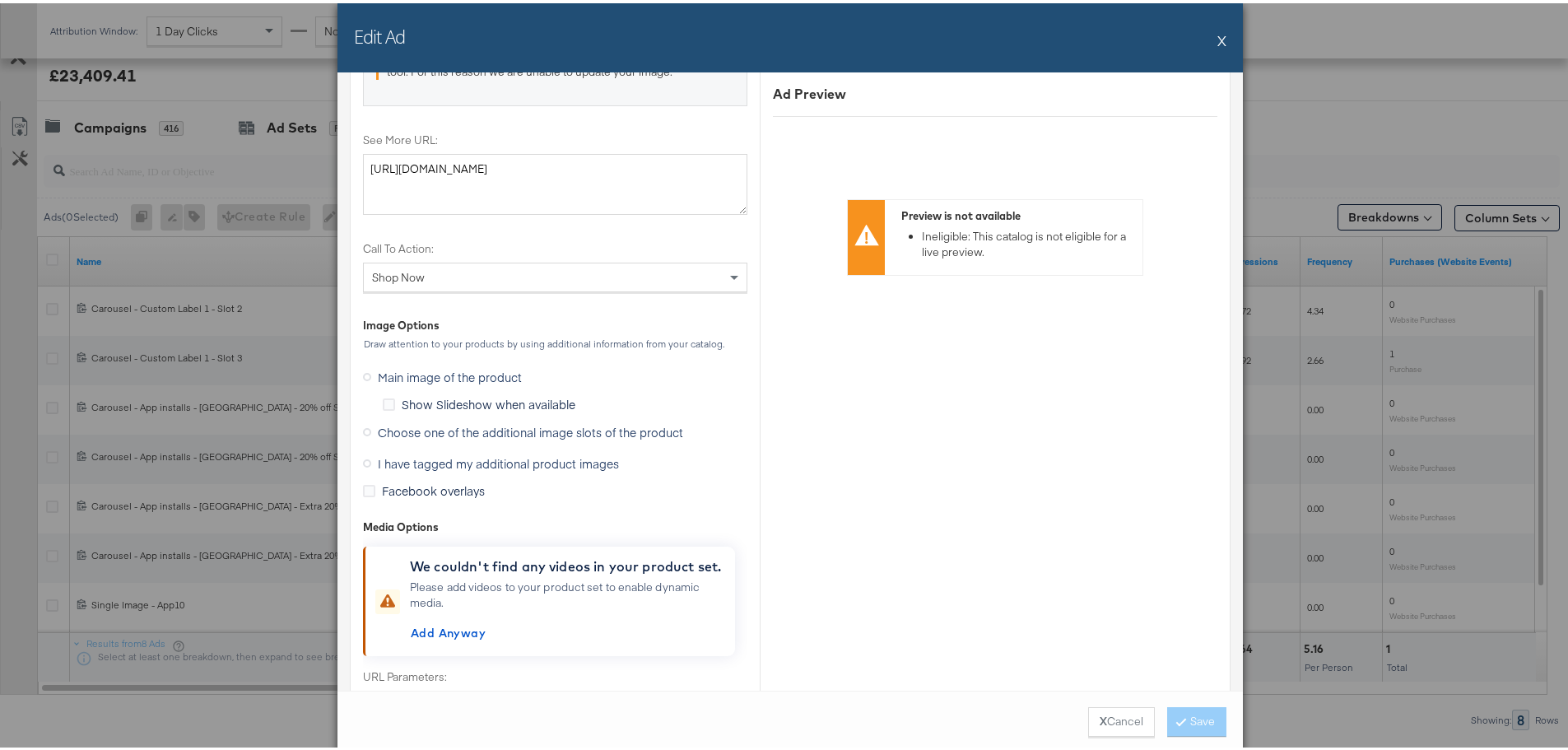
click at [369, 426] on label "Choose one of the additional image slots of the product" at bounding box center [526, 429] width 327 height 25
click at [0, 0] on input "Choose one of the additional image slots of the product" at bounding box center [0, 0] width 0 height 0
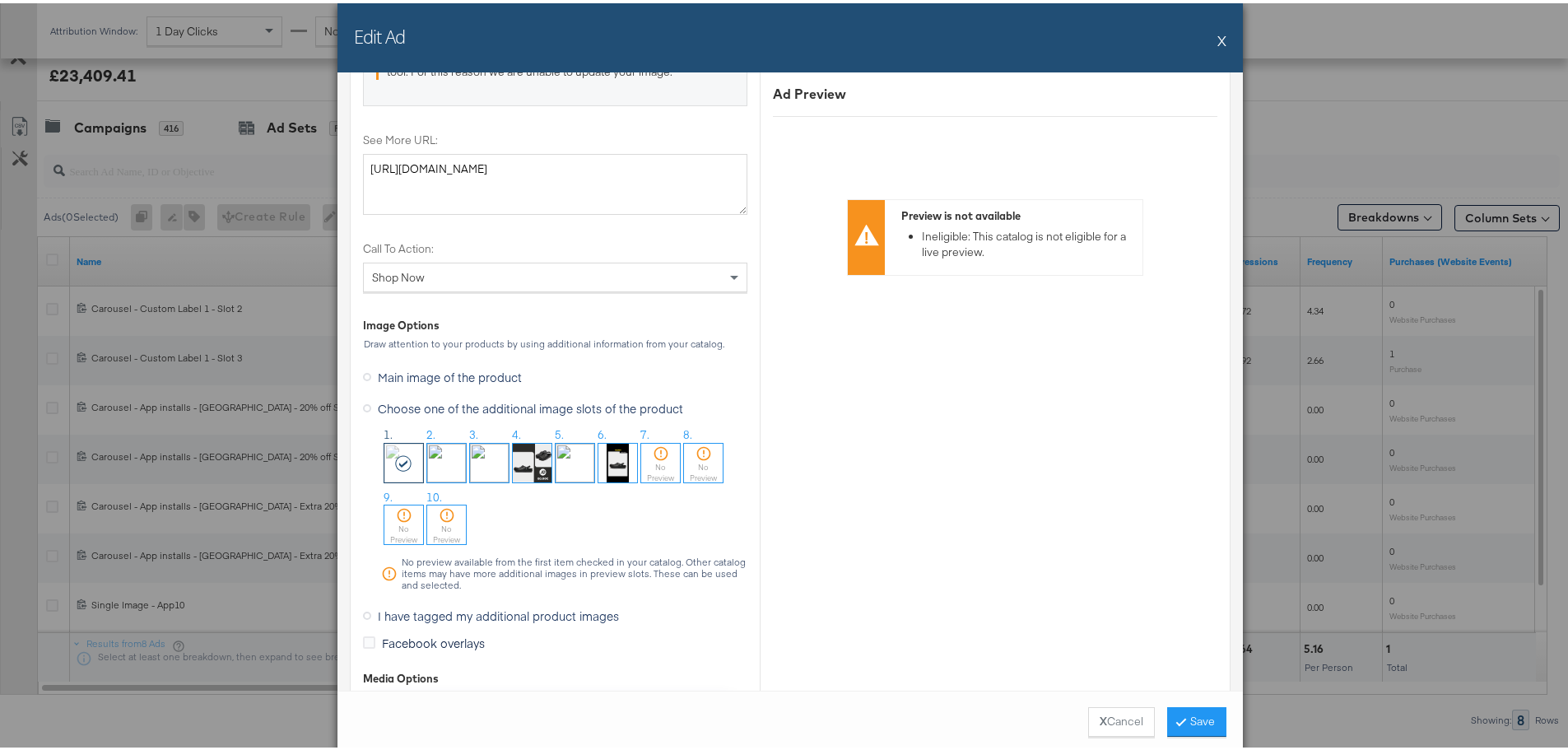
click at [477, 457] on img at bounding box center [489, 459] width 39 height 39
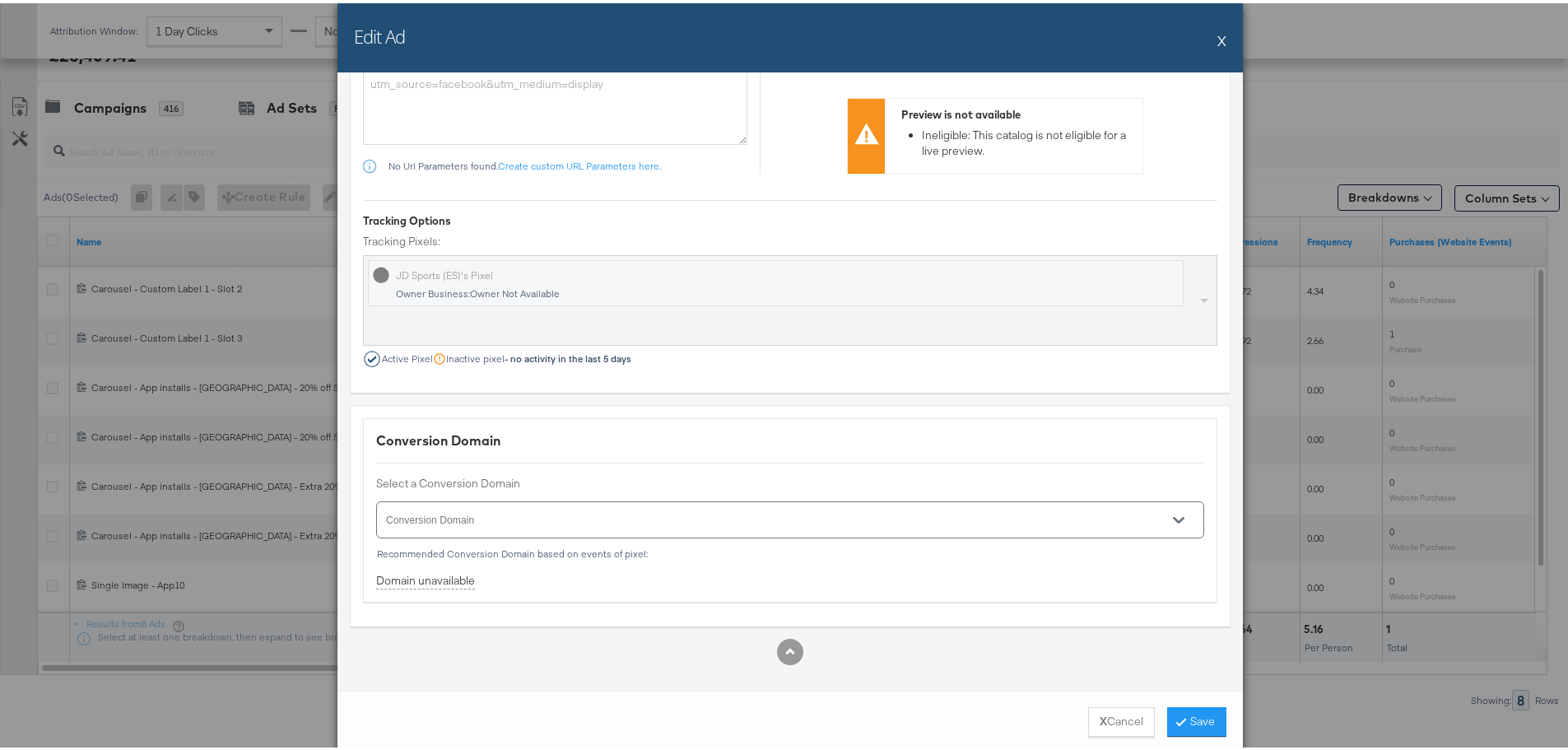
scroll to position [697, 0]
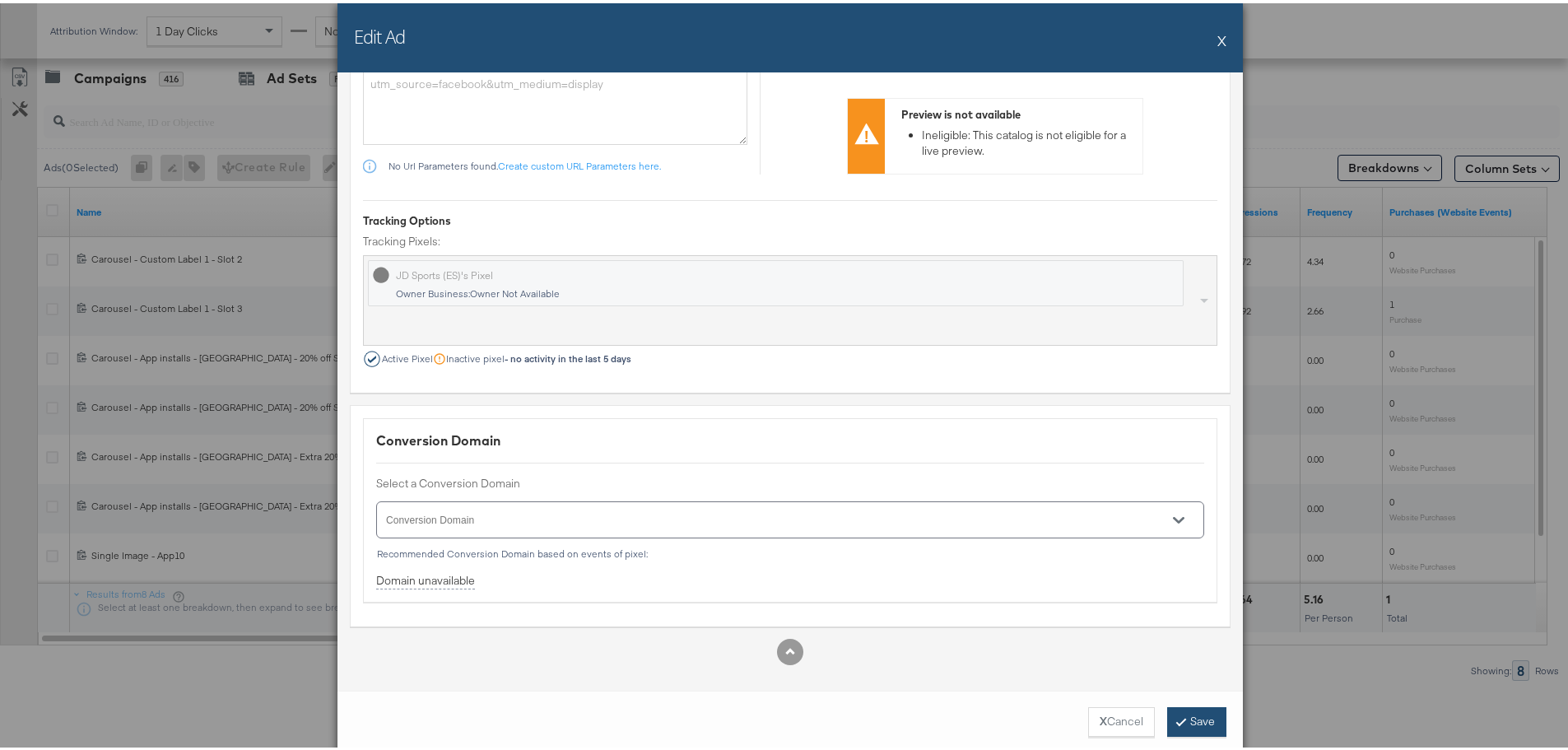
click at [1197, 717] on button "Save" at bounding box center [1197, 719] width 59 height 30
